Goal: Task Accomplishment & Management: Manage account settings

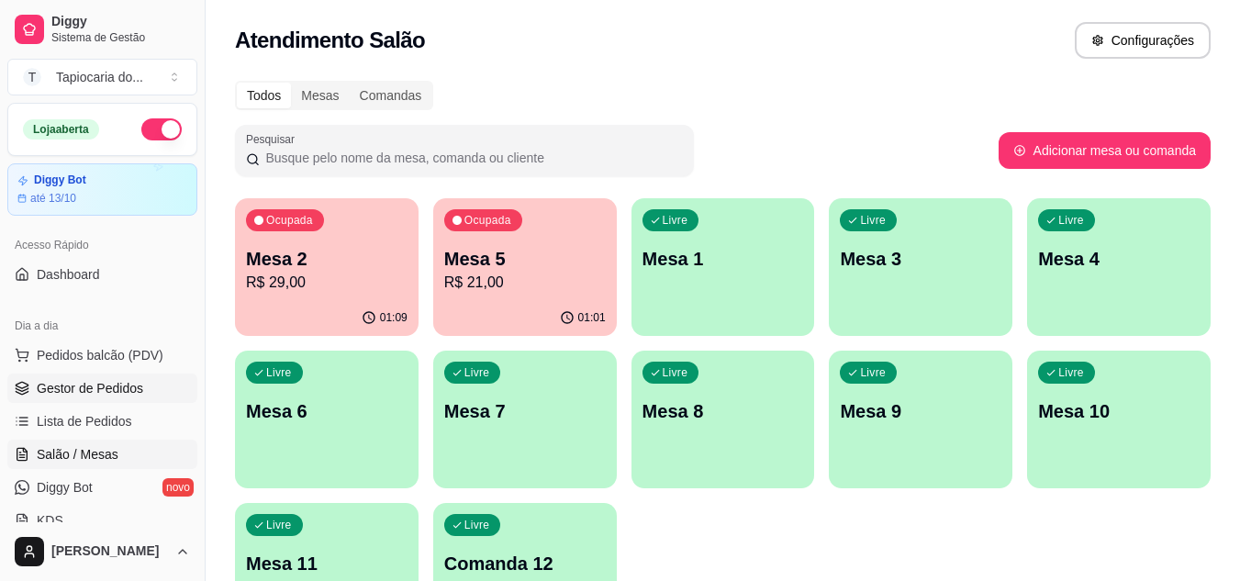
click at [79, 387] on span "Gestor de Pedidos" at bounding box center [90, 388] width 106 height 18
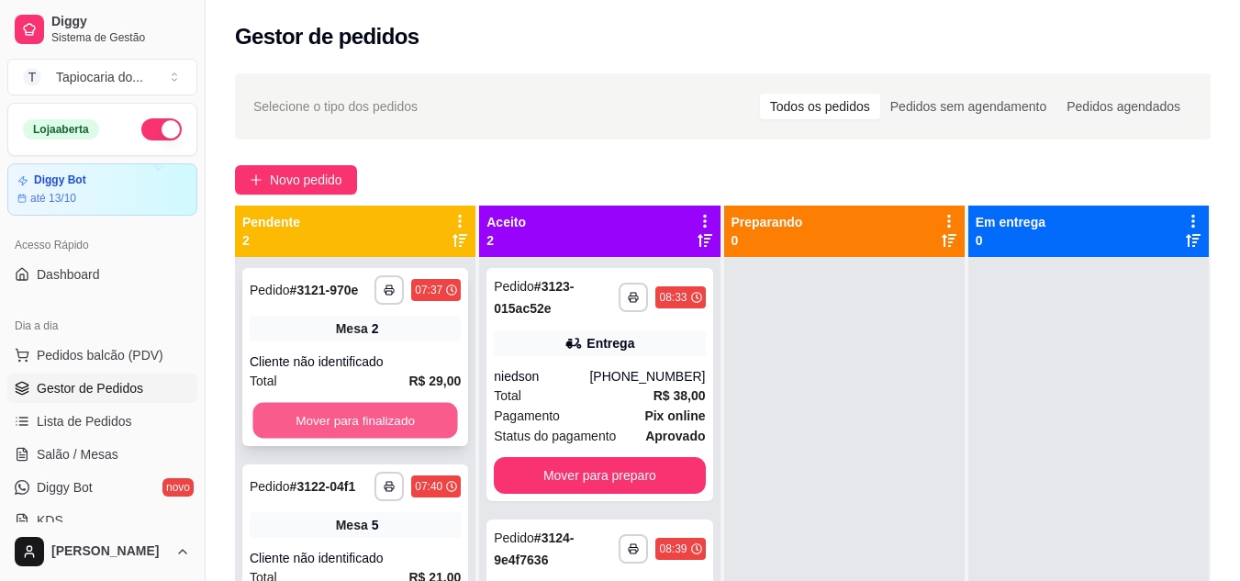
click at [396, 420] on button "Mover para finalizado" at bounding box center [354, 421] width 205 height 36
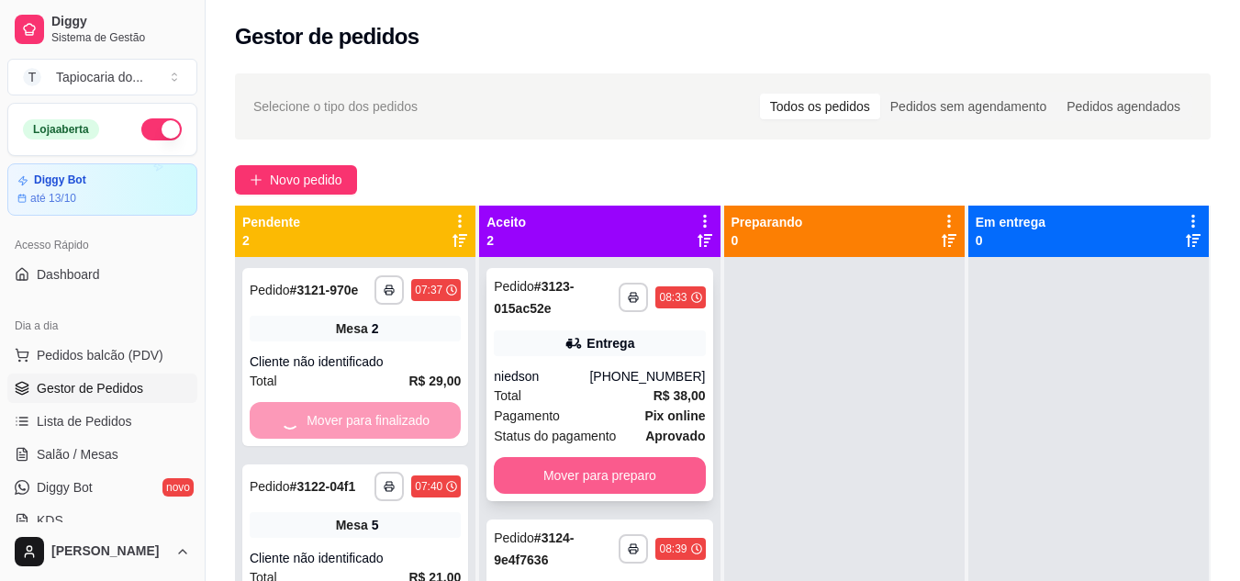
click at [588, 473] on button "Mover para preparo" at bounding box center [599, 475] width 211 height 37
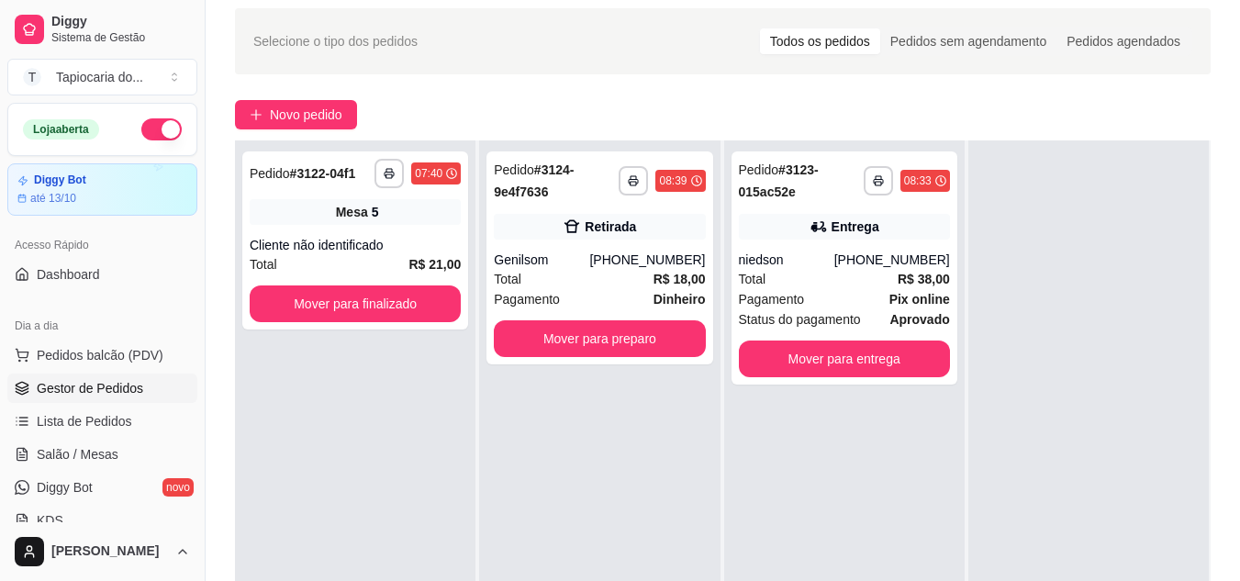
scroll to position [92, 0]
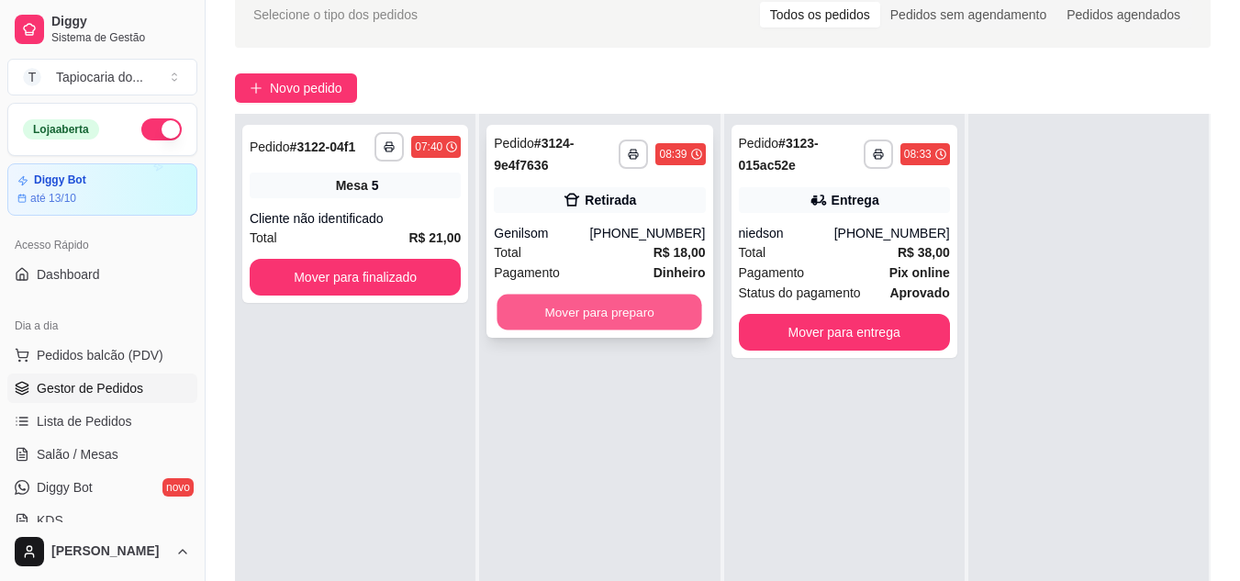
click at [640, 300] on button "Mover para preparo" at bounding box center [600, 313] width 205 height 36
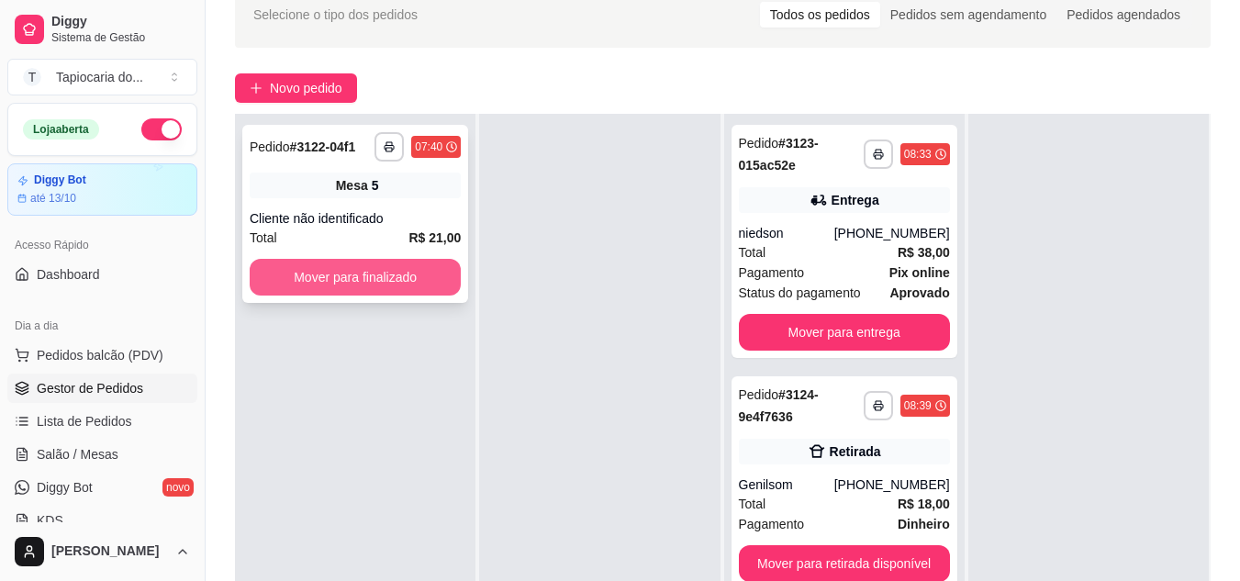
click at [412, 284] on button "Mover para finalizado" at bounding box center [355, 277] width 211 height 37
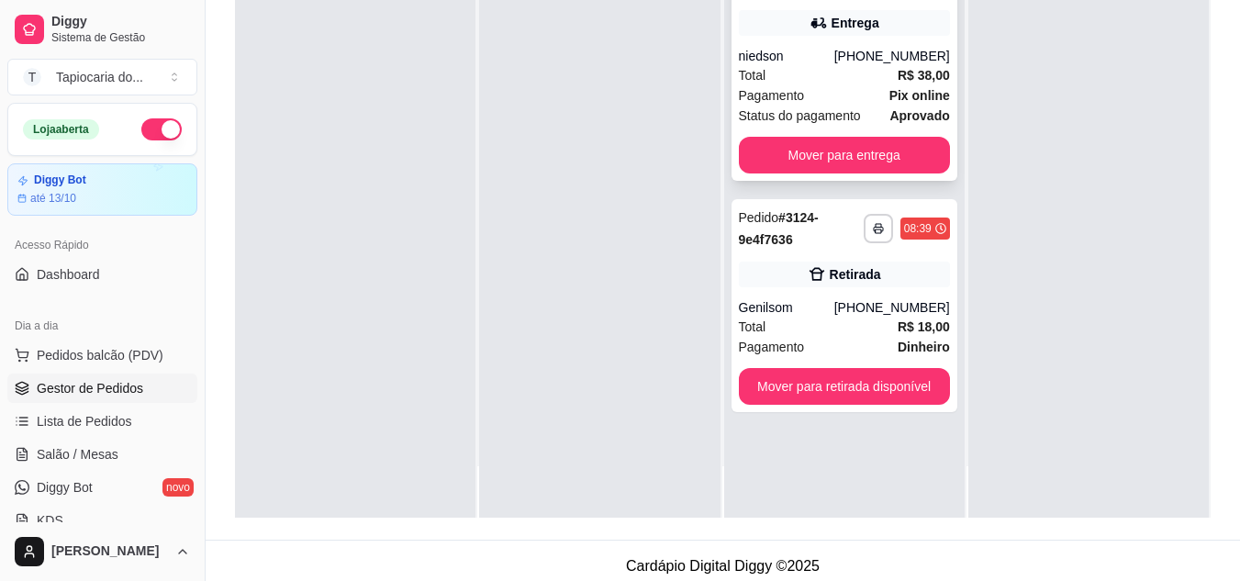
scroll to position [280, 0]
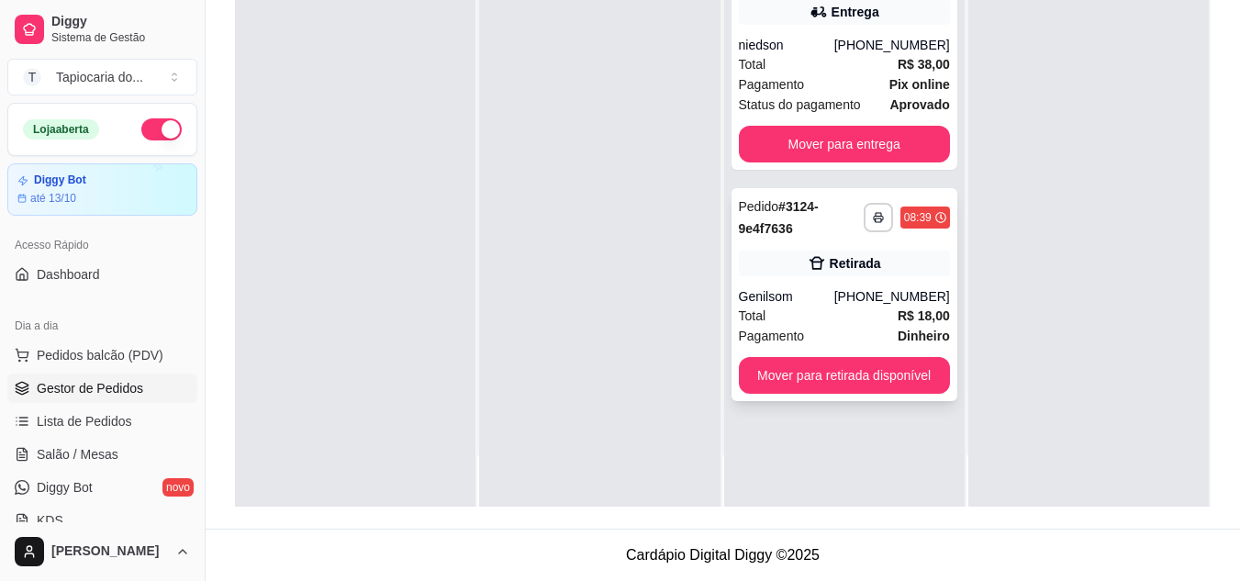
click at [881, 319] on div "Total R$ 18,00" at bounding box center [844, 316] width 211 height 20
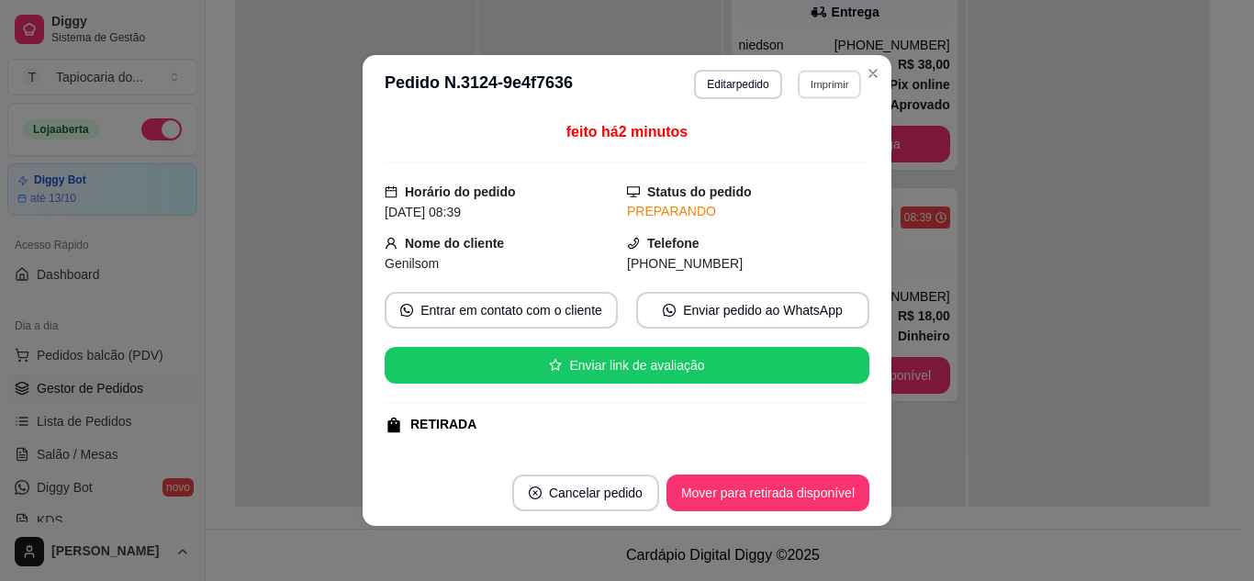
click at [830, 85] on button "Imprimir" at bounding box center [829, 84] width 63 height 28
click at [807, 154] on button "Impressora" at bounding box center [789, 148] width 129 height 28
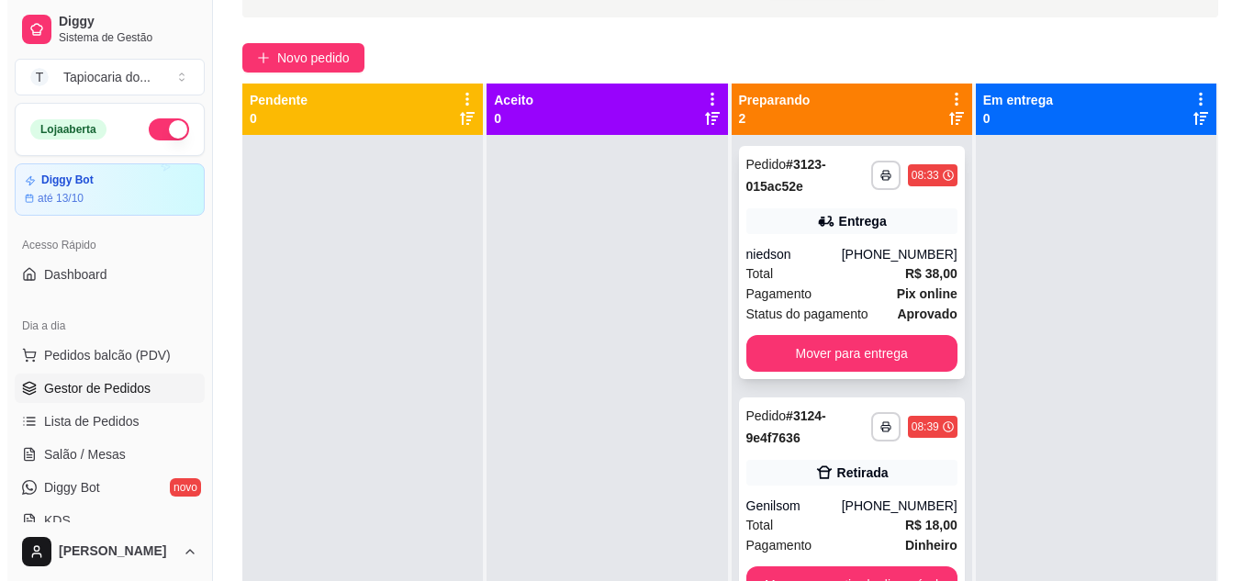
scroll to position [0, 0]
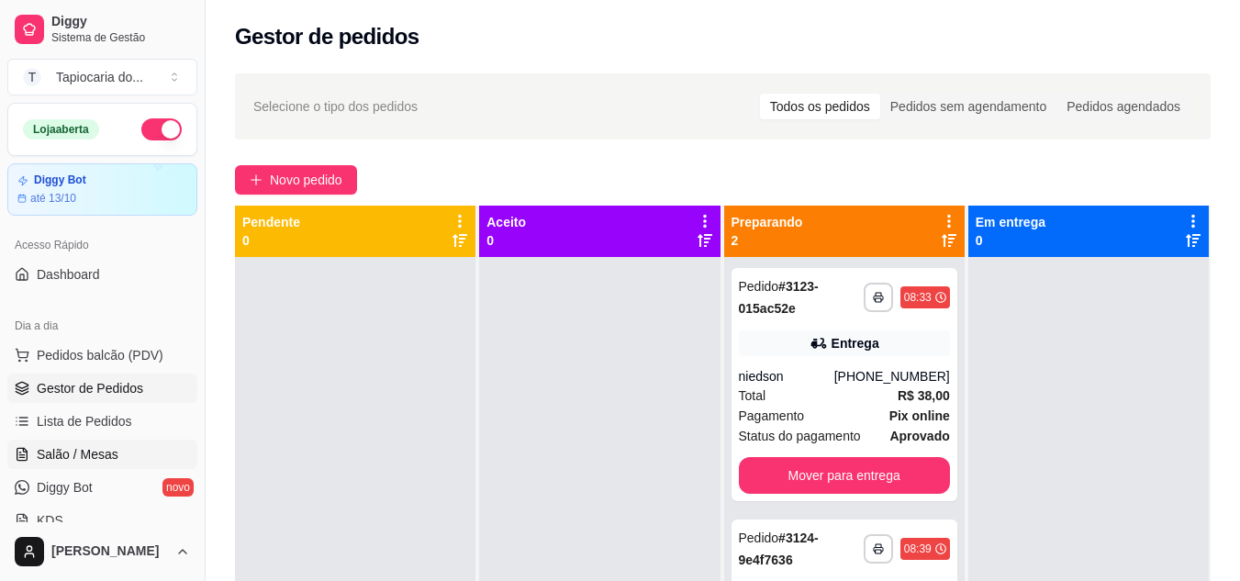
click at [102, 441] on link "Salão / Mesas" at bounding box center [102, 454] width 190 height 29
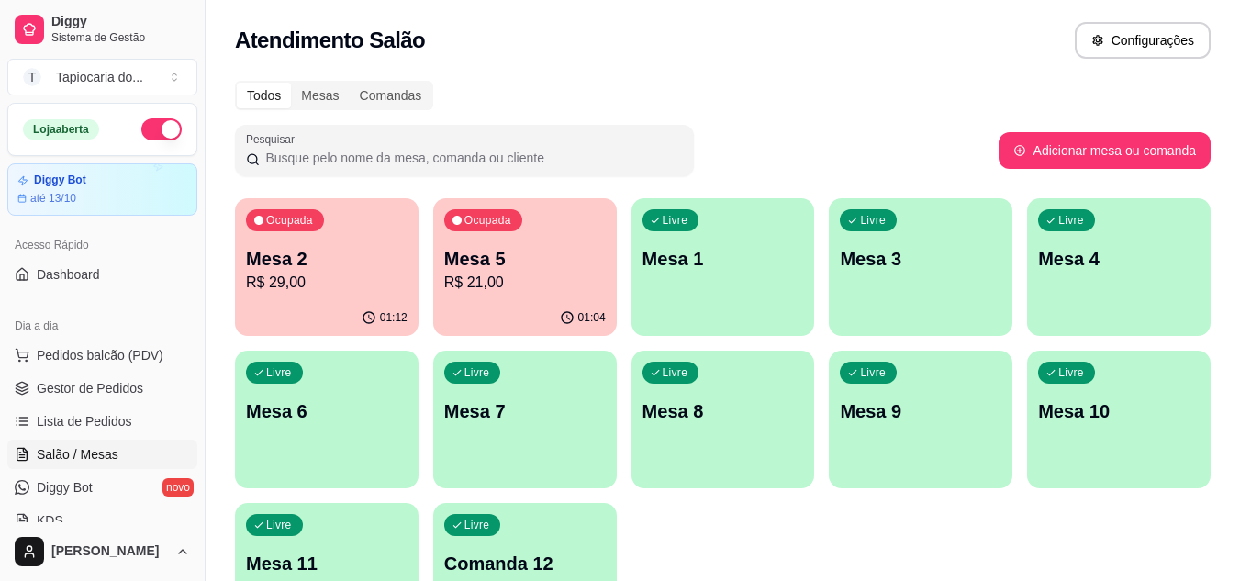
click at [359, 300] on div "01:12" at bounding box center [327, 318] width 184 height 36
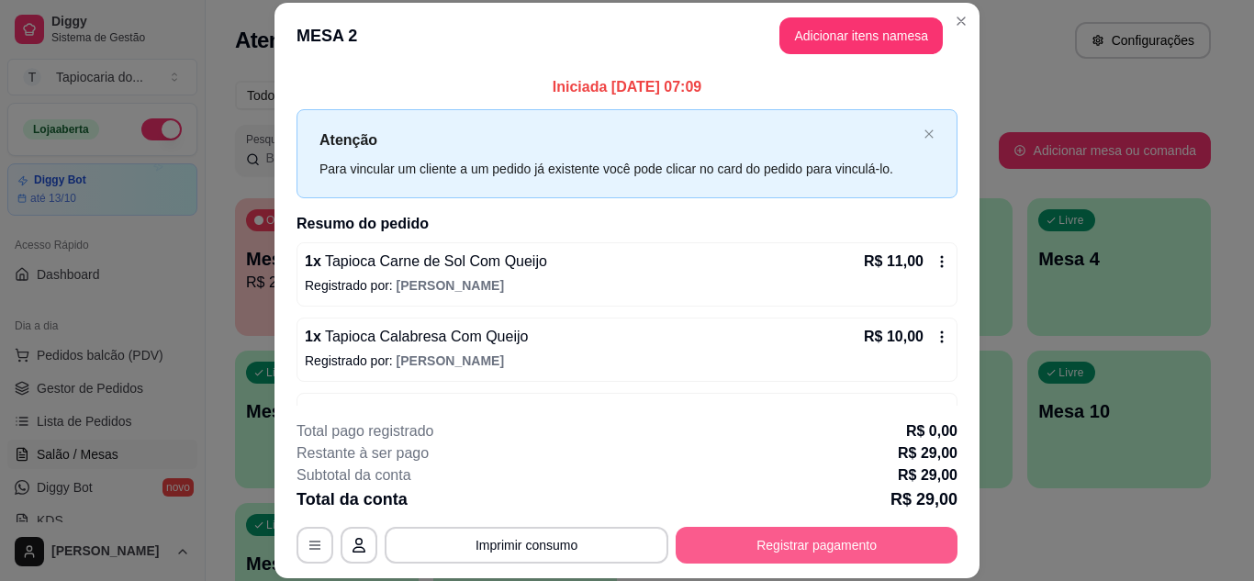
click at [794, 530] on button "Registrar pagamento" at bounding box center [817, 545] width 282 height 37
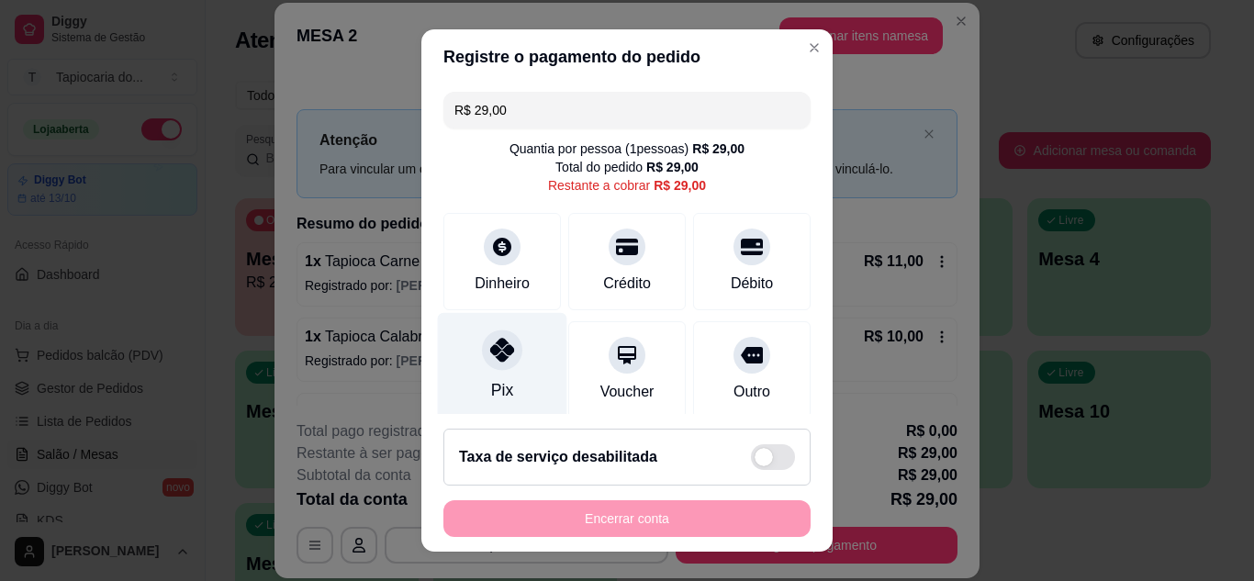
click at [484, 372] on div "Pix" at bounding box center [502, 365] width 129 height 107
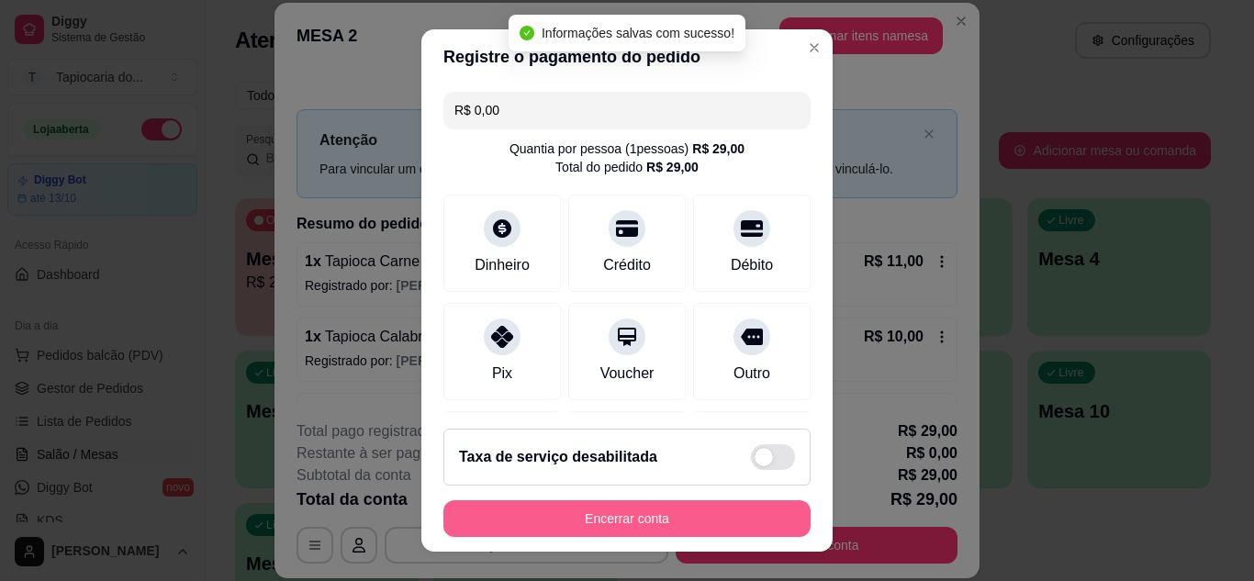
type input "R$ 0,00"
click at [653, 517] on button "Encerrar conta" at bounding box center [627, 519] width 356 height 36
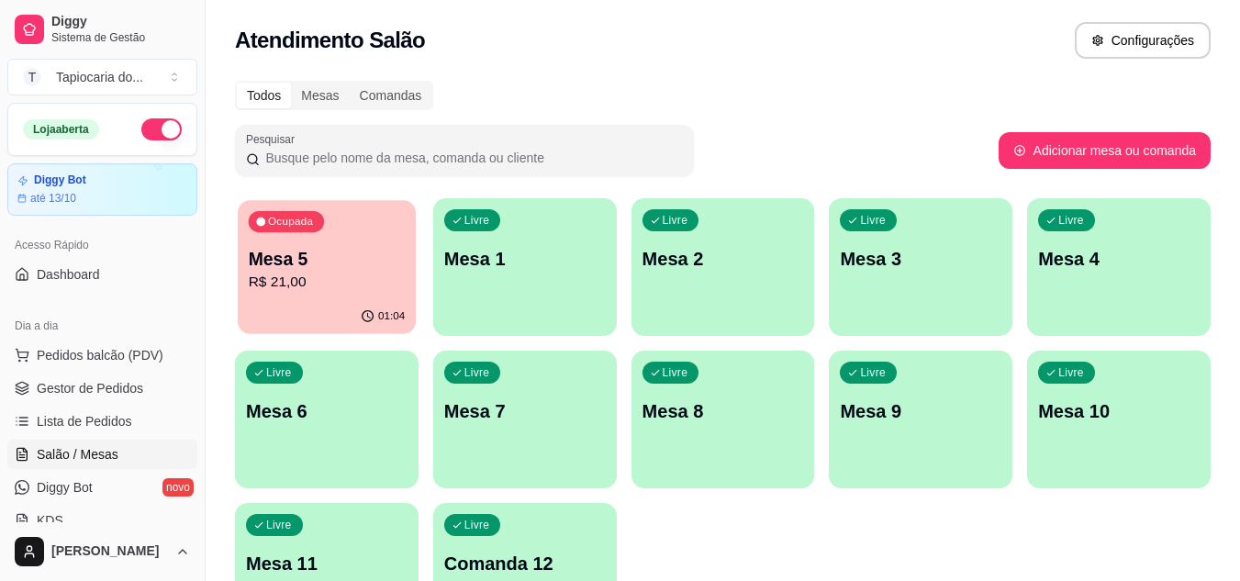
click at [387, 254] on p "Mesa 5" at bounding box center [327, 259] width 157 height 25
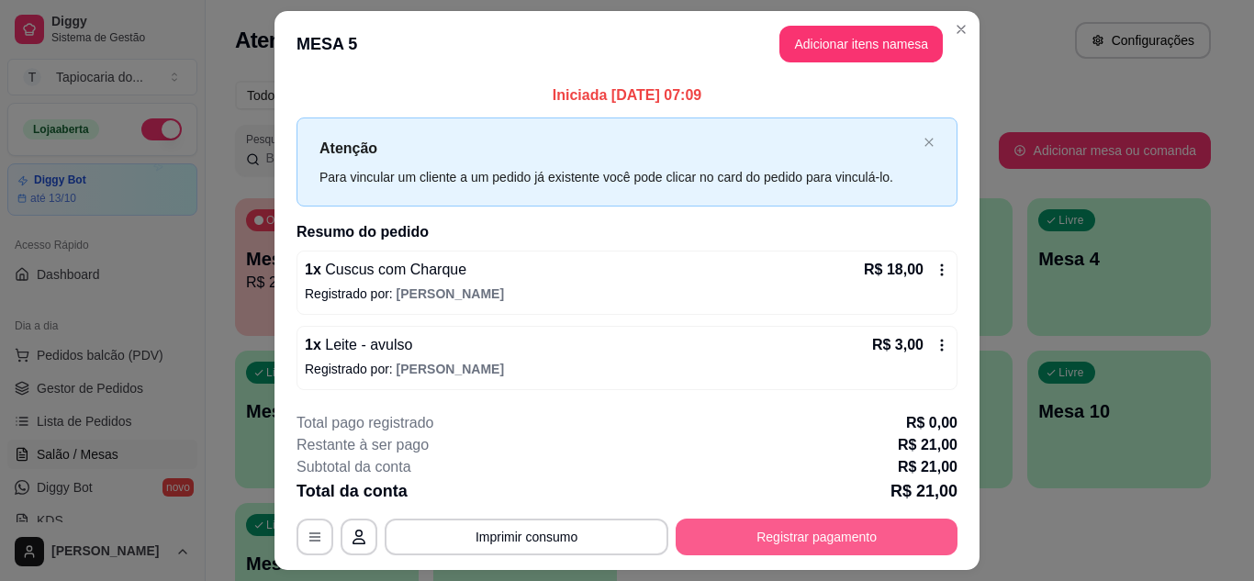
click at [694, 541] on button "Registrar pagamento" at bounding box center [817, 537] width 282 height 37
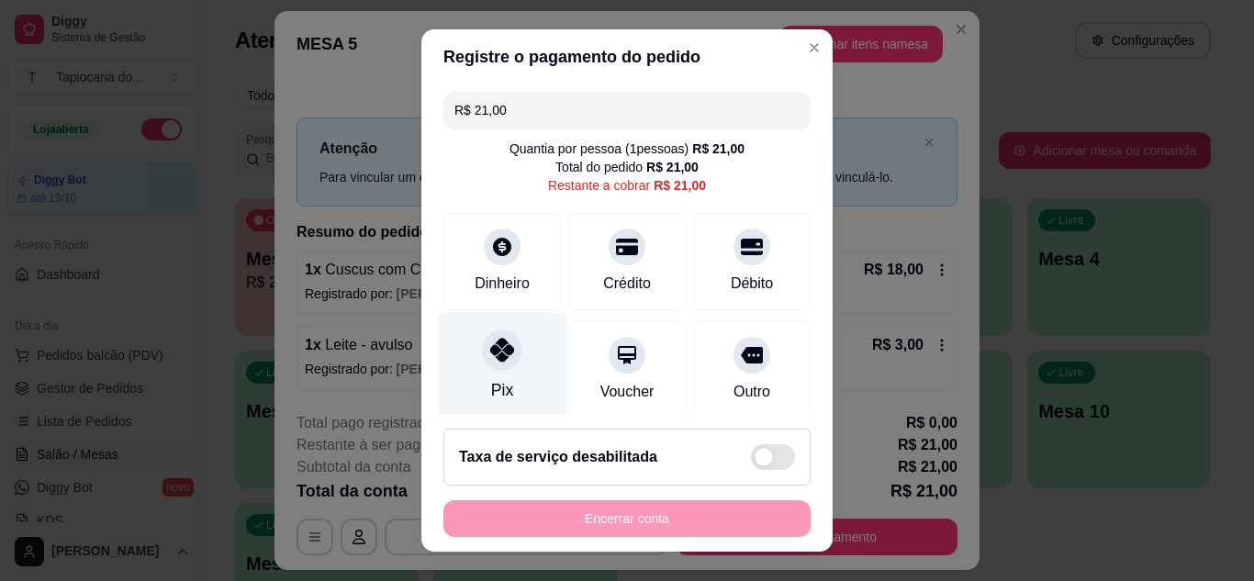
click at [524, 376] on div "Pix" at bounding box center [502, 365] width 129 height 107
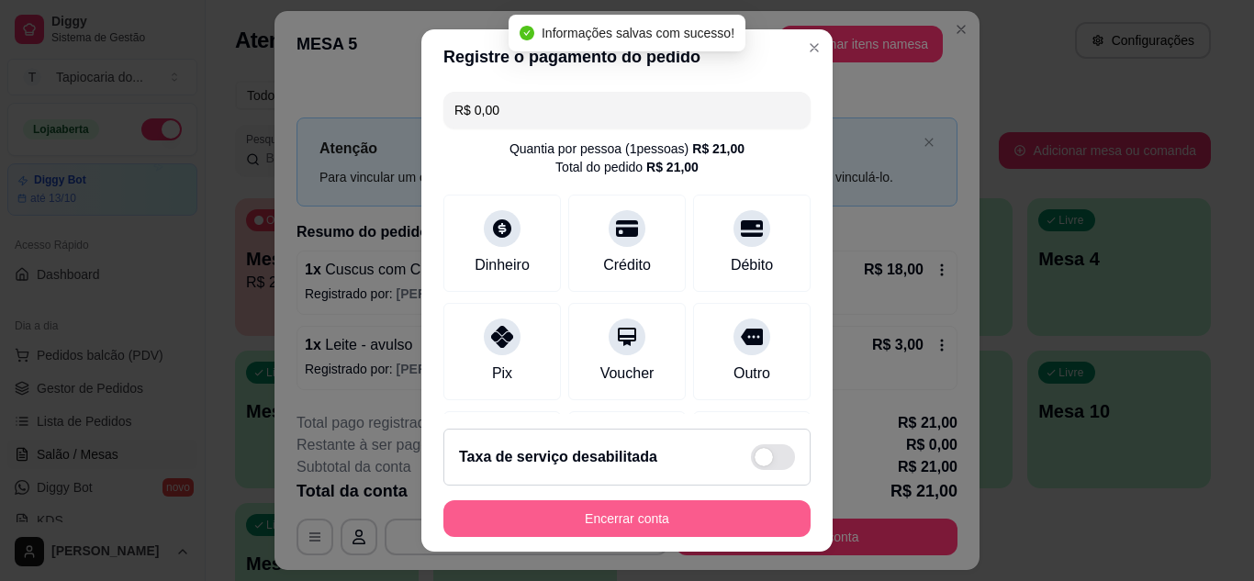
type input "R$ 0,00"
click at [674, 519] on button "Encerrar conta" at bounding box center [626, 518] width 367 height 37
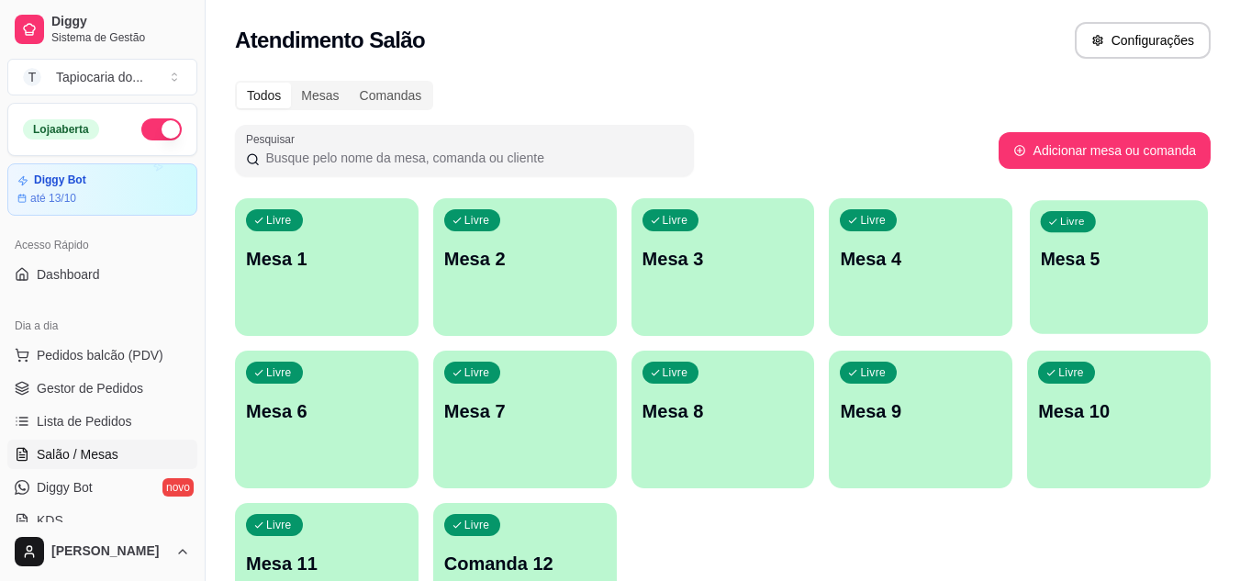
click at [1046, 264] on p "Mesa 5" at bounding box center [1119, 259] width 157 height 25
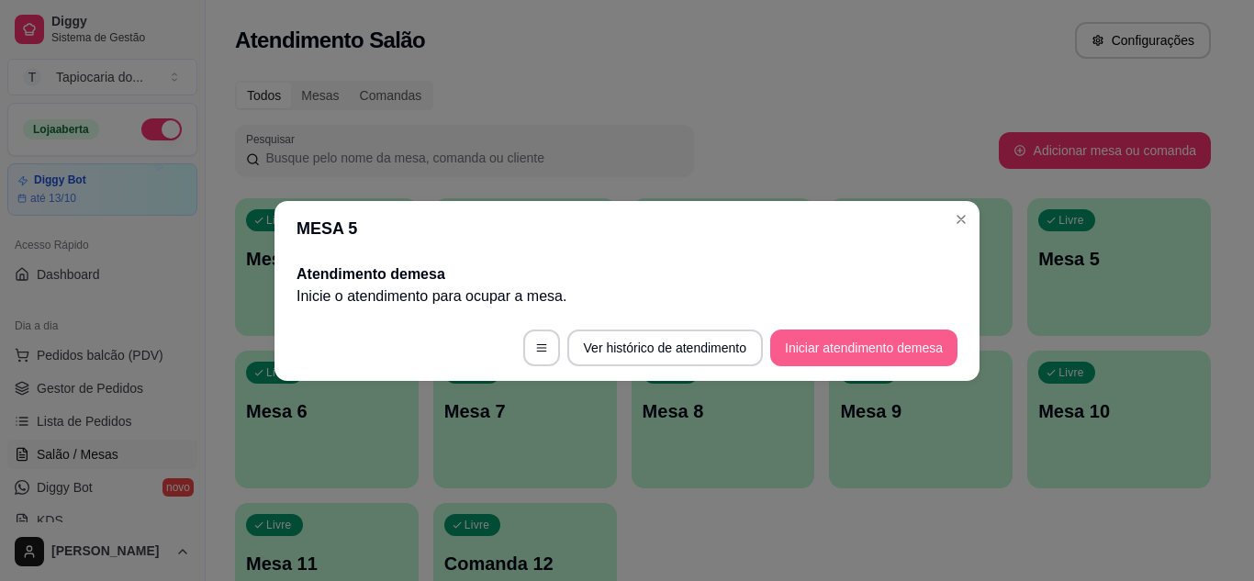
click at [875, 337] on button "Iniciar atendimento de mesa" at bounding box center [863, 348] width 187 height 37
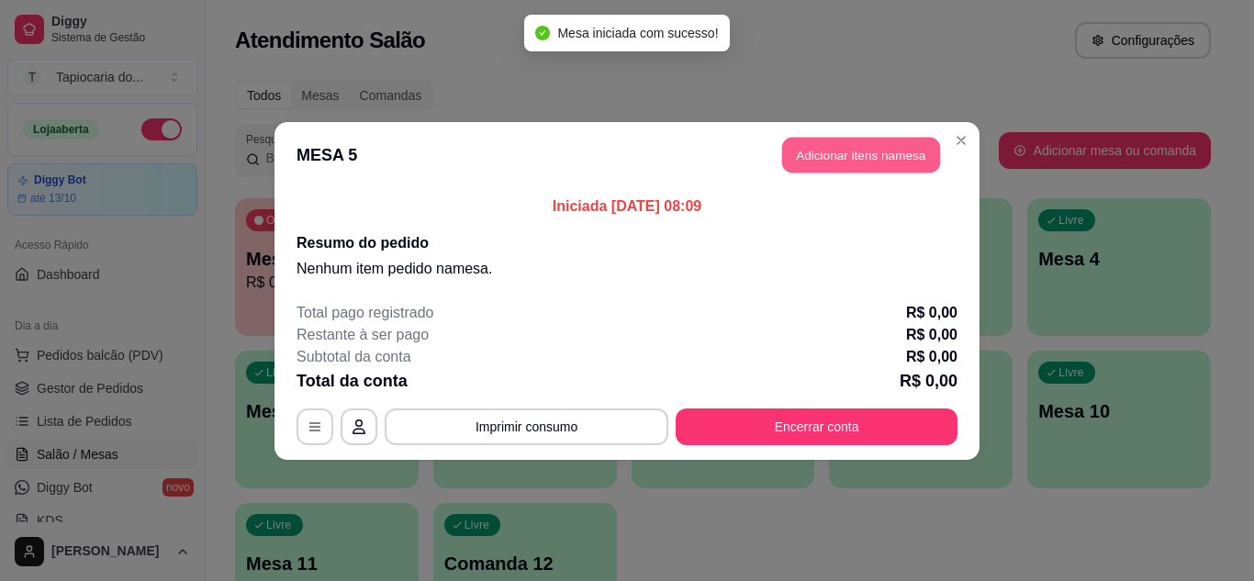
click at [909, 150] on button "Adicionar itens na mesa" at bounding box center [861, 155] width 158 height 36
click at [490, 120] on div at bounding box center [433, 118] width 767 height 37
click at [375, 129] on input "Pesquisa" at bounding box center [426, 126] width 753 height 18
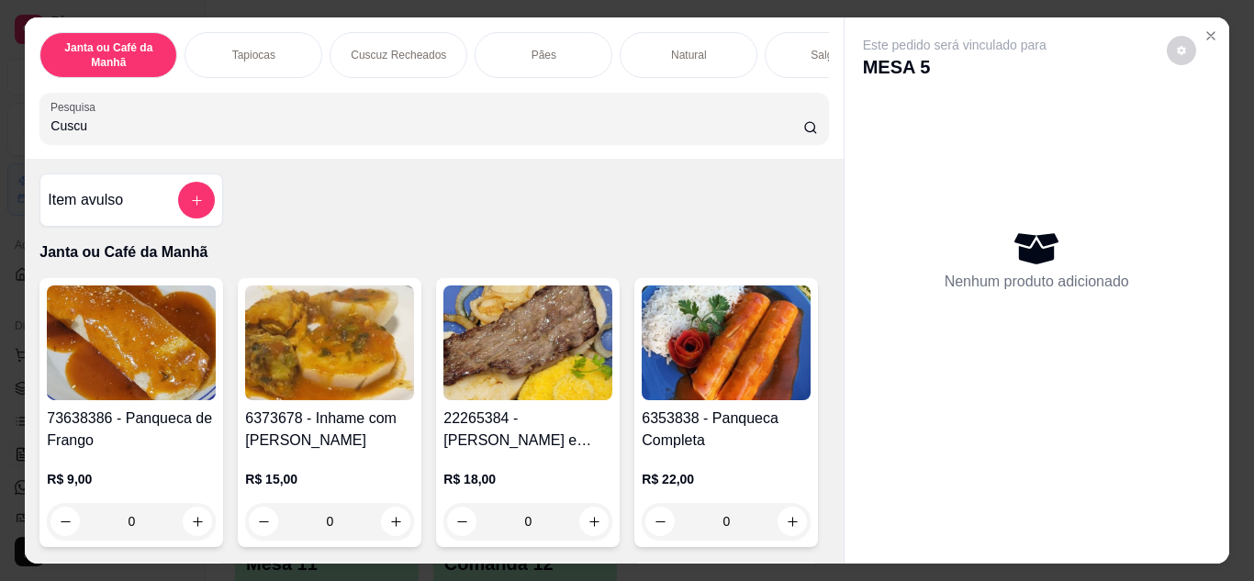
click at [367, 127] on input "Cuscu" at bounding box center [426, 126] width 753 height 18
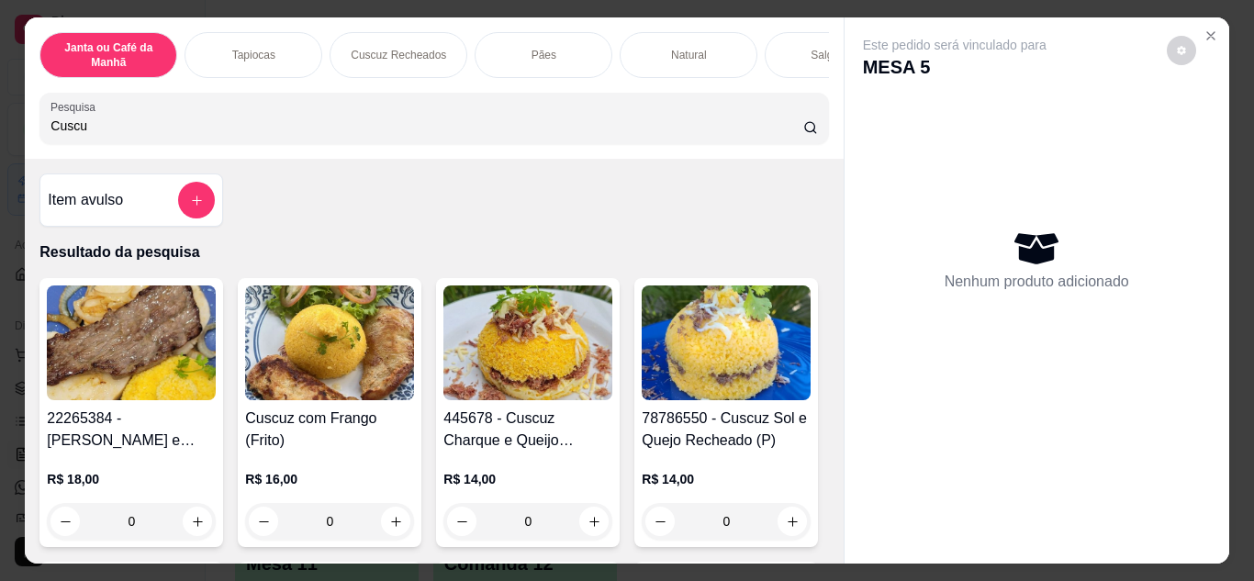
click at [190, 129] on input "Cuscu" at bounding box center [426, 126] width 753 height 18
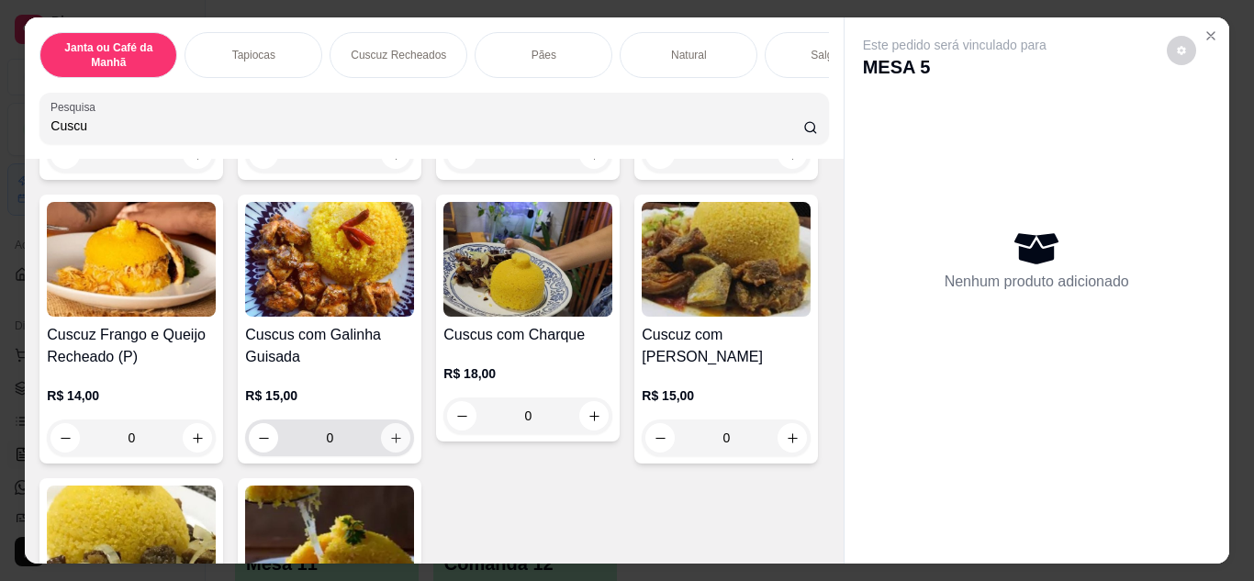
type input "Cuscu"
click at [403, 439] on icon "increase-product-quantity" at bounding box center [396, 439] width 14 height 14
type input "1"
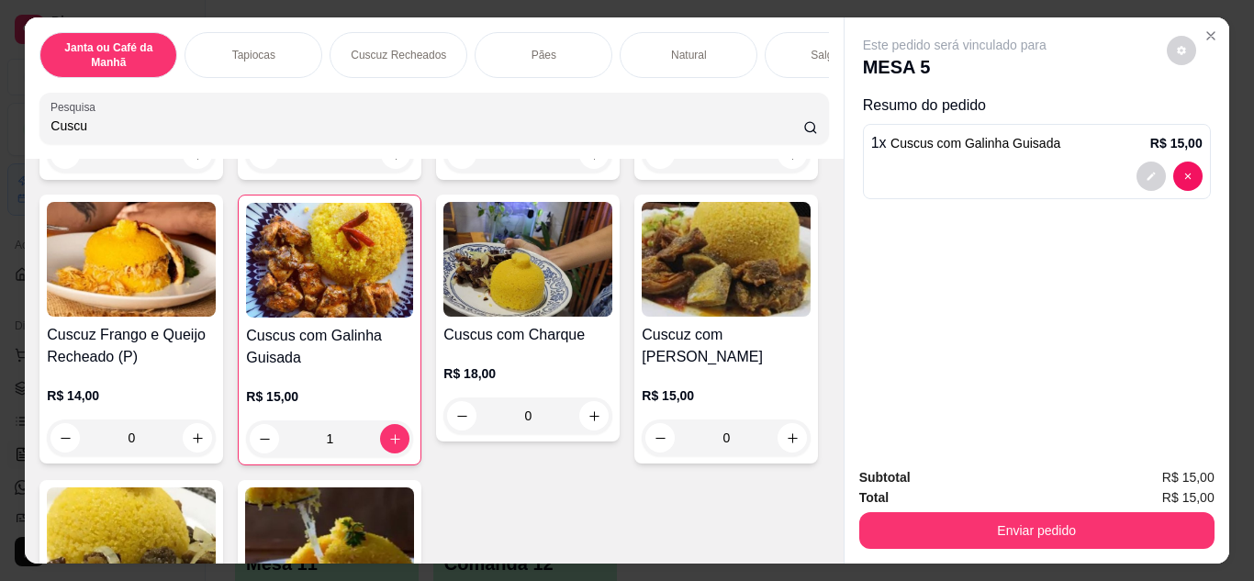
scroll to position [0, 0]
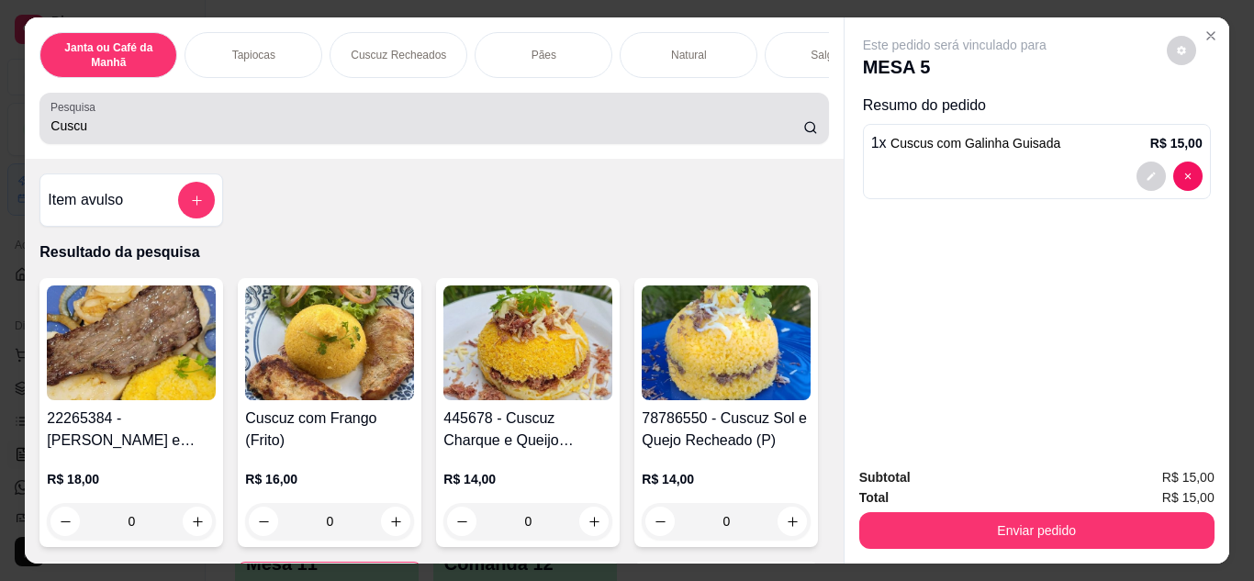
drag, startPoint x: 175, startPoint y: 135, endPoint x: 0, endPoint y: 145, distance: 175.6
click at [0, 144] on div "Janta ou Café da Manhã Tapiocas Cuscuz Recheados Pães Natural Salgados Tapiocas…" at bounding box center [627, 290] width 1254 height 581
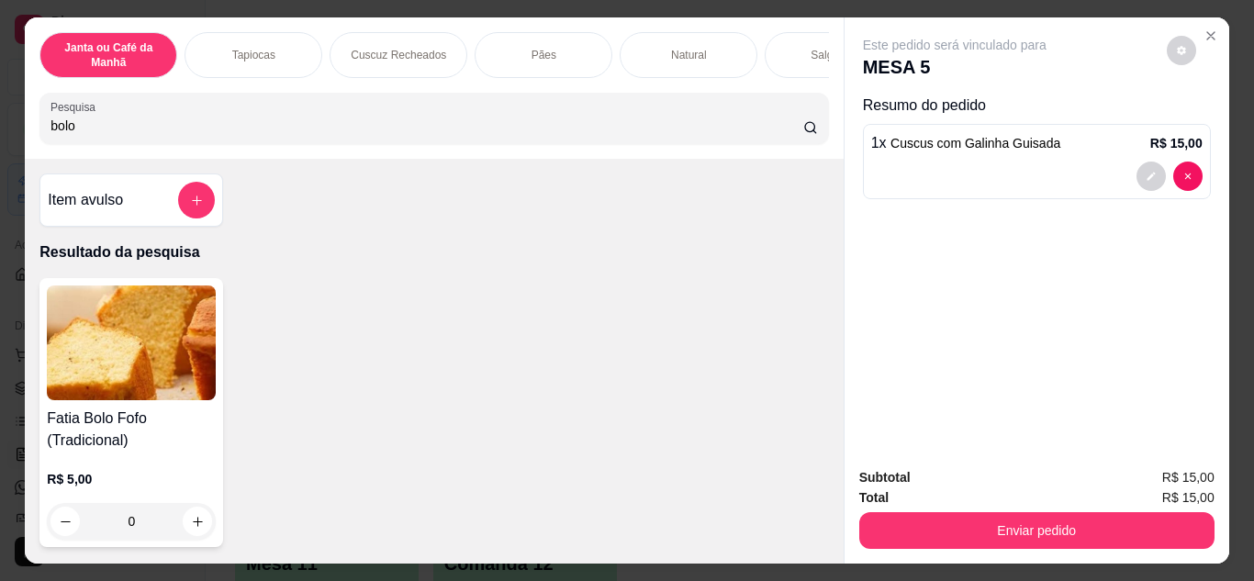
type input "bolo"
click at [494, 220] on div "Item avulso Resultado da pesquisa Fatia Bolo Fofo (Tradicional) R$ 5,00 0 Janta…" at bounding box center [434, 361] width 818 height 405
click at [193, 525] on icon "increase-product-quantity" at bounding box center [198, 522] width 10 height 10
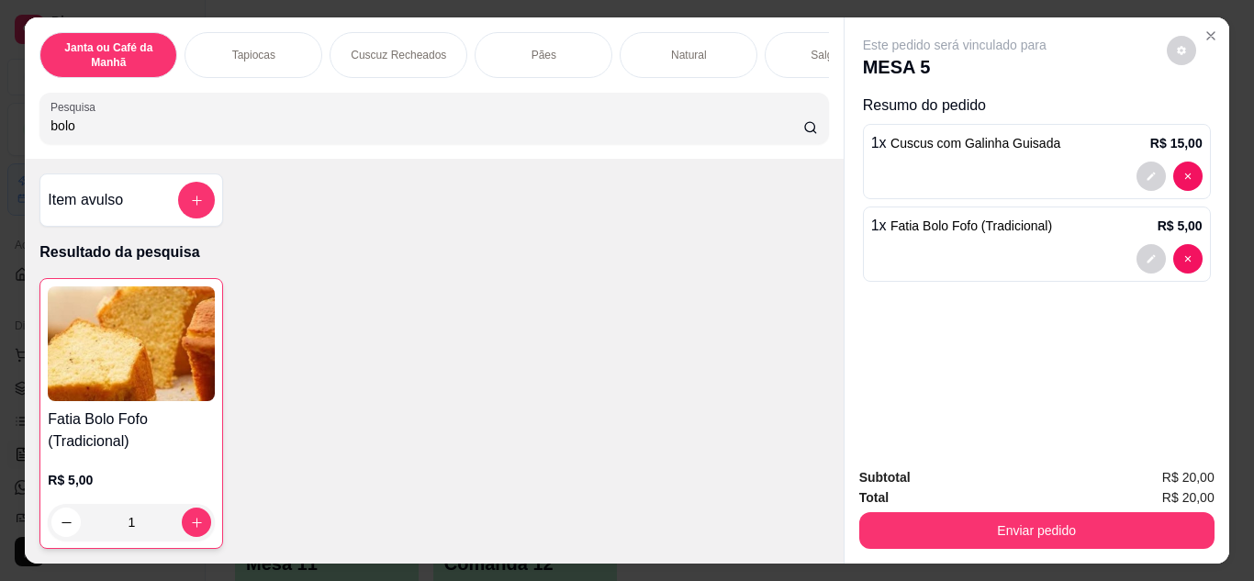
type input "1"
click at [80, 126] on input "bolo" at bounding box center [426, 126] width 753 height 18
type input "b"
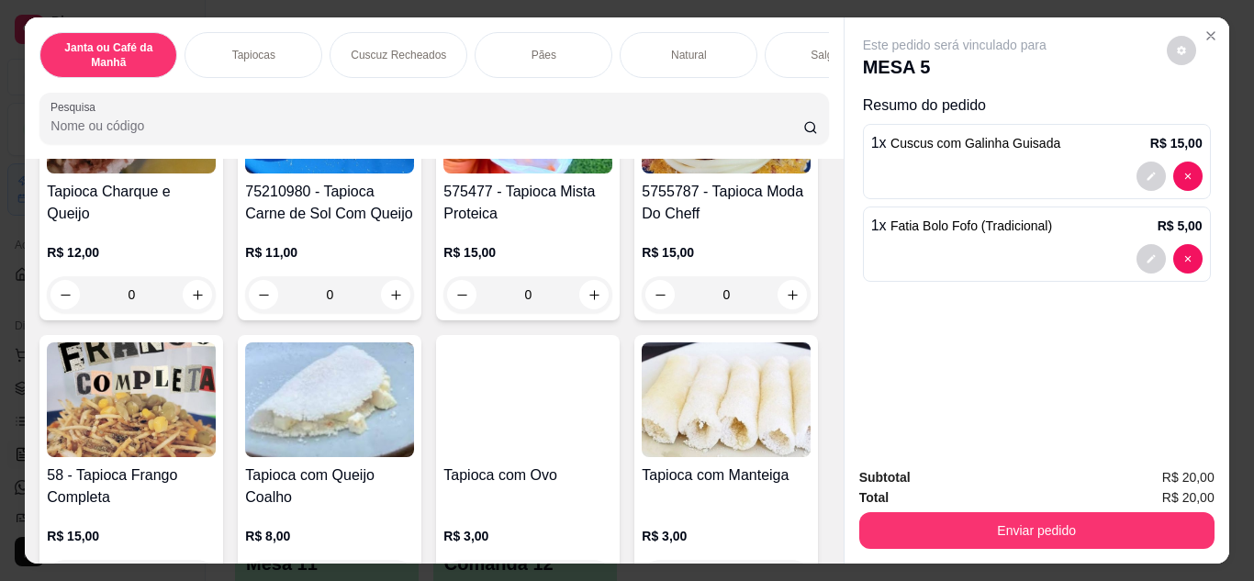
scroll to position [1469, 0]
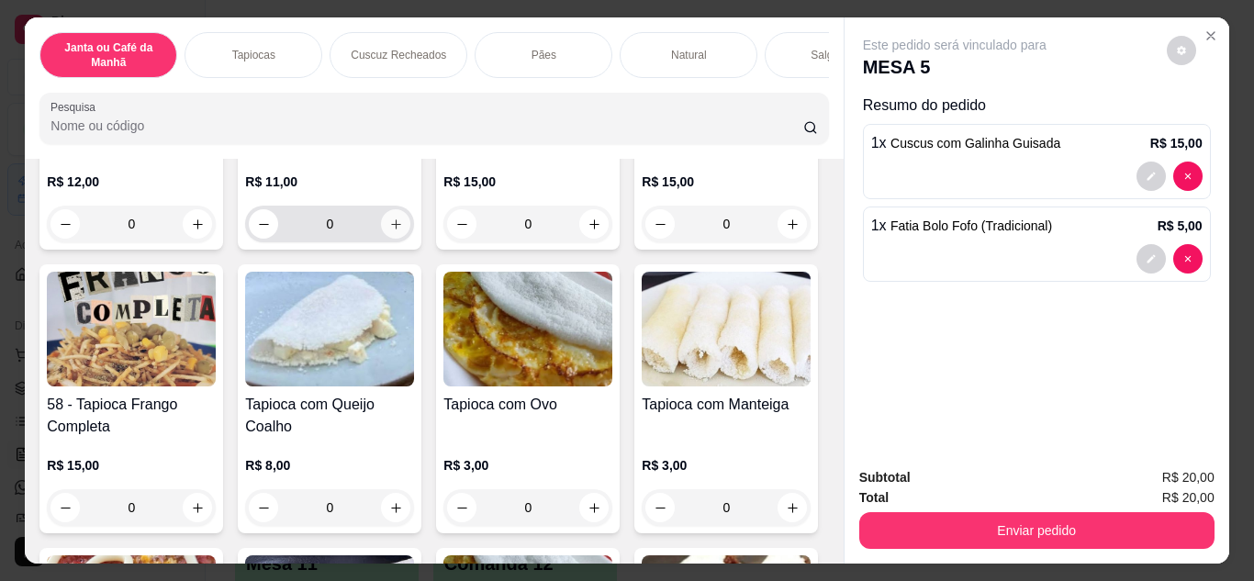
click at [403, 231] on icon "increase-product-quantity" at bounding box center [396, 225] width 14 height 14
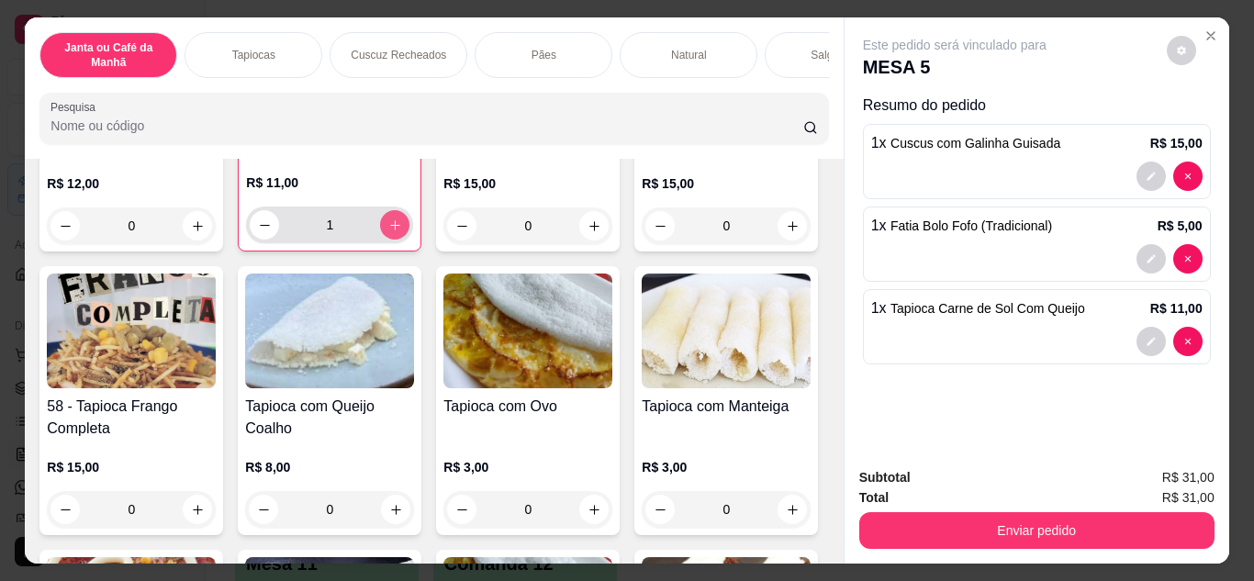
type input "1"
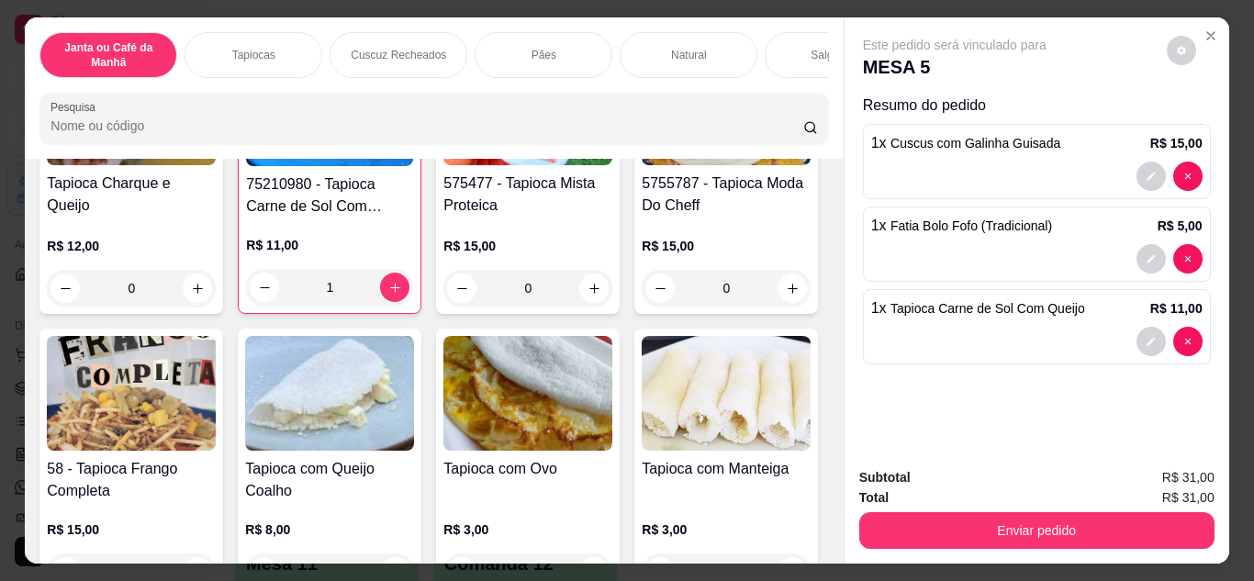
scroll to position [1285, 0]
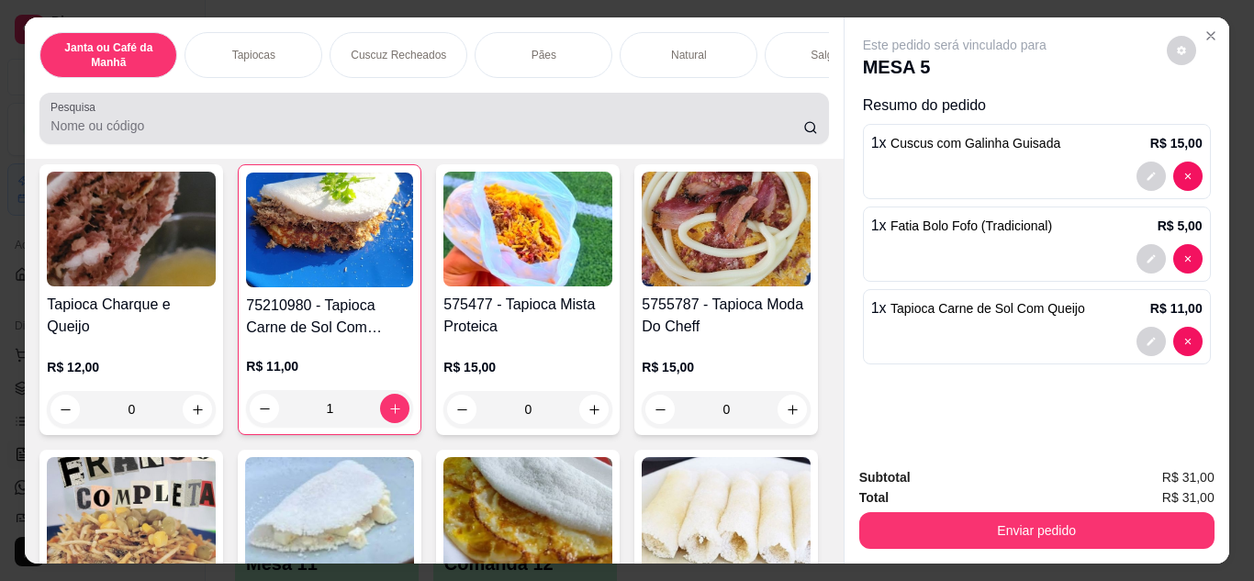
click at [104, 135] on input "Pesquisa" at bounding box center [426, 126] width 753 height 18
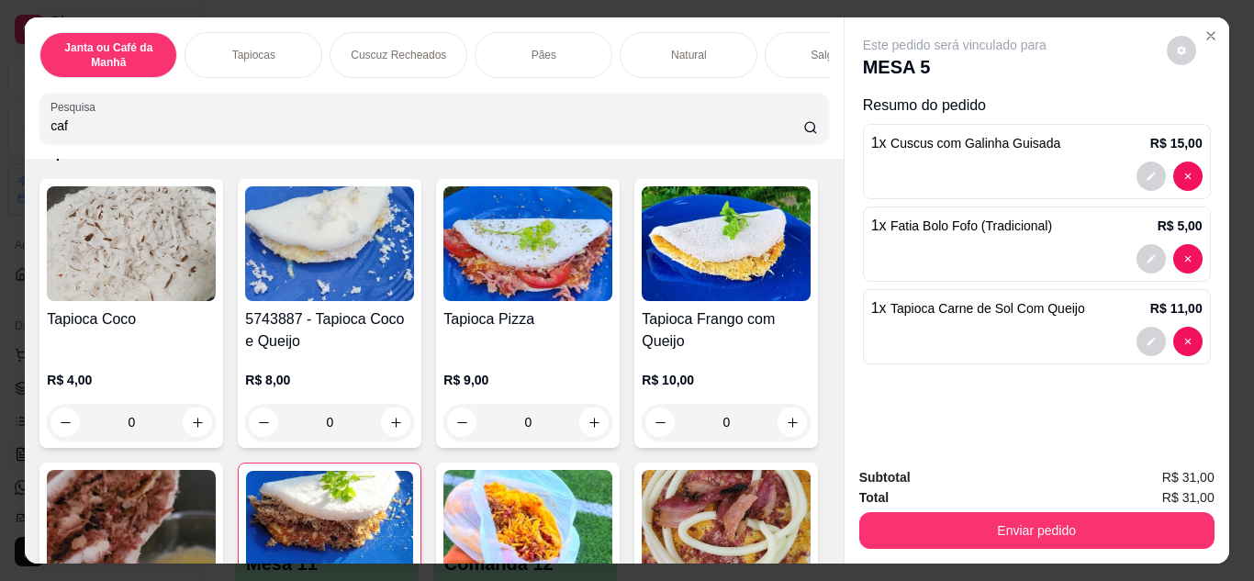
type input "caf"
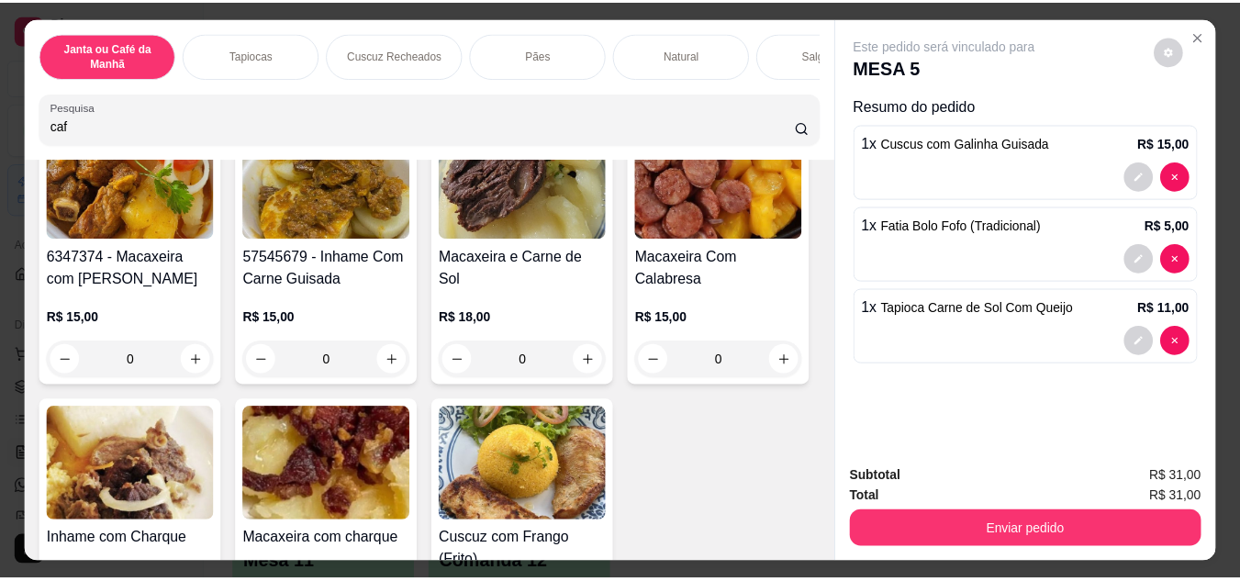
scroll to position [0, 0]
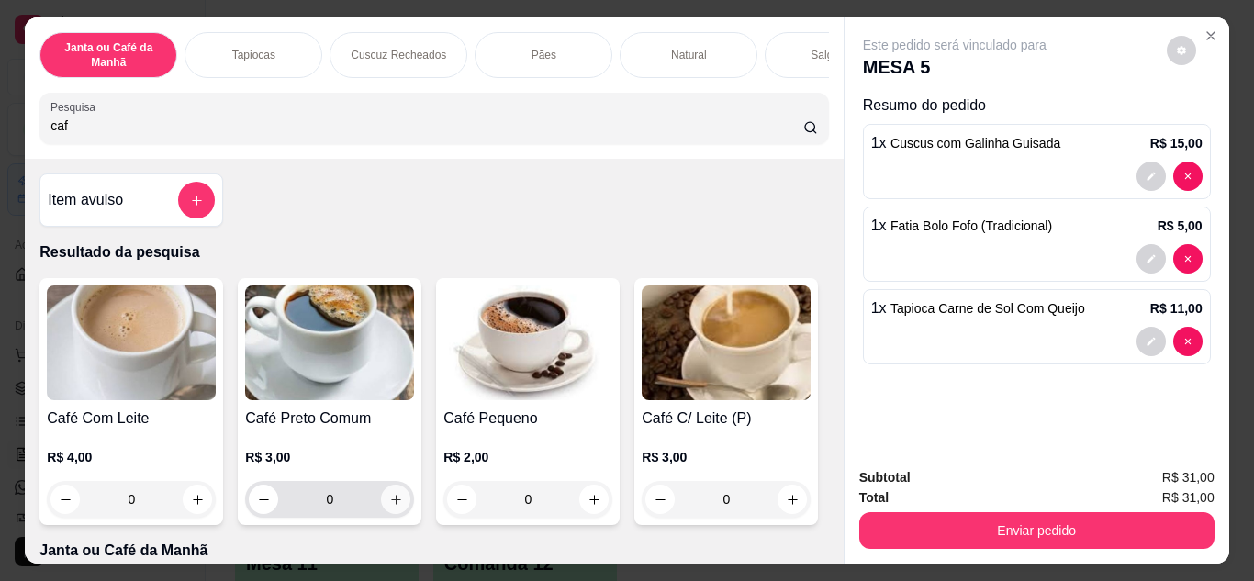
click at [389, 506] on icon "increase-product-quantity" at bounding box center [396, 500] width 14 height 14
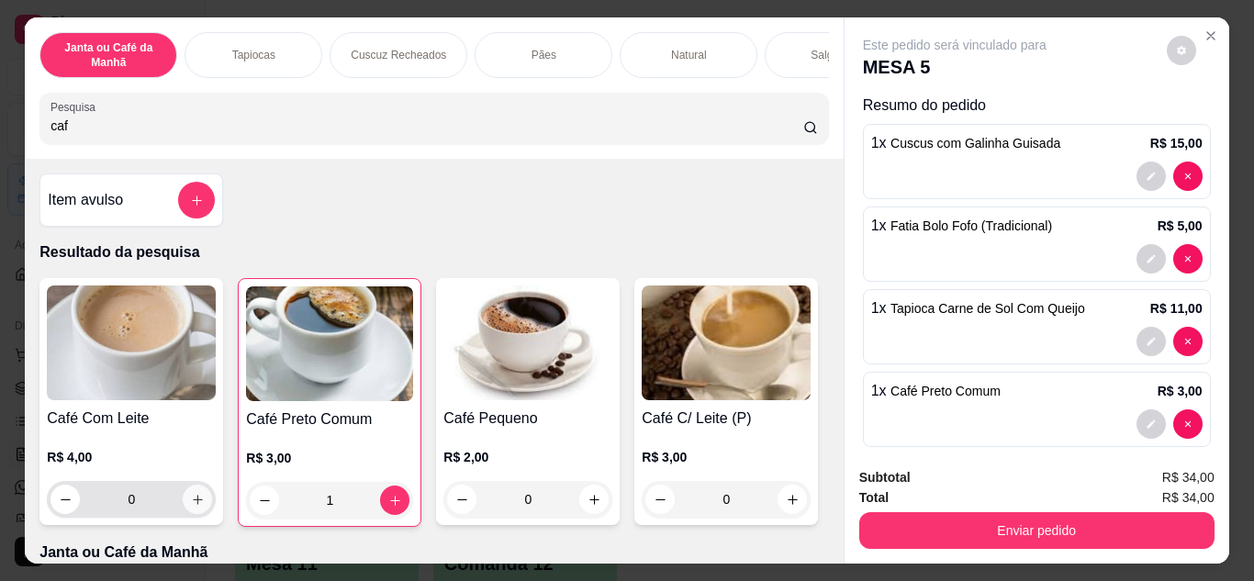
type input "1"
click at [191, 504] on icon "increase-product-quantity" at bounding box center [198, 500] width 14 height 14
type input "1"
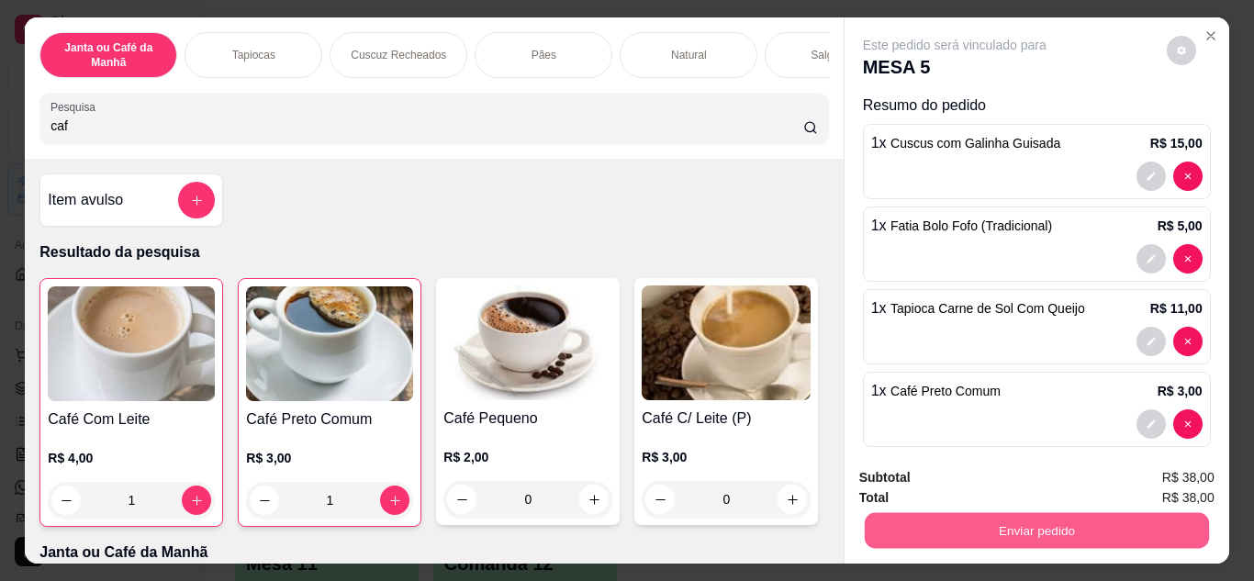
click at [977, 513] on button "Enviar pedido" at bounding box center [1036, 531] width 344 height 36
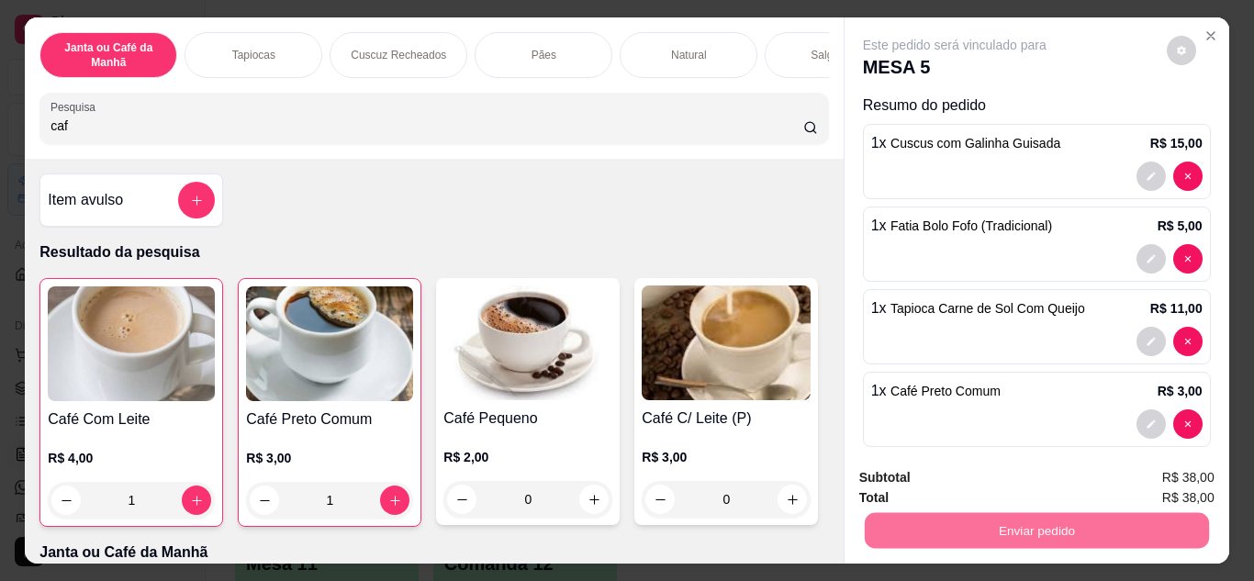
click at [1146, 476] on button "Enviar pedido" at bounding box center [1166, 479] width 101 height 34
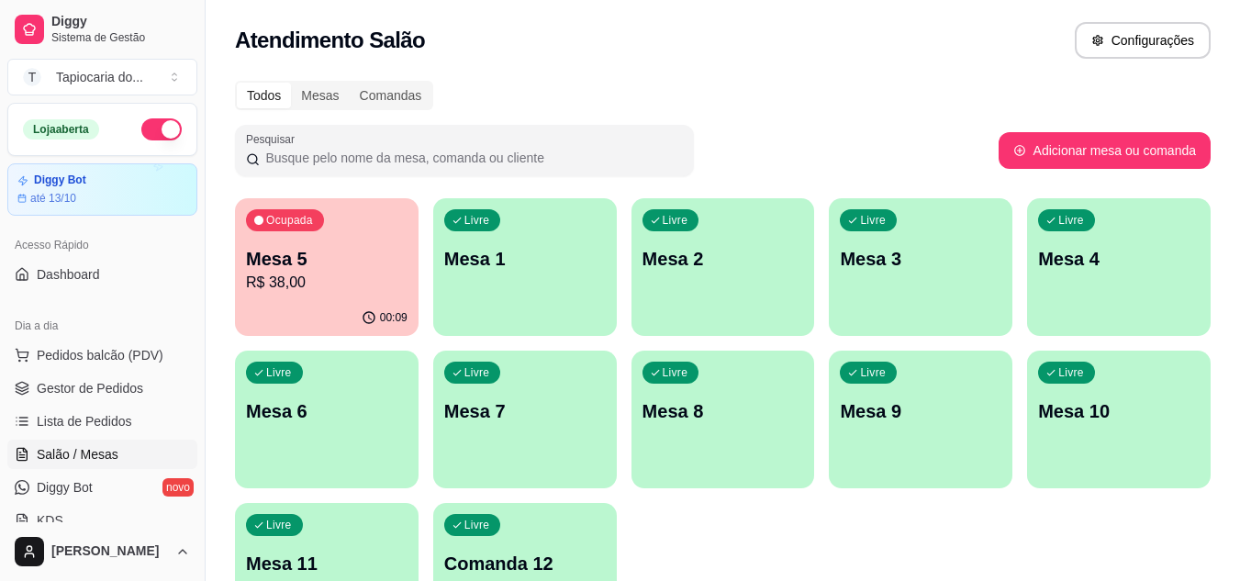
drag, startPoint x: 840, startPoint y: 84, endPoint x: 846, endPoint y: 57, distance: 27.2
click at [846, 64] on div "Atendimento Salão Configurações Todos Mesas Comandas Pesquisar Adicionar mesa o…" at bounding box center [723, 331] width 1035 height 663
click at [336, 240] on div "Ocupada Mesa 5 R$ 38,00" at bounding box center [327, 249] width 184 height 102
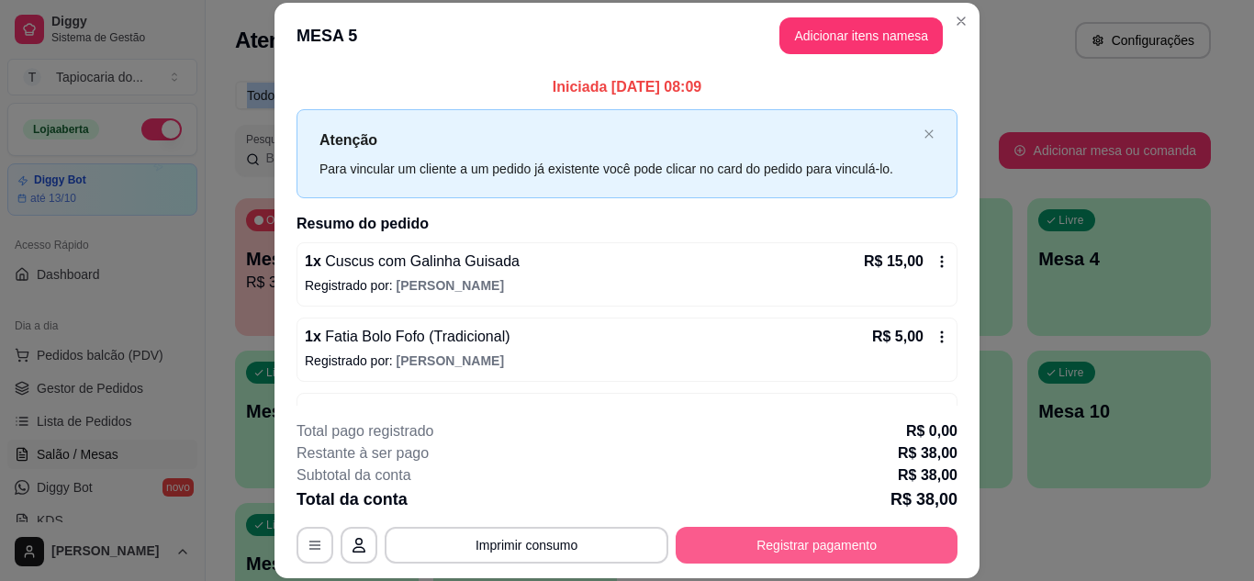
click at [797, 547] on button "Registrar pagamento" at bounding box center [817, 545] width 282 height 37
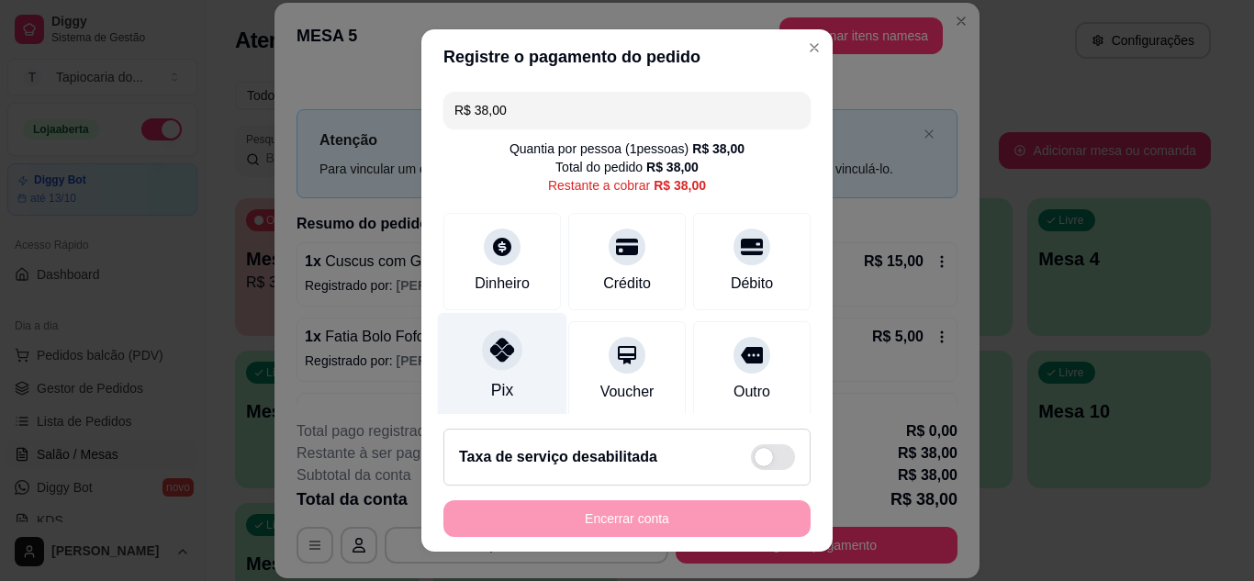
click at [511, 363] on div "Pix" at bounding box center [502, 365] width 129 height 107
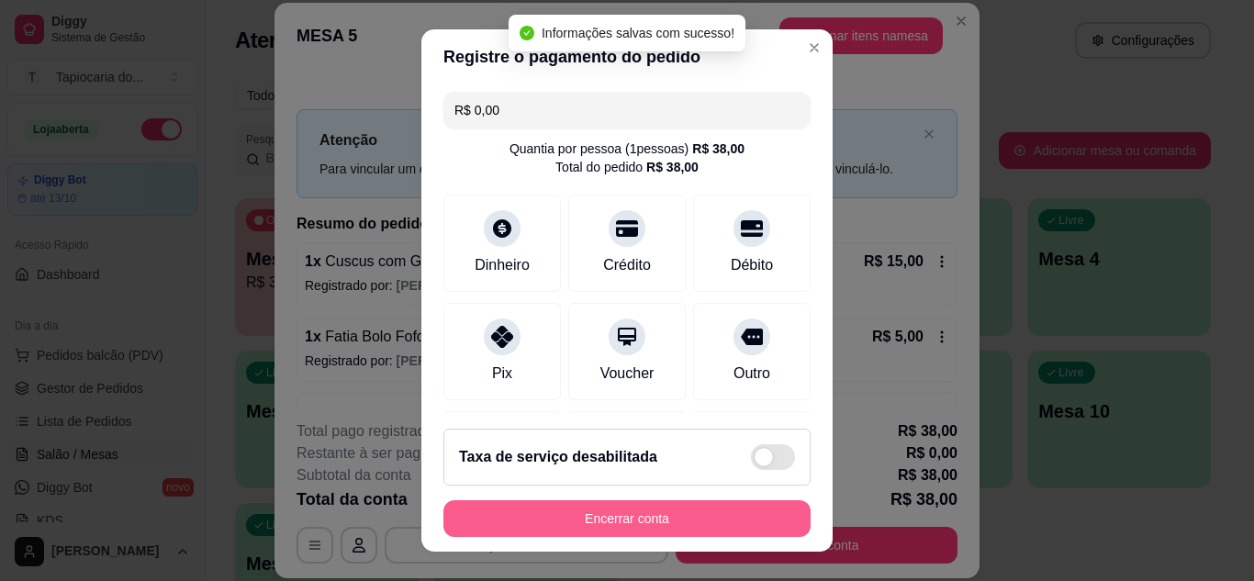
type input "R$ 0,00"
click at [646, 523] on button "Encerrar conta" at bounding box center [626, 518] width 367 height 37
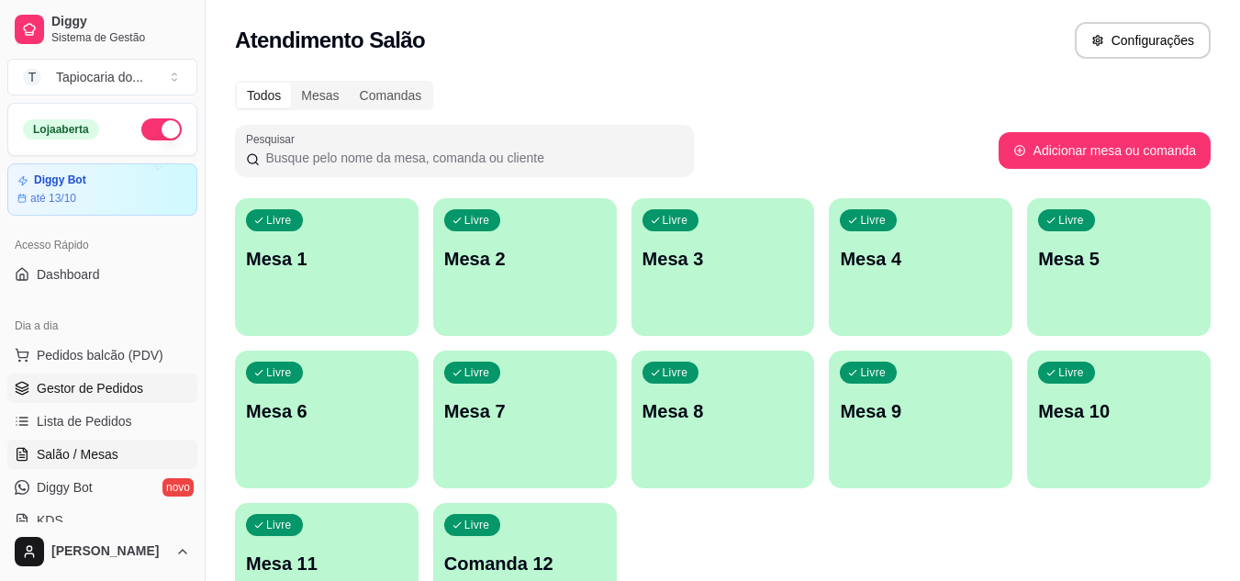
click at [74, 393] on span "Gestor de Pedidos" at bounding box center [90, 388] width 106 height 18
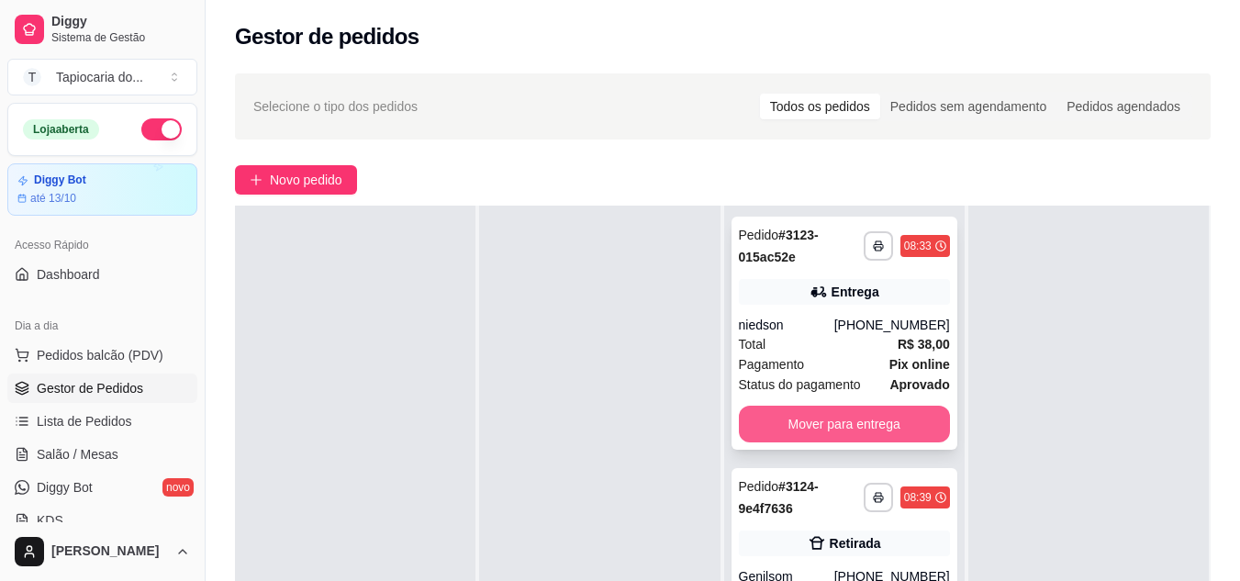
scroll to position [280, 0]
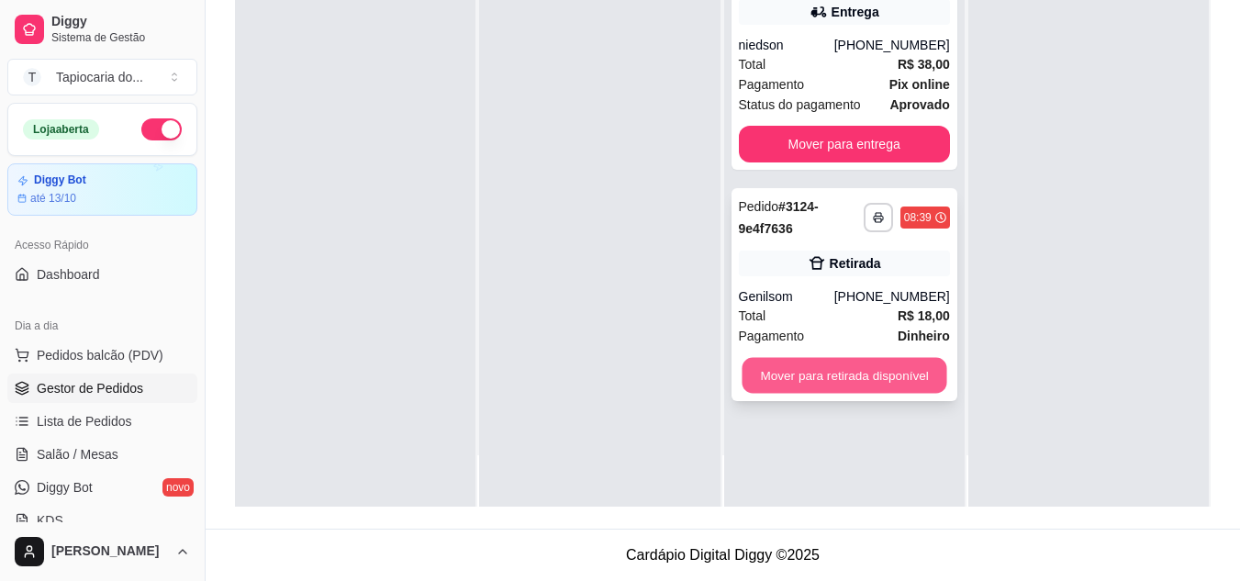
click at [887, 366] on button "Mover para retirada disponível" at bounding box center [844, 376] width 205 height 36
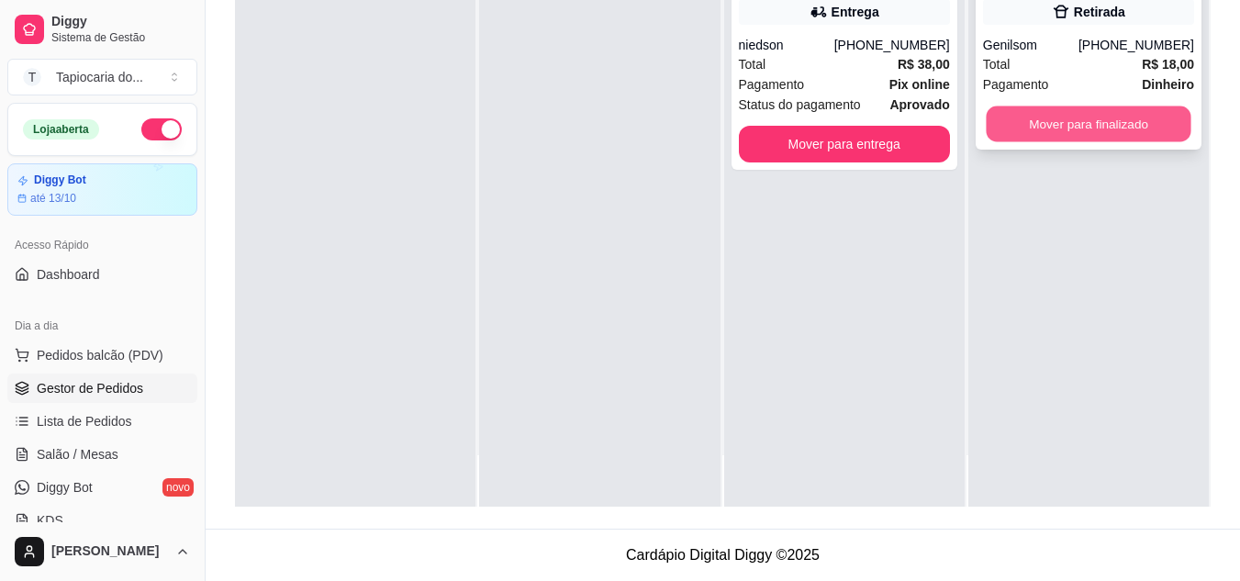
click at [1081, 130] on button "Mover para finalizado" at bounding box center [1088, 124] width 205 height 36
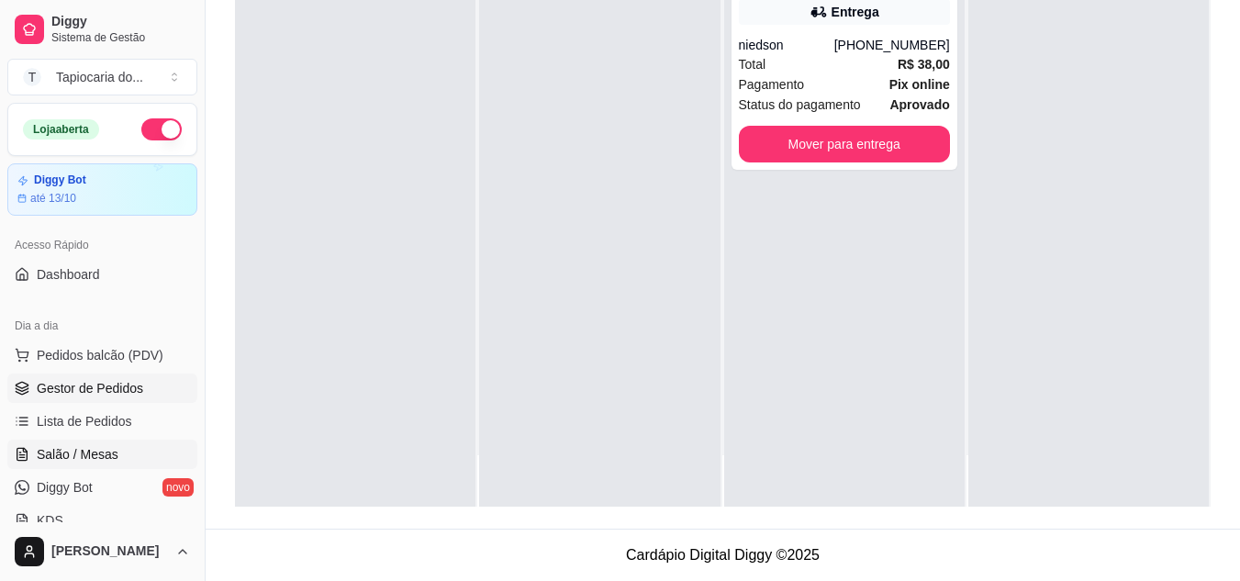
click at [85, 453] on span "Salão / Mesas" at bounding box center [78, 454] width 82 height 18
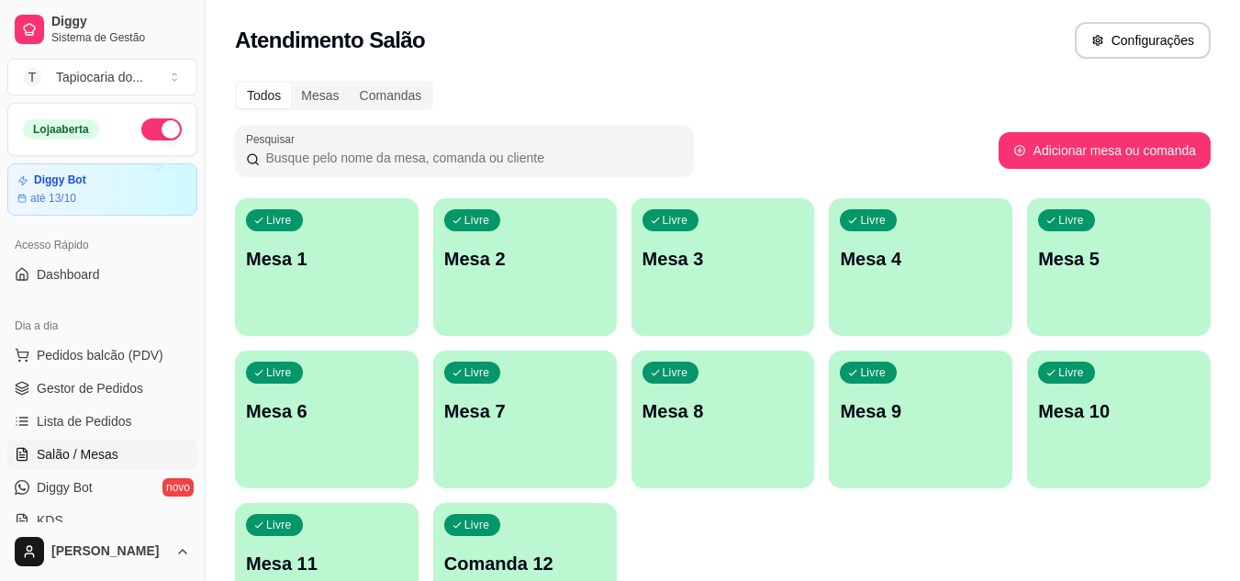
click at [426, 305] on div "Livre Mesa 1 Livre Mesa 2 Livre Mesa 3 Livre Mesa 4 Livre Mesa 5 Livre Mesa 6 L…" at bounding box center [723, 419] width 976 height 443
click at [486, 286] on div "Livre Mesa 2" at bounding box center [525, 256] width 184 height 116
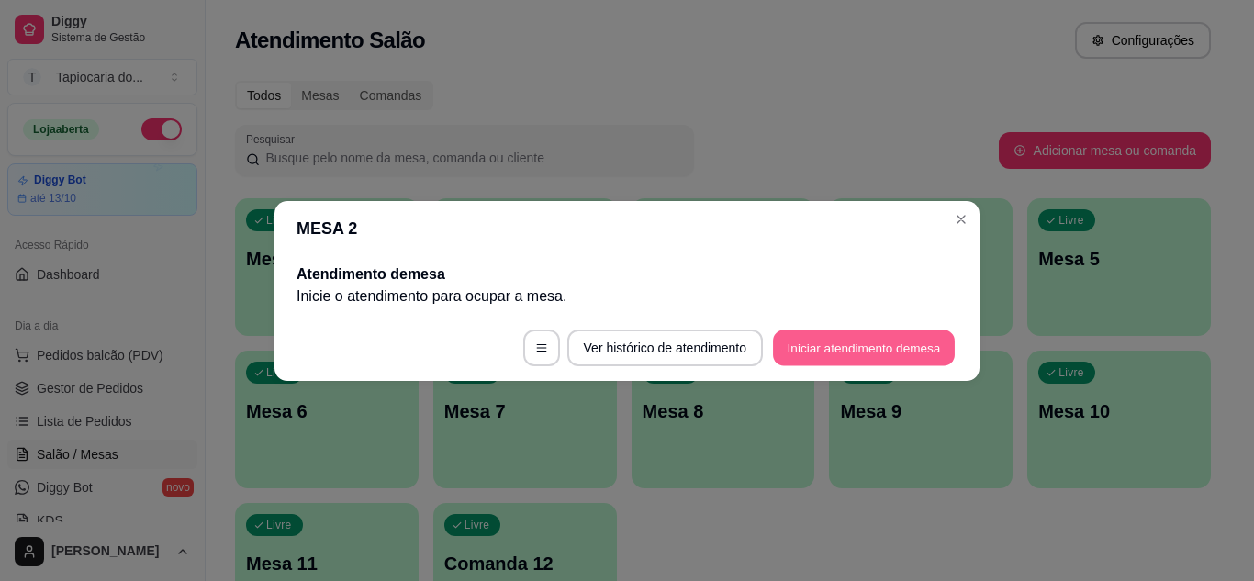
click at [884, 341] on button "Iniciar atendimento de mesa" at bounding box center [864, 348] width 182 height 36
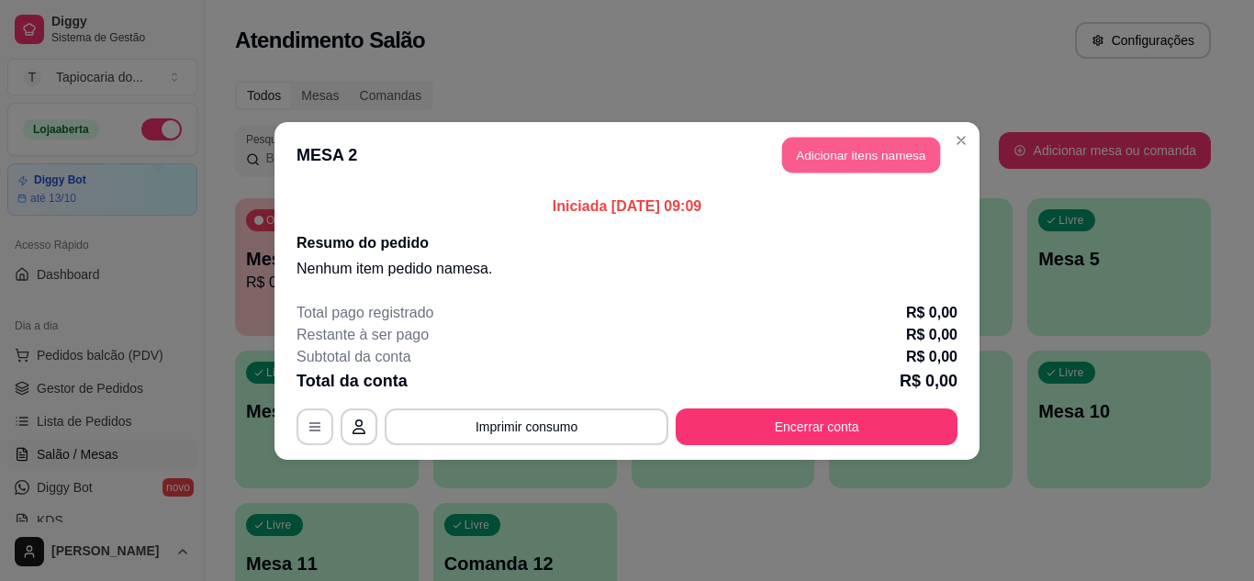
click at [866, 157] on button "Adicionar itens na mesa" at bounding box center [861, 155] width 158 height 36
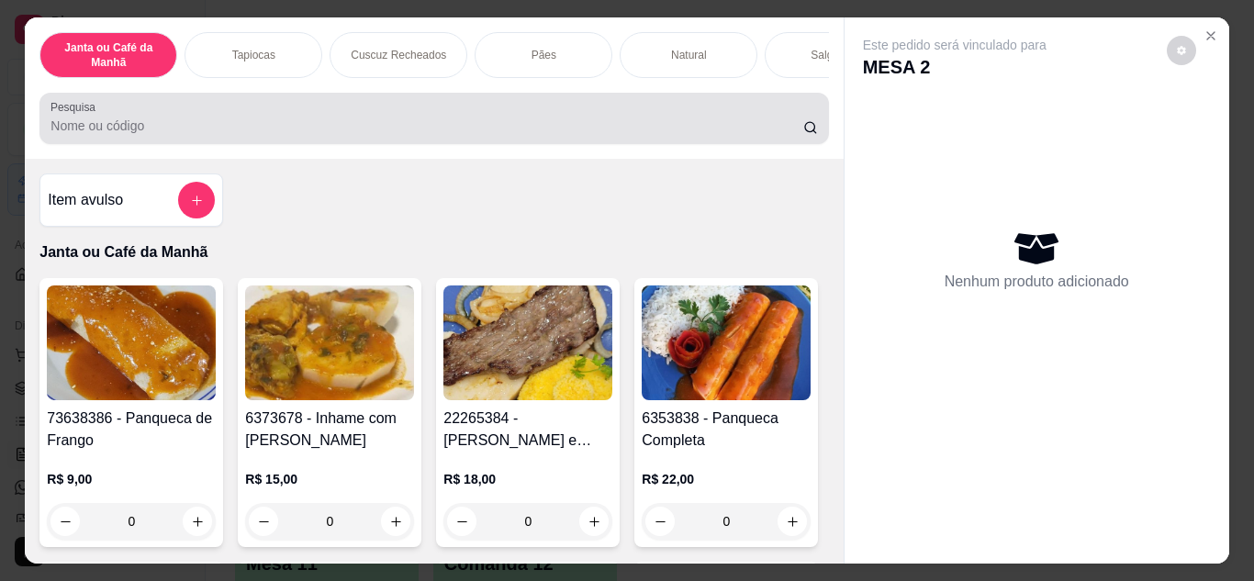
click at [566, 131] on input "Pesquisa" at bounding box center [426, 126] width 753 height 18
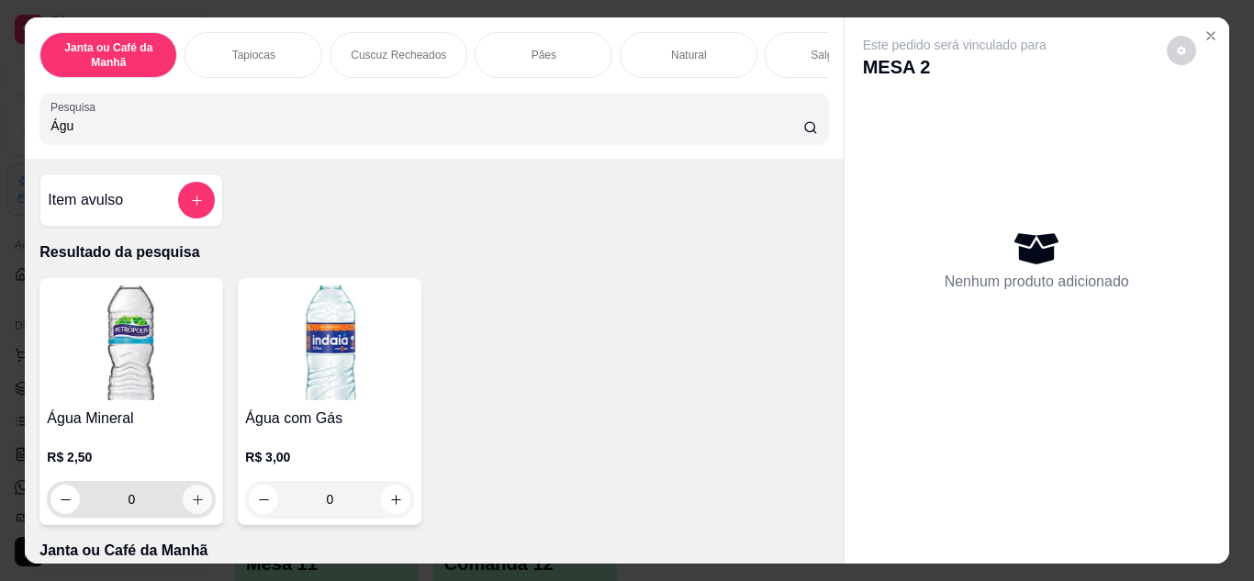
type input "Águ"
click at [189, 514] on button "increase-product-quantity" at bounding box center [197, 499] width 29 height 29
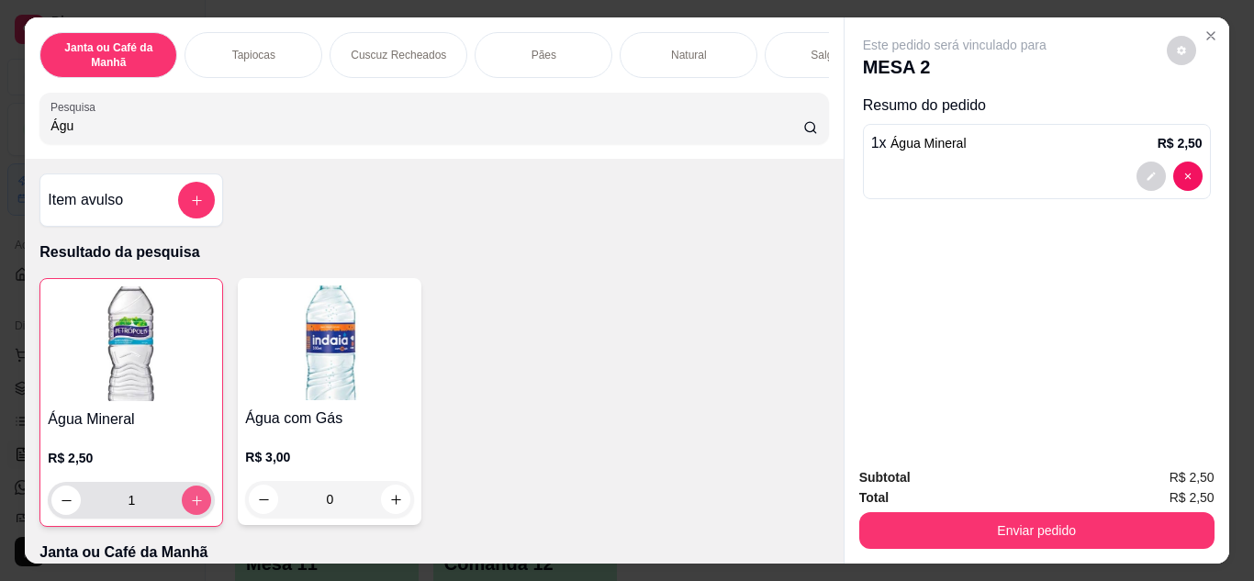
type input "1"
click at [189, 514] on button "increase-product-quantity" at bounding box center [196, 500] width 29 height 29
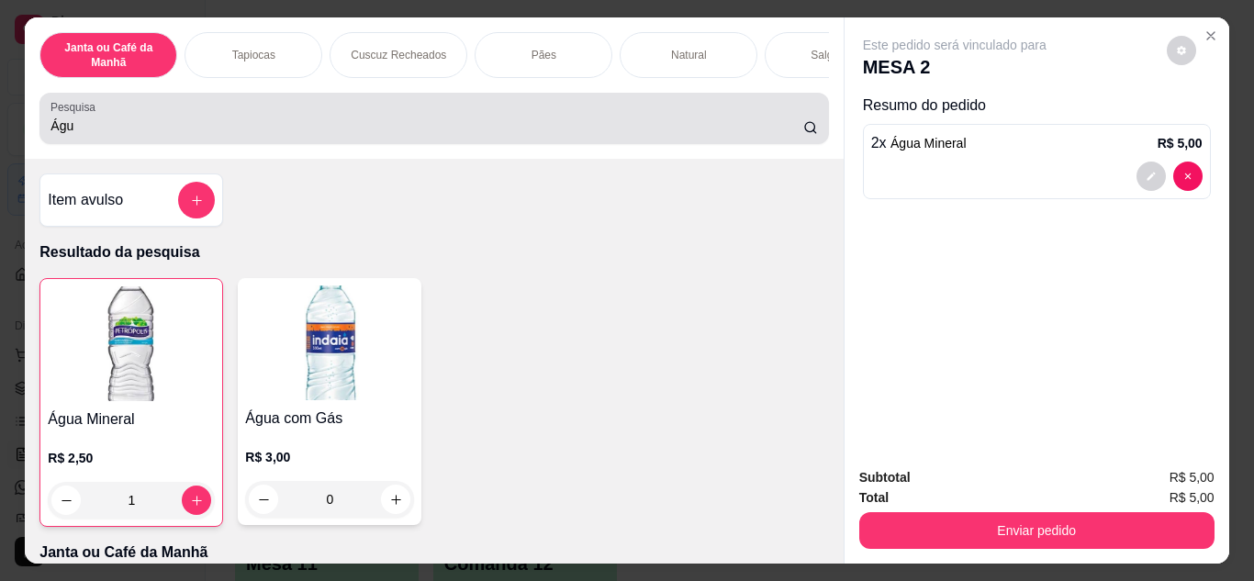
type input "2"
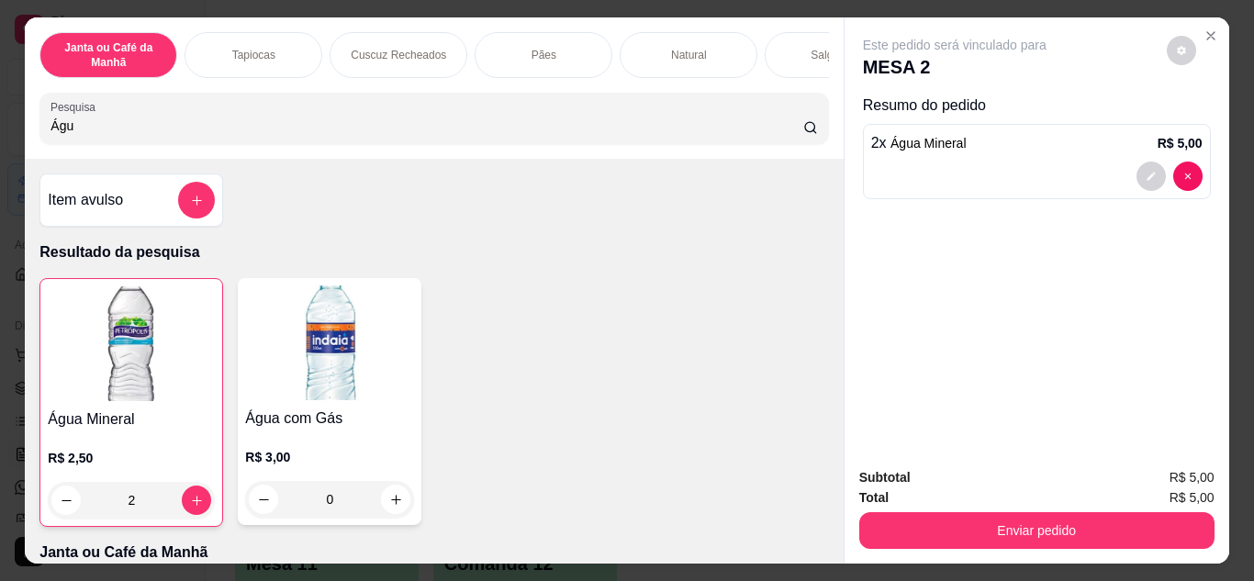
drag, startPoint x: 202, startPoint y: 125, endPoint x: 0, endPoint y: 140, distance: 202.6
click at [7, 138] on div "Janta ou Café da Manhã Tapiocas Cuscuz Recheados Pães Natural Salgados Tapiocas…" at bounding box center [627, 290] width 1254 height 581
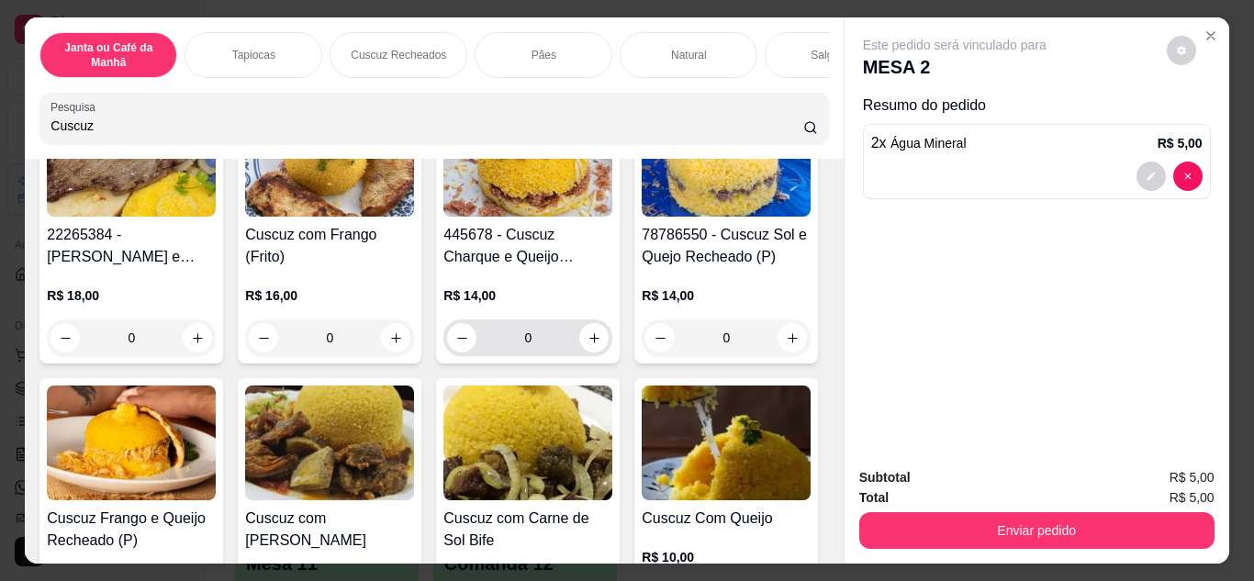
scroll to position [367, 0]
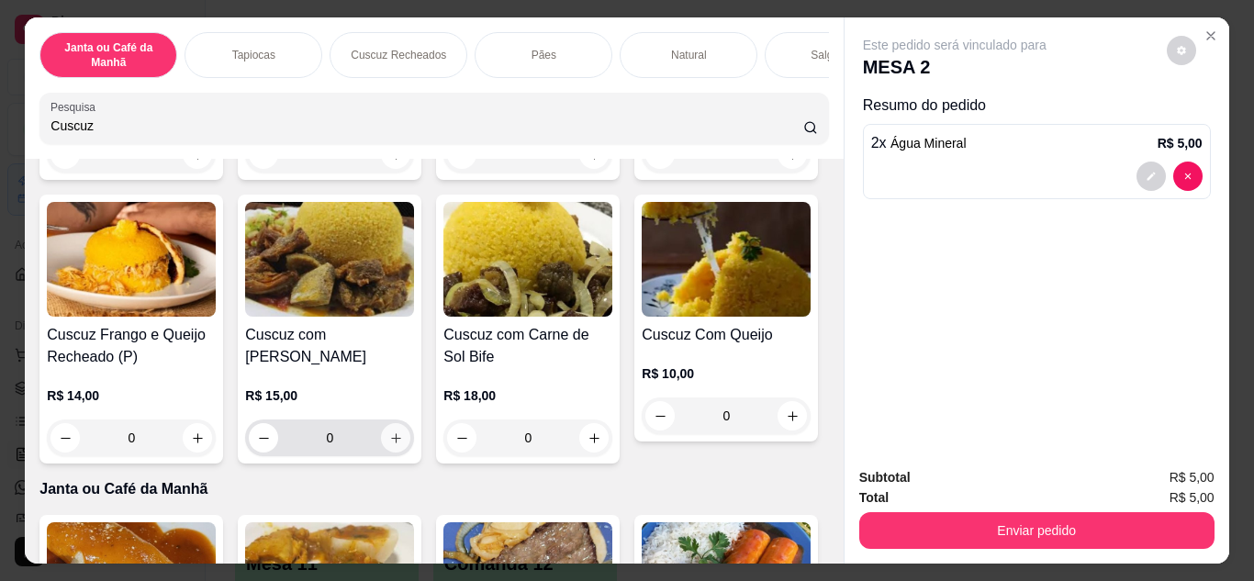
type input "Cuscuz"
click at [403, 445] on icon "increase-product-quantity" at bounding box center [396, 439] width 14 height 14
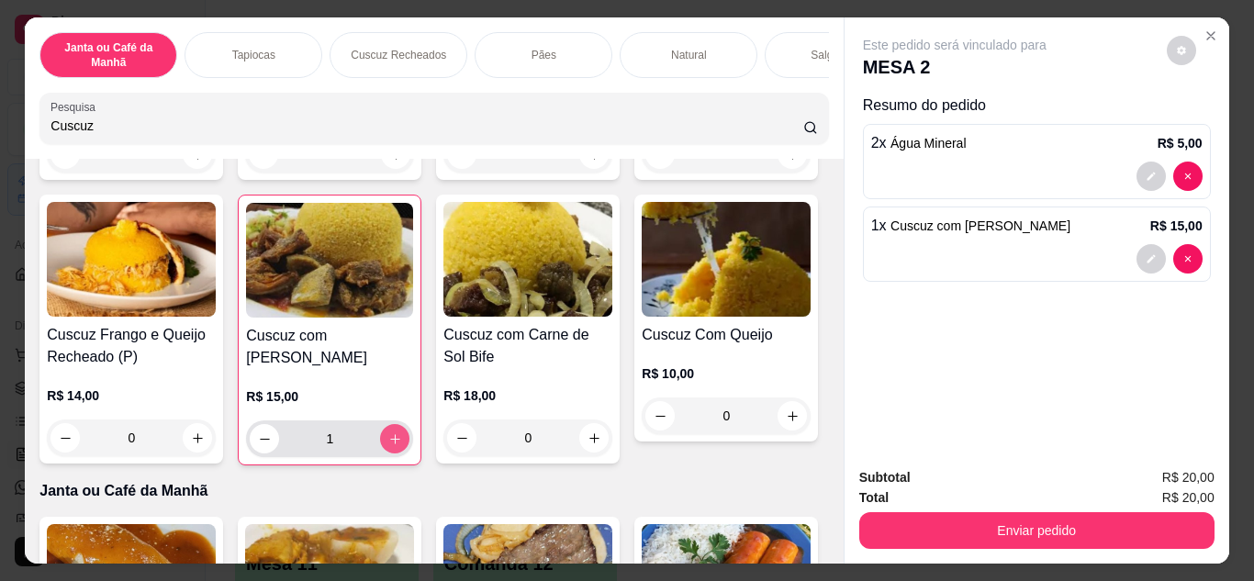
type input "1"
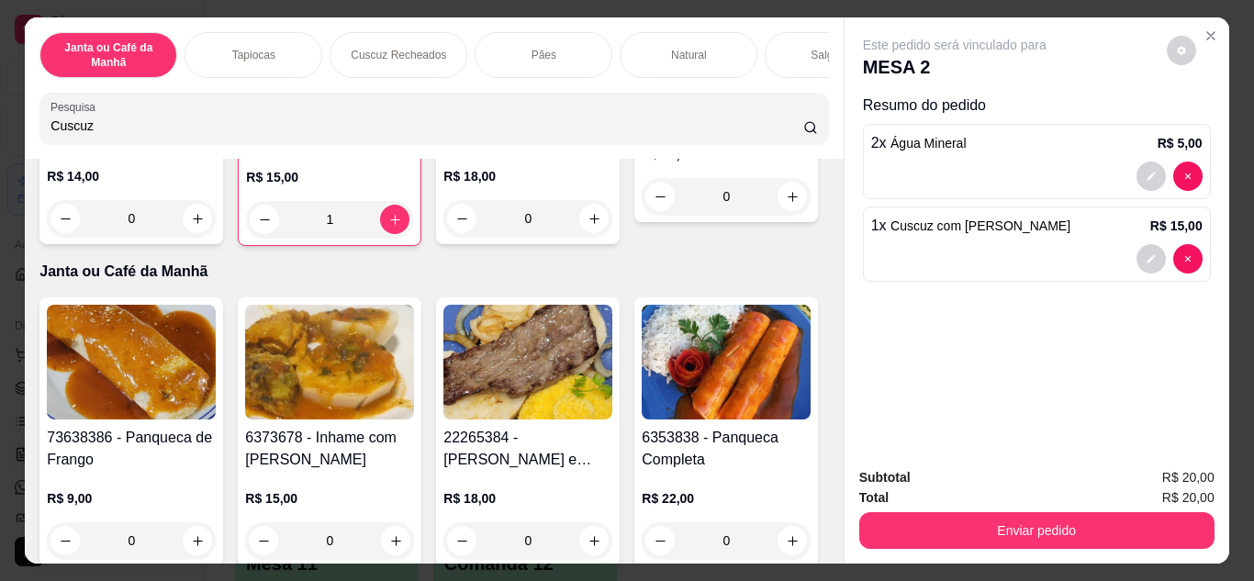
scroll to position [0, 0]
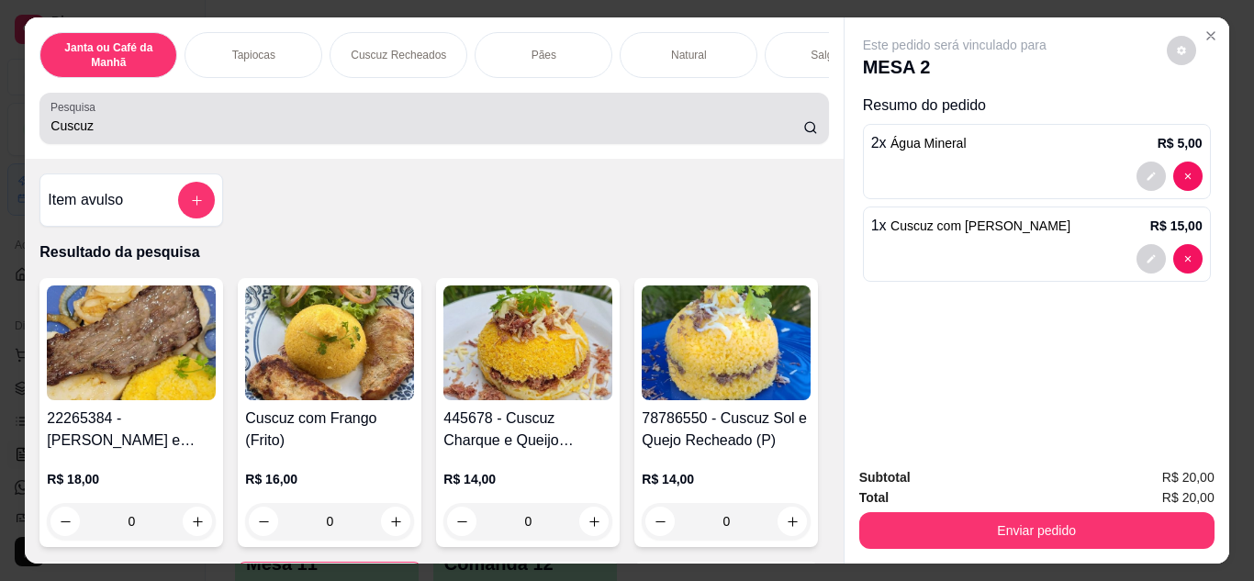
click at [126, 135] on input "Cuscuz" at bounding box center [426, 126] width 753 height 18
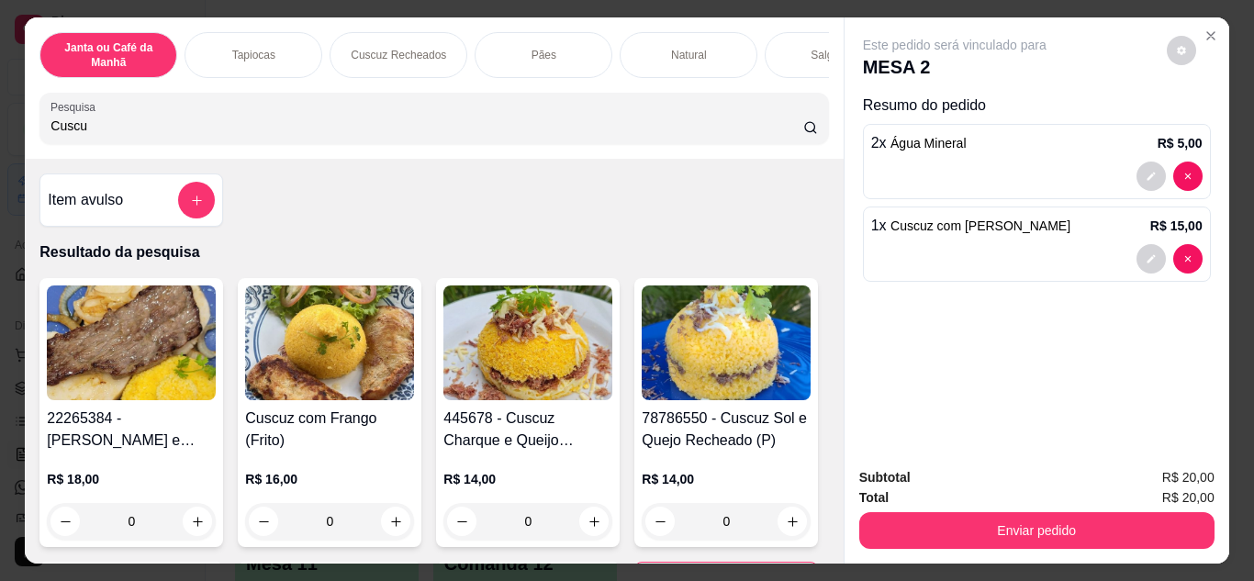
scroll to position [275, 0]
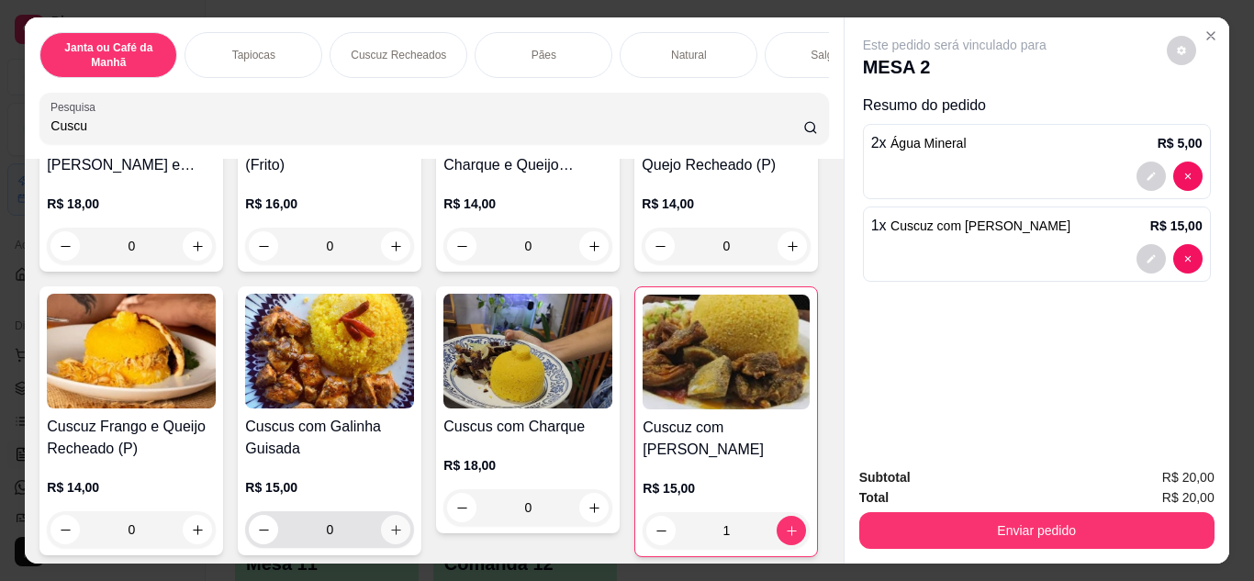
type input "Cuscu"
click at [403, 536] on icon "increase-product-quantity" at bounding box center [396, 530] width 14 height 14
type input "1"
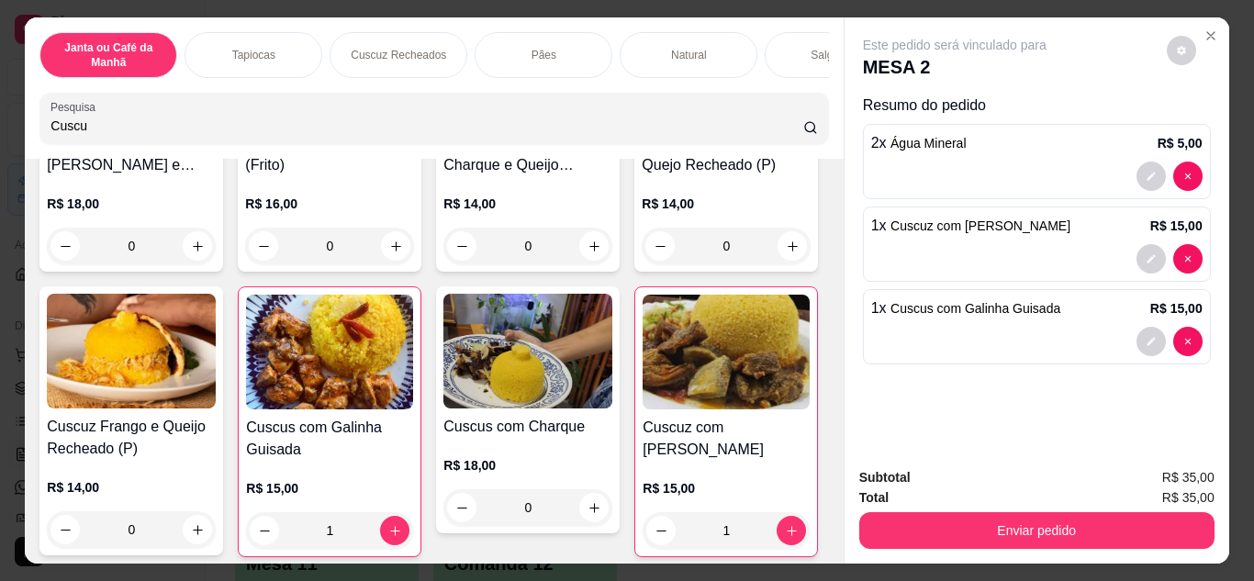
drag, startPoint x: 385, startPoint y: 139, endPoint x: 0, endPoint y: 95, distance: 387.1
click at [0, 95] on div "Janta ou Café da Manhã Tapiocas Cuscuz Recheados Pães Natural Salgados Tapiocas…" at bounding box center [627, 290] width 1254 height 581
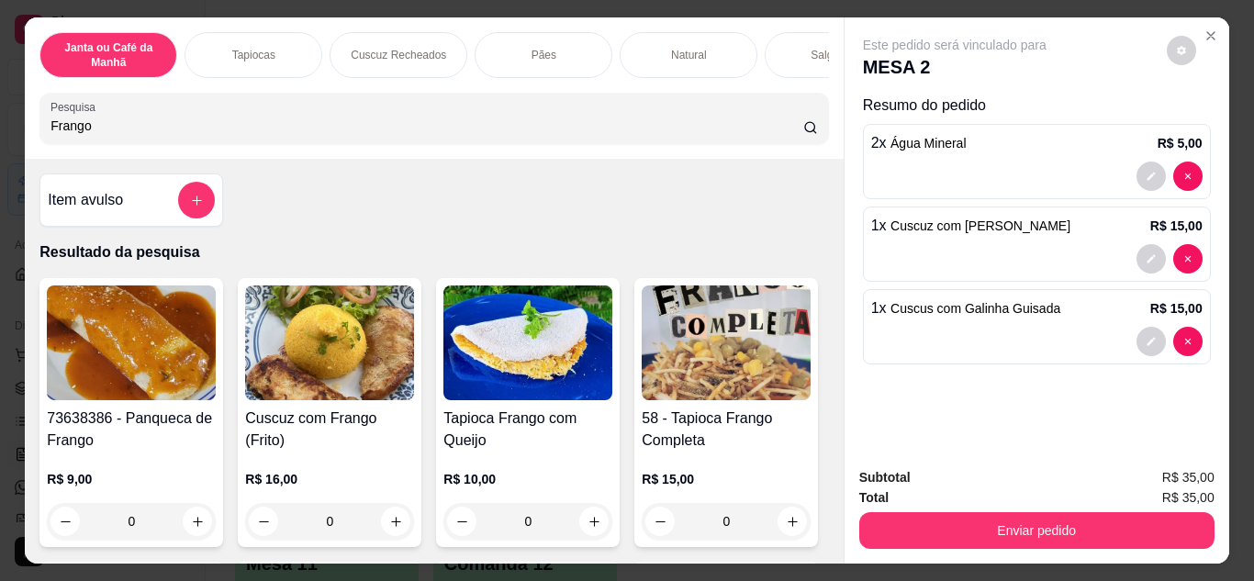
scroll to position [367, 0]
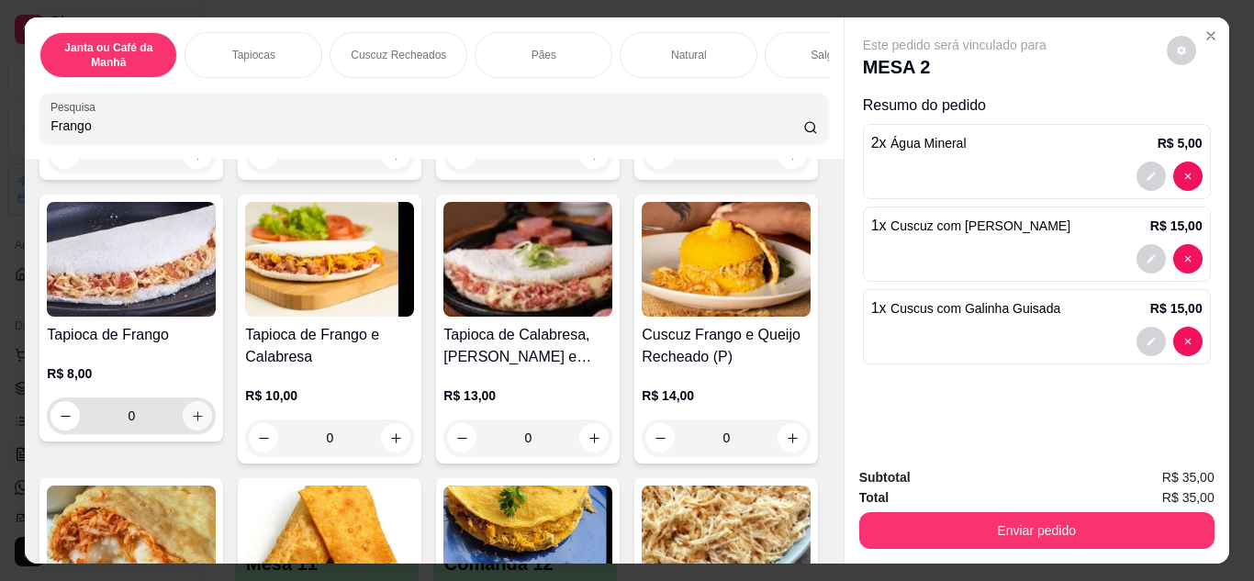
type input "Frango"
click at [212, 423] on button "increase-product-quantity" at bounding box center [198, 415] width 28 height 28
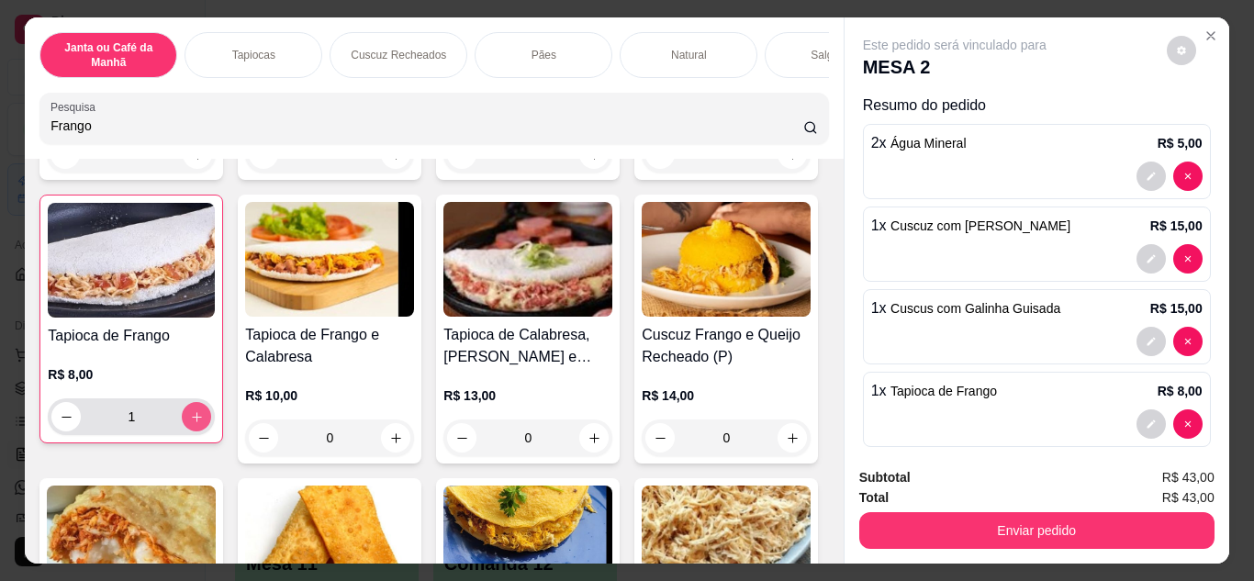
type input "1"
drag, startPoint x: 135, startPoint y: 141, endPoint x: 9, endPoint y: 112, distance: 129.2
click at [0, 151] on div "Janta ou Café da Manhã Tapiocas Cuscuz Recheados Pães Natural Salgados Tapiocas…" at bounding box center [627, 290] width 1254 height 581
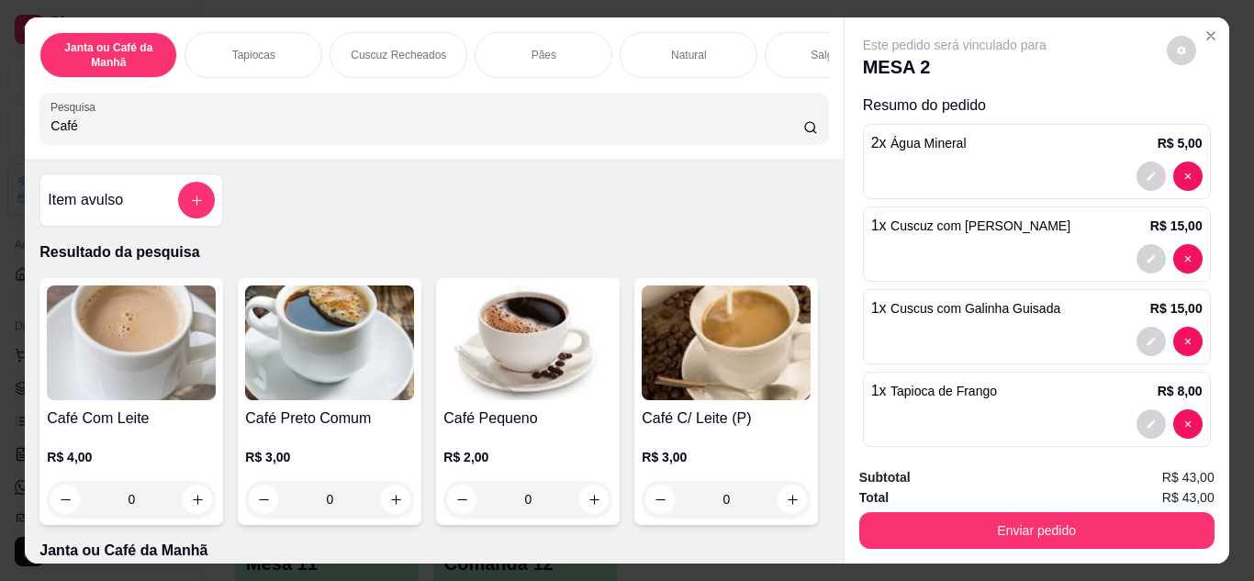
scroll to position [275, 0]
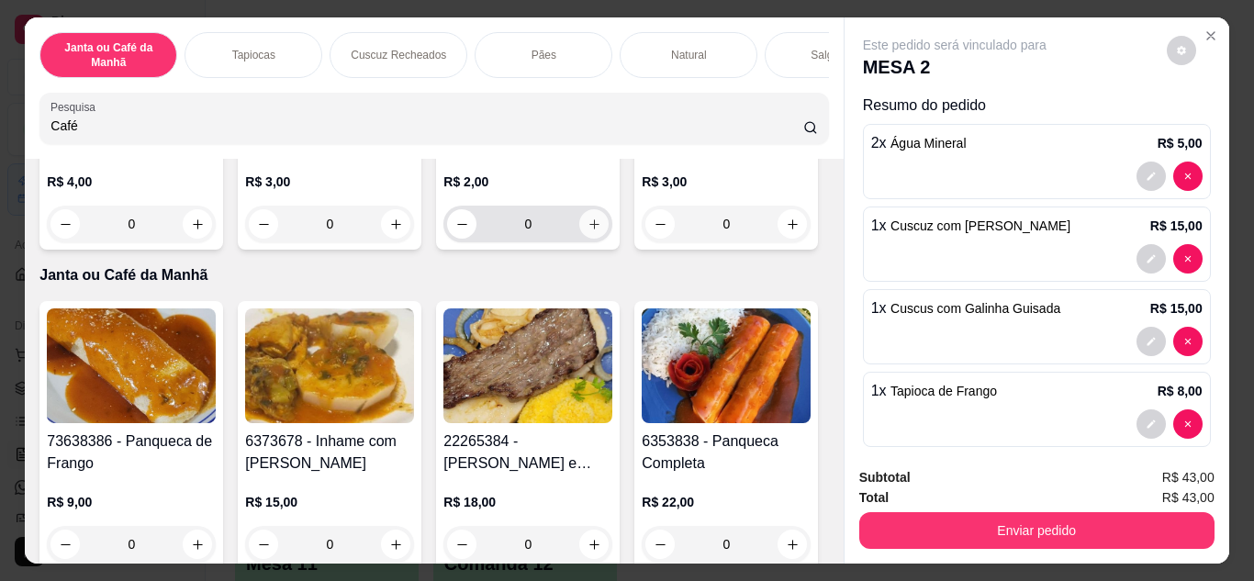
type input "Café"
click at [593, 229] on icon "increase-product-quantity" at bounding box center [595, 225] width 14 height 14
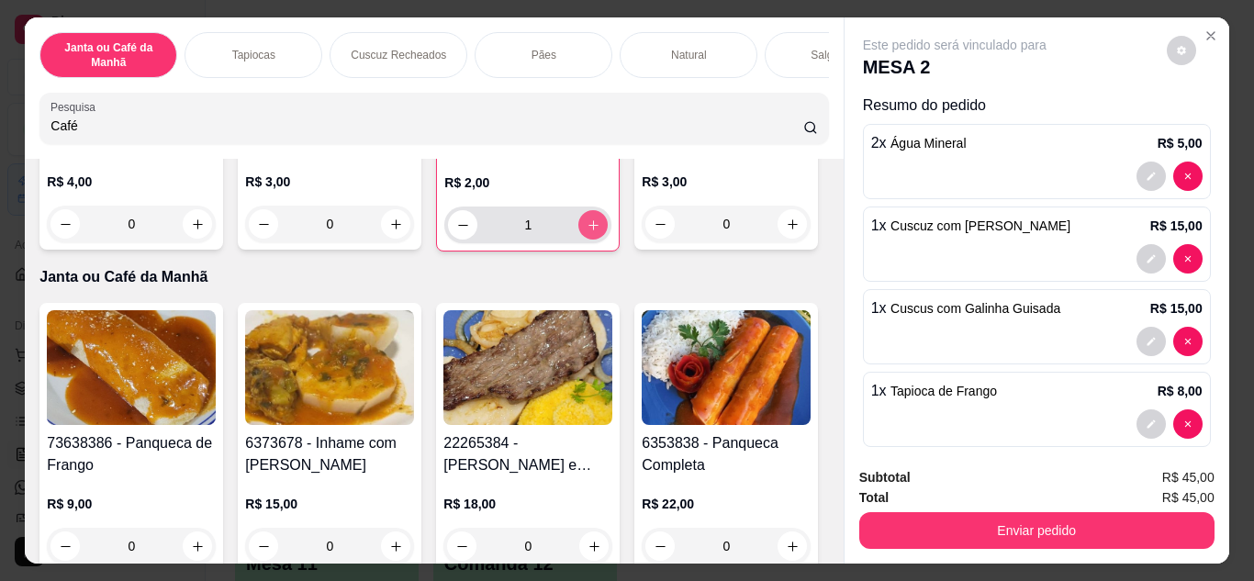
type input "1"
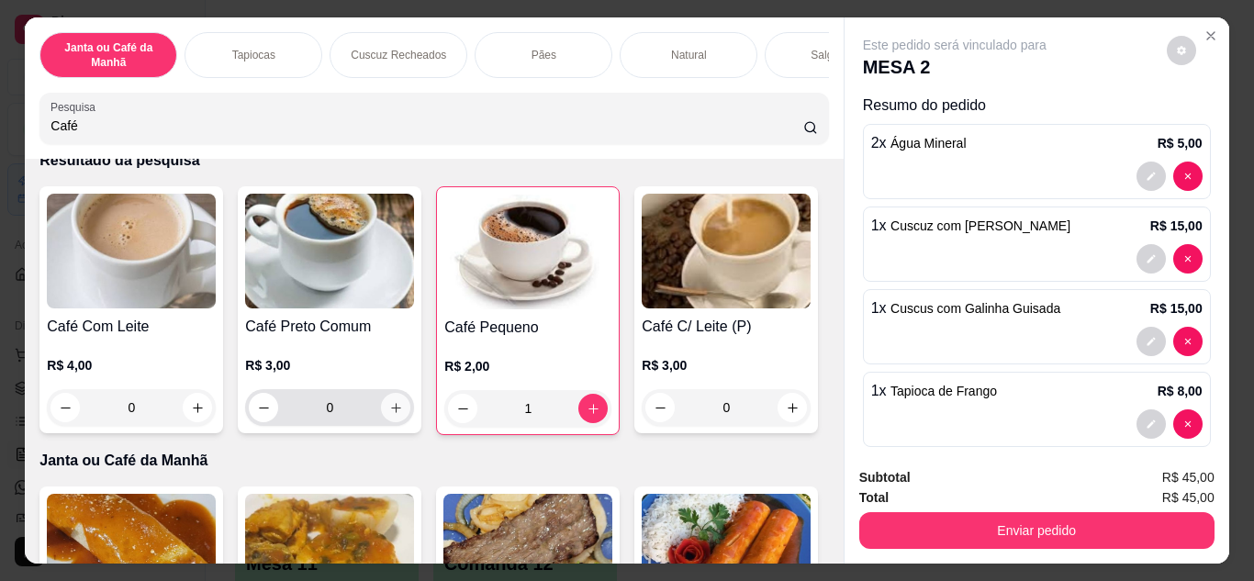
click at [391, 413] on icon "increase-product-quantity" at bounding box center [396, 408] width 10 height 10
click at [389, 414] on icon "increase-product-quantity" at bounding box center [396, 408] width 14 height 14
type input "2"
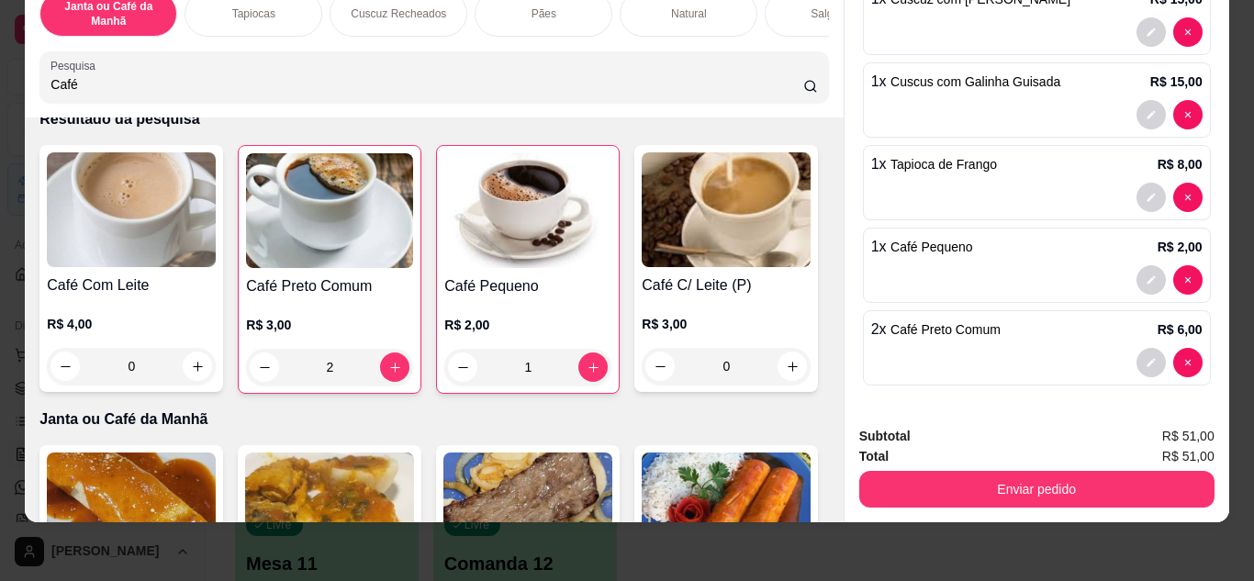
scroll to position [2, 0]
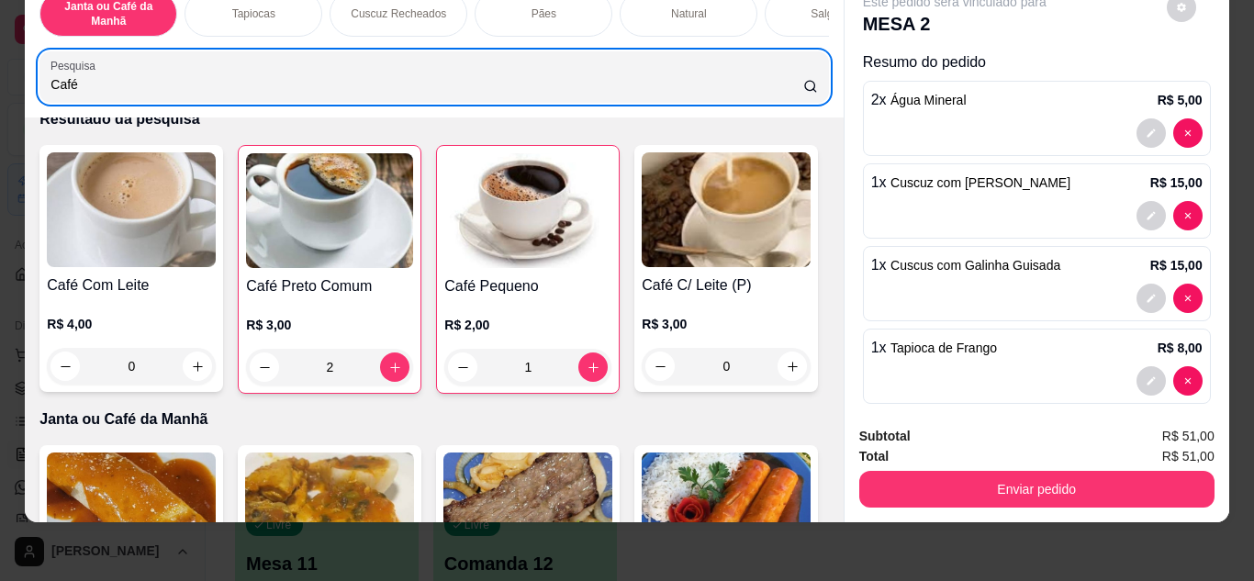
drag, startPoint x: 185, startPoint y: 91, endPoint x: 0, endPoint y: 93, distance: 184.5
click at [0, 93] on div "Janta ou Café da Manhã Tapiocas Cuscuz Recheados Pães Natural Salgados Tapiocas…" at bounding box center [627, 290] width 1254 height 581
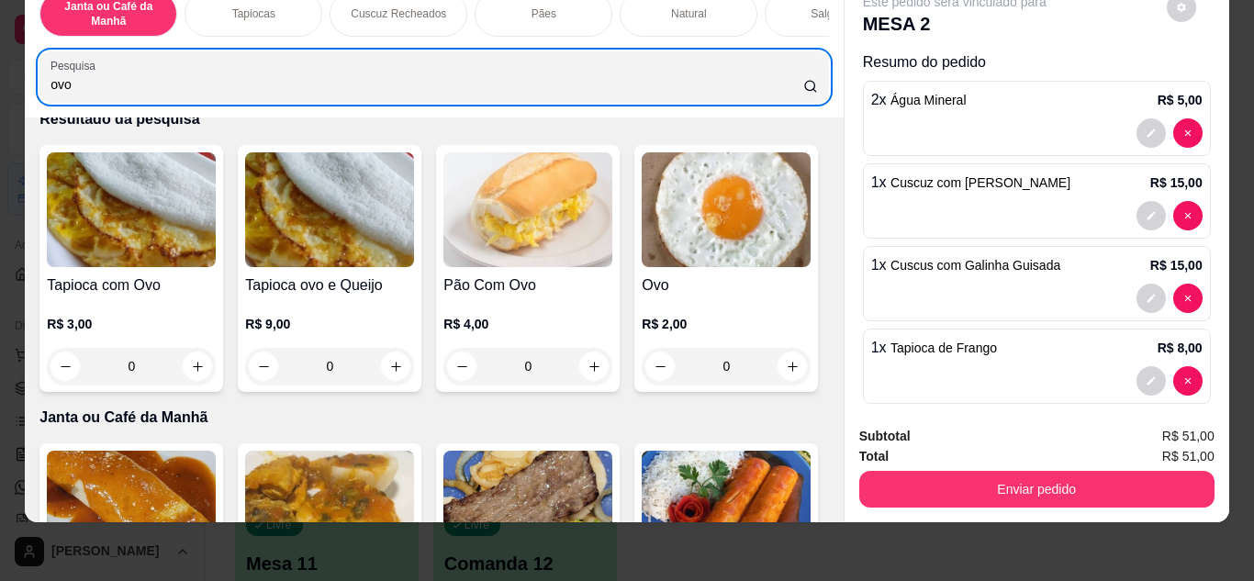
click at [136, 76] on input "ovo" at bounding box center [426, 84] width 753 height 18
type input "ovo"
click at [104, 87] on input "ovo" at bounding box center [426, 84] width 753 height 18
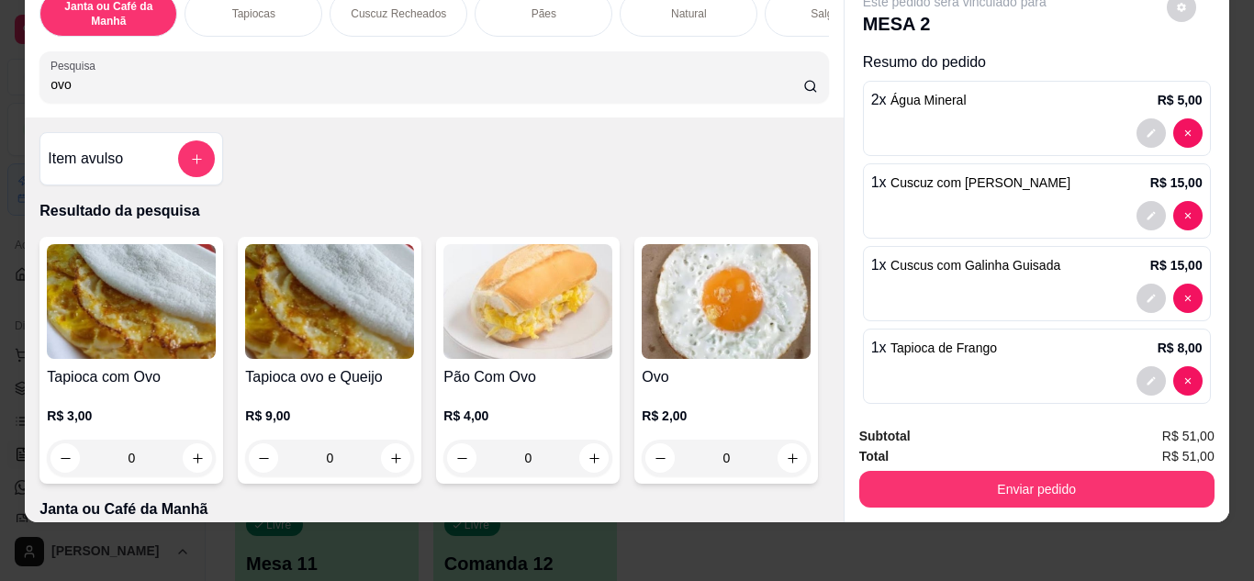
scroll to position [275, 0]
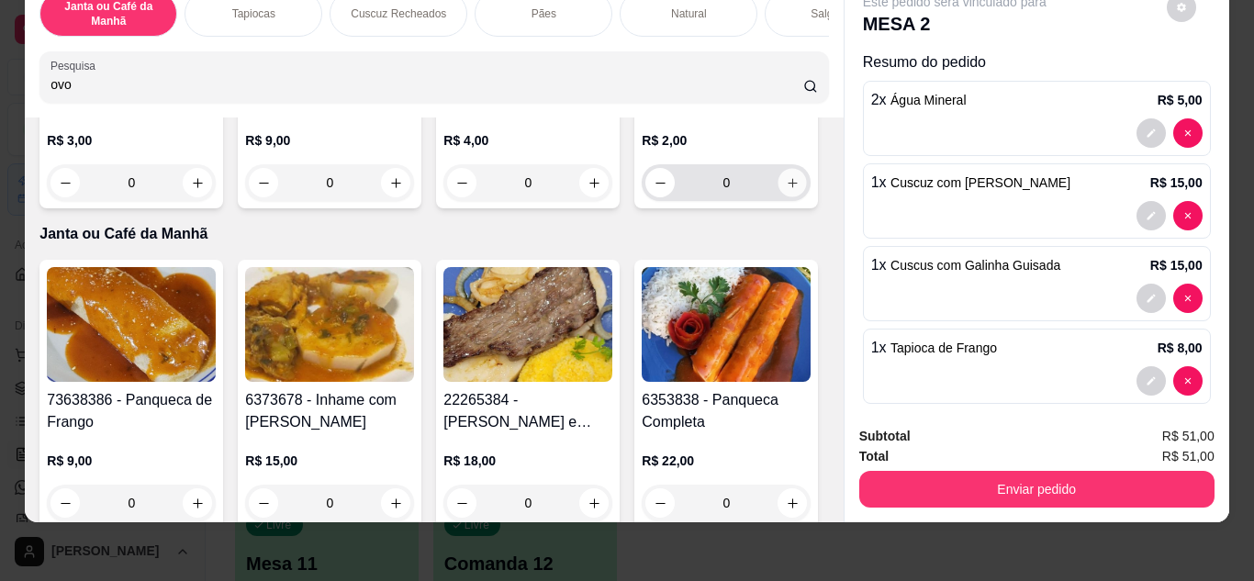
click at [786, 190] on icon "increase-product-quantity" at bounding box center [793, 183] width 14 height 14
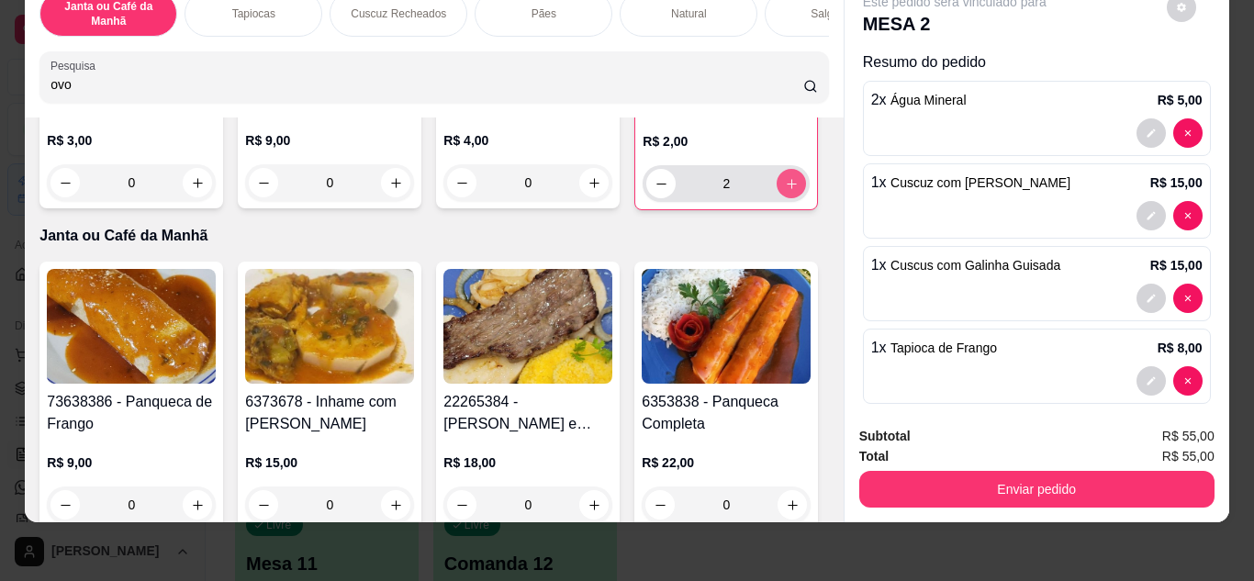
type input "2"
click at [785, 191] on icon "increase-product-quantity" at bounding box center [792, 184] width 14 height 14
type input "4"
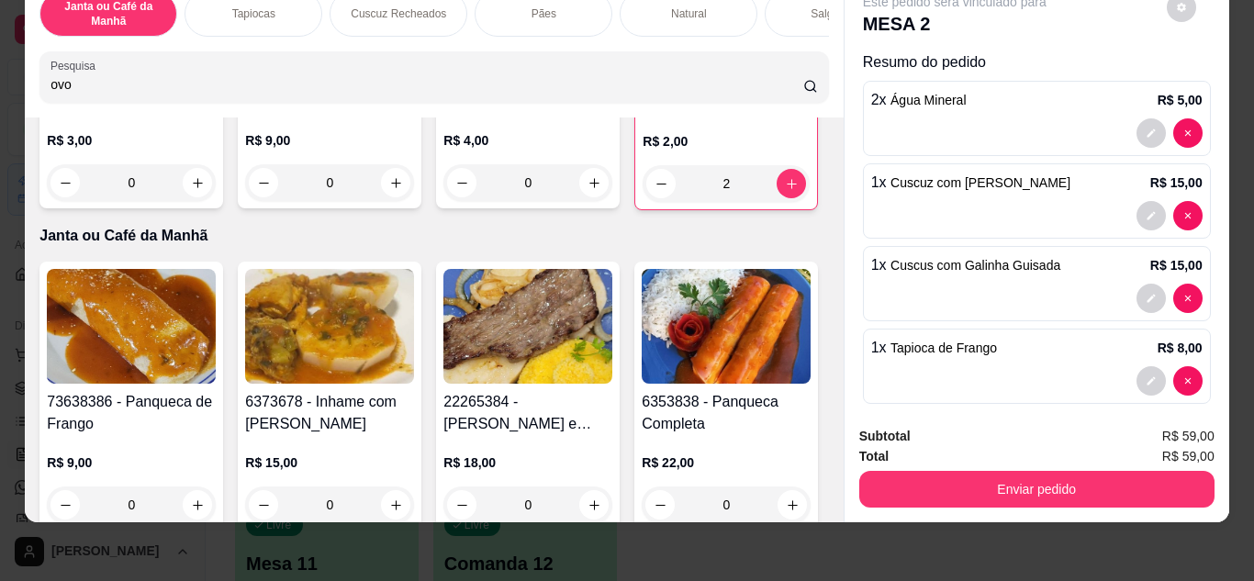
type input "4"
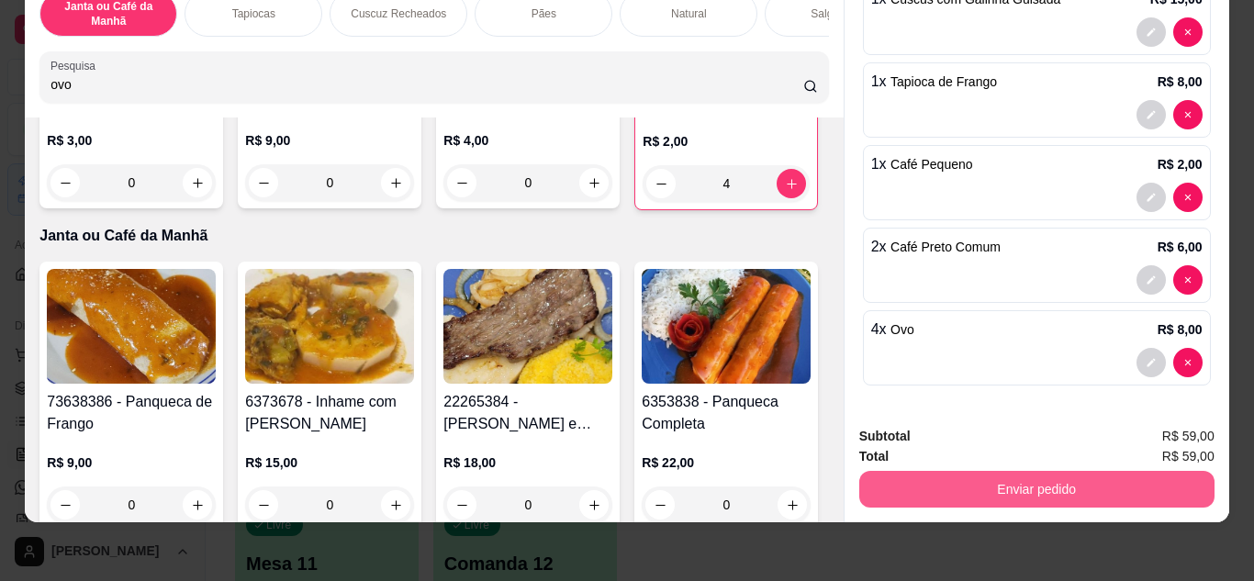
click at [1064, 471] on button "Enviar pedido" at bounding box center [1036, 489] width 355 height 37
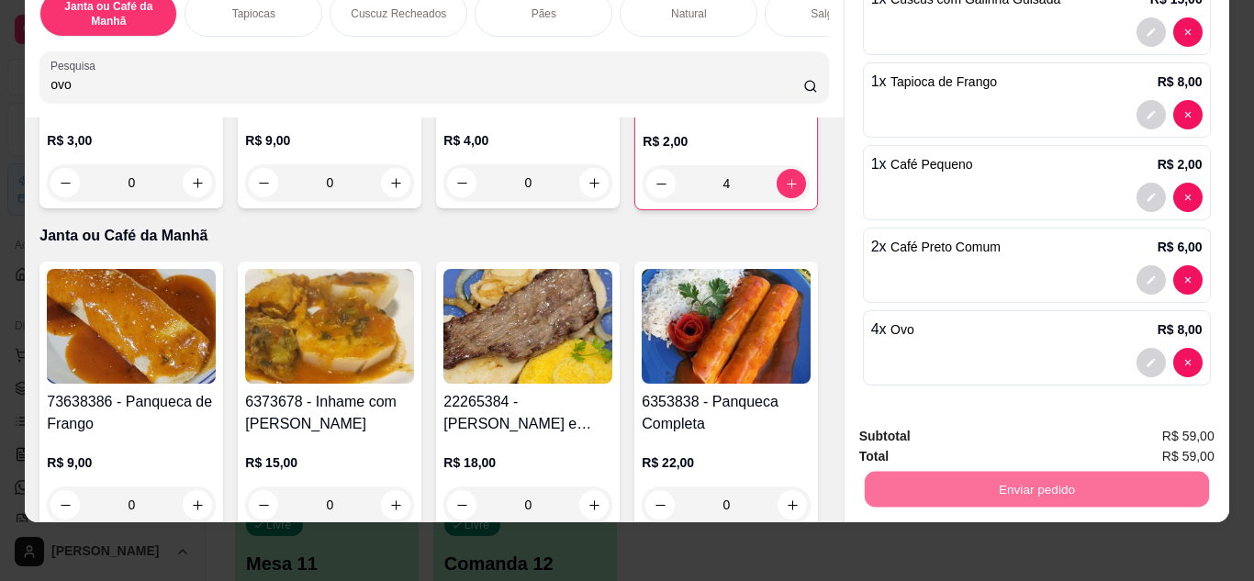
click at [1161, 427] on button "Enviar pedido" at bounding box center [1167, 429] width 104 height 35
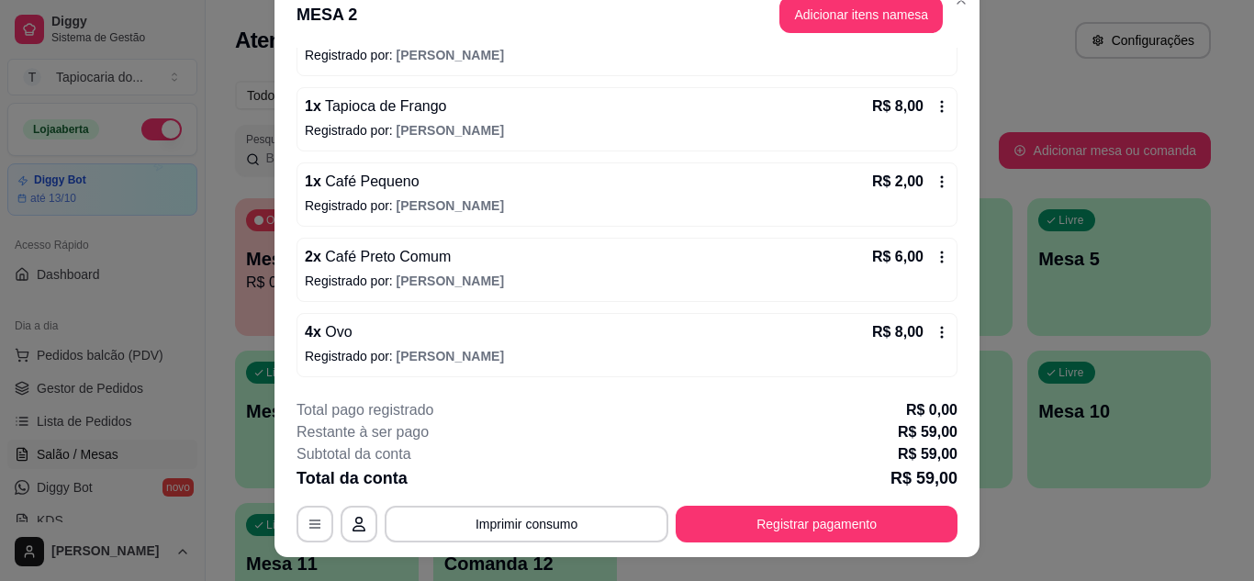
scroll to position [56, 0]
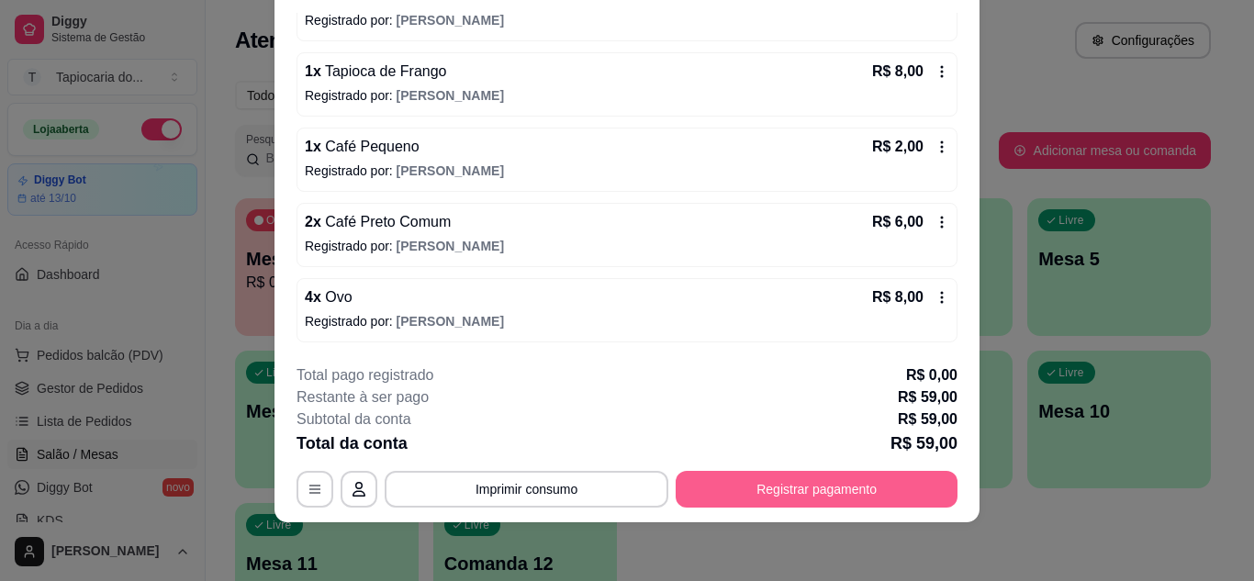
click at [869, 481] on button "Registrar pagamento" at bounding box center [817, 489] width 282 height 37
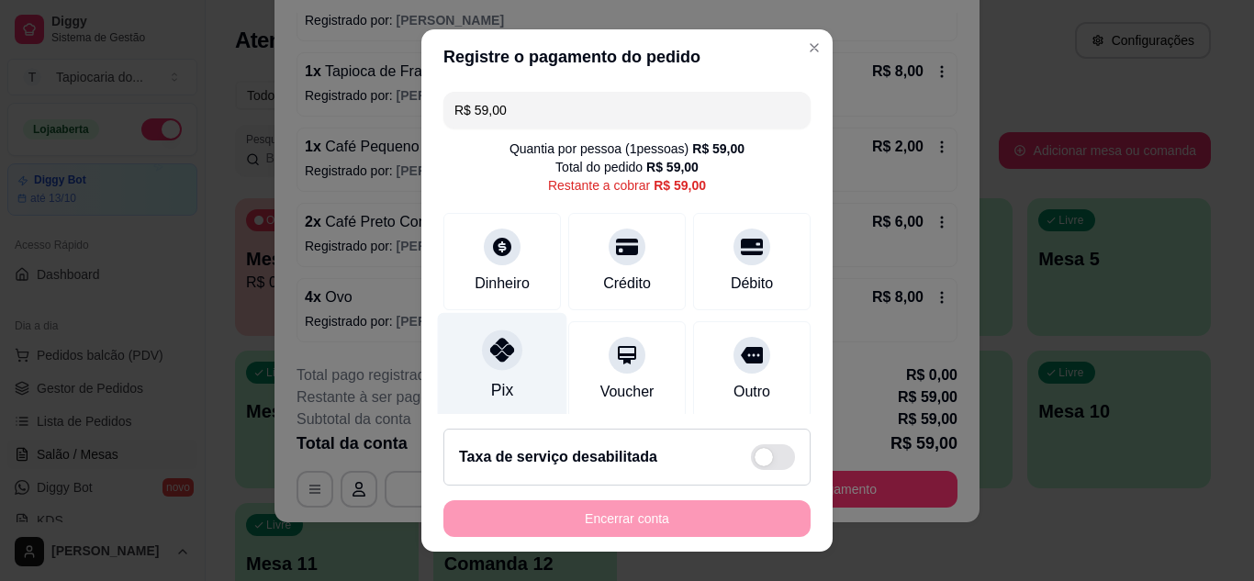
click at [469, 365] on div "Pix" at bounding box center [502, 365] width 129 height 107
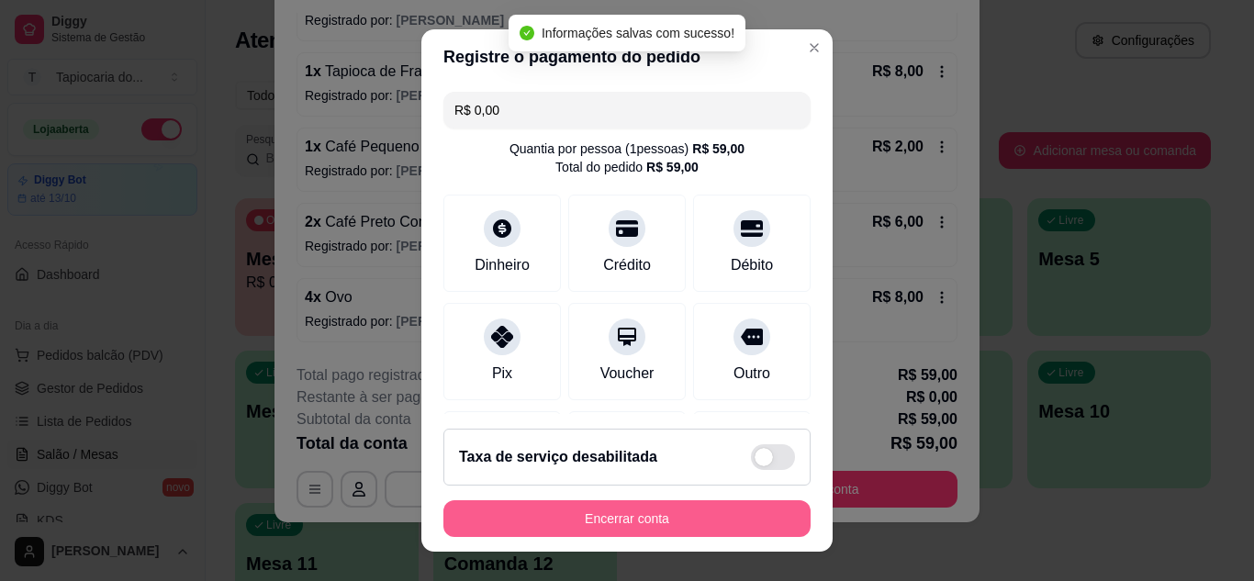
type input "R$ 0,00"
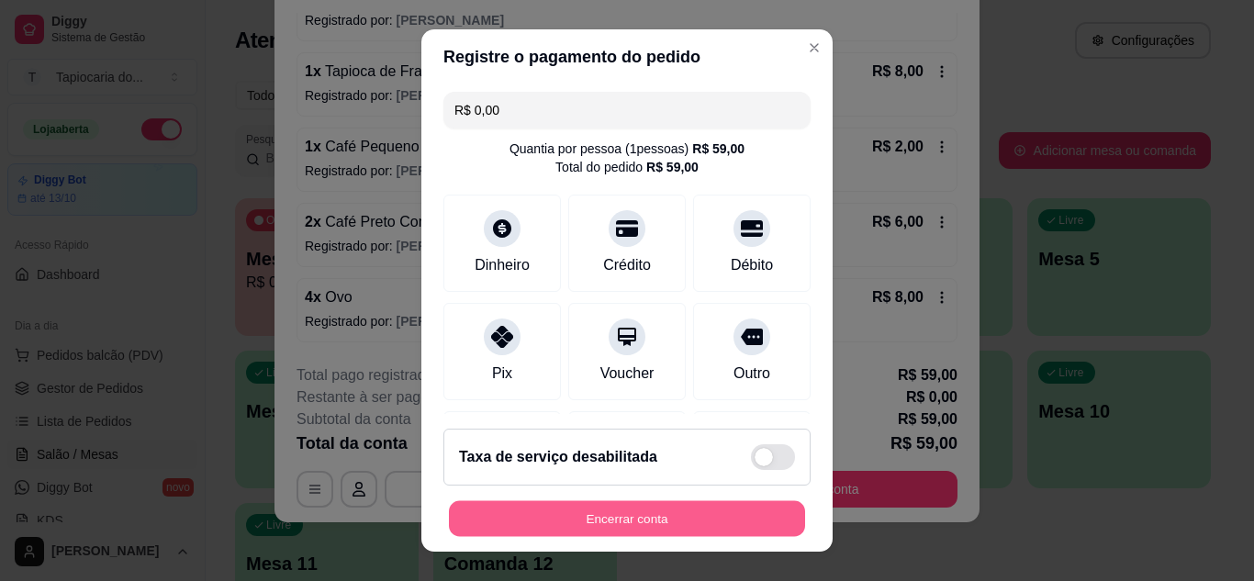
click at [644, 515] on button "Encerrar conta" at bounding box center [627, 519] width 356 height 36
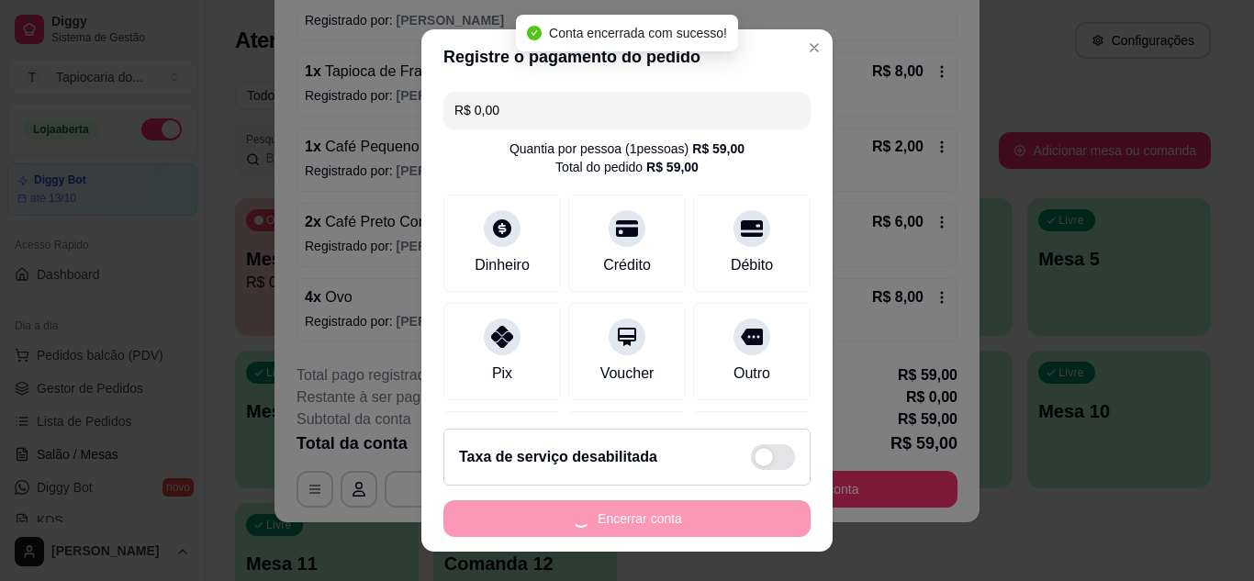
scroll to position [0, 0]
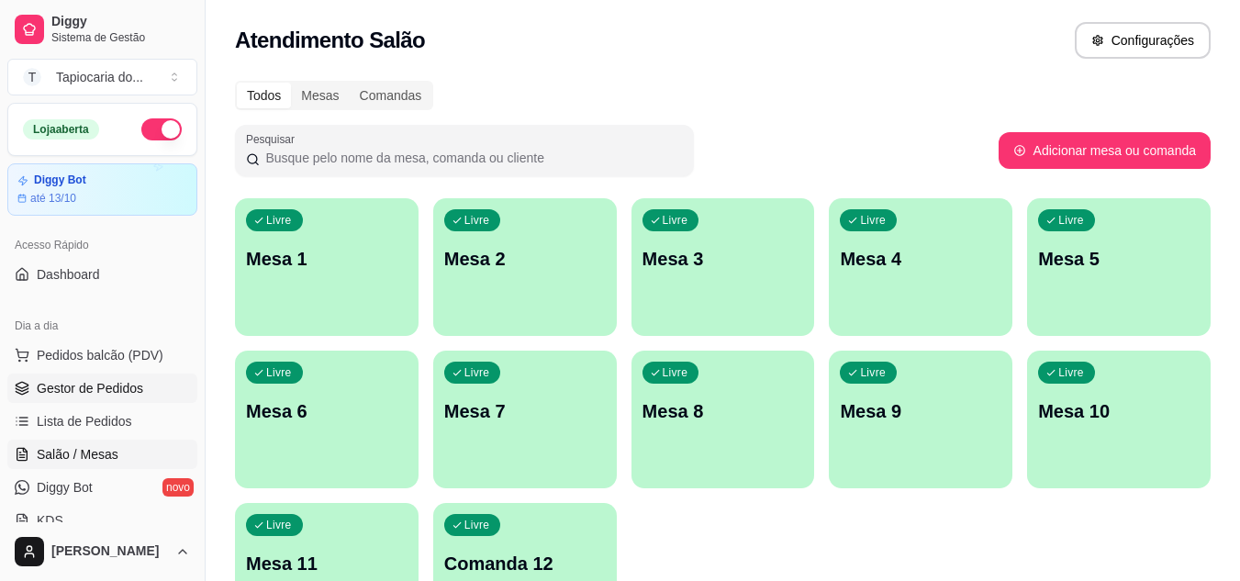
click at [66, 386] on span "Gestor de Pedidos" at bounding box center [90, 388] width 106 height 18
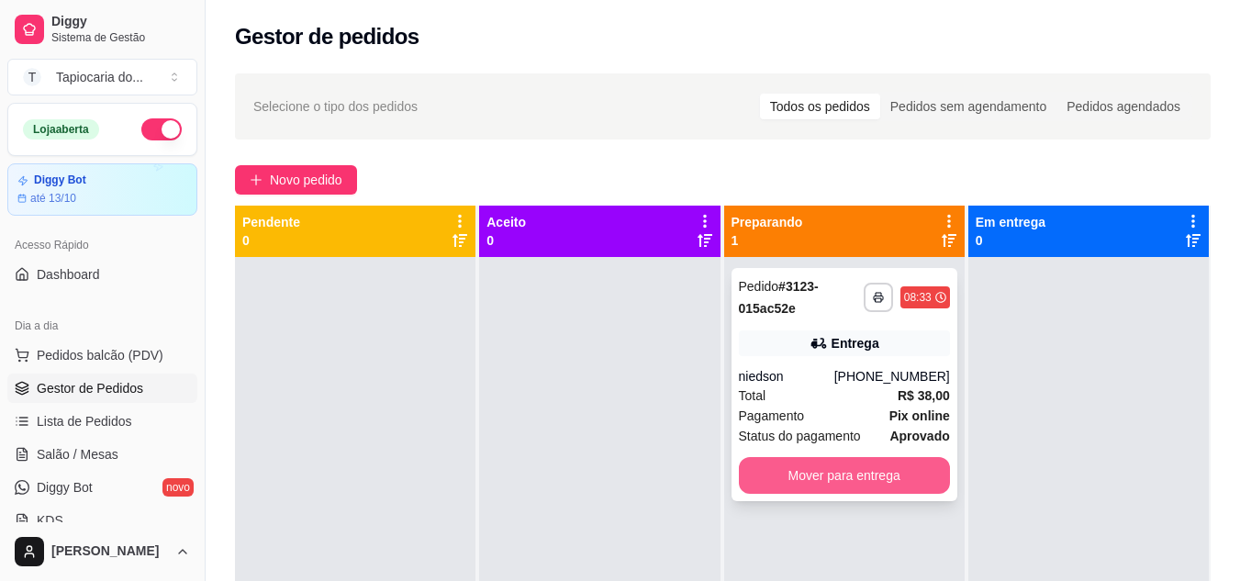
click at [875, 466] on button "Mover para entrega" at bounding box center [844, 475] width 211 height 37
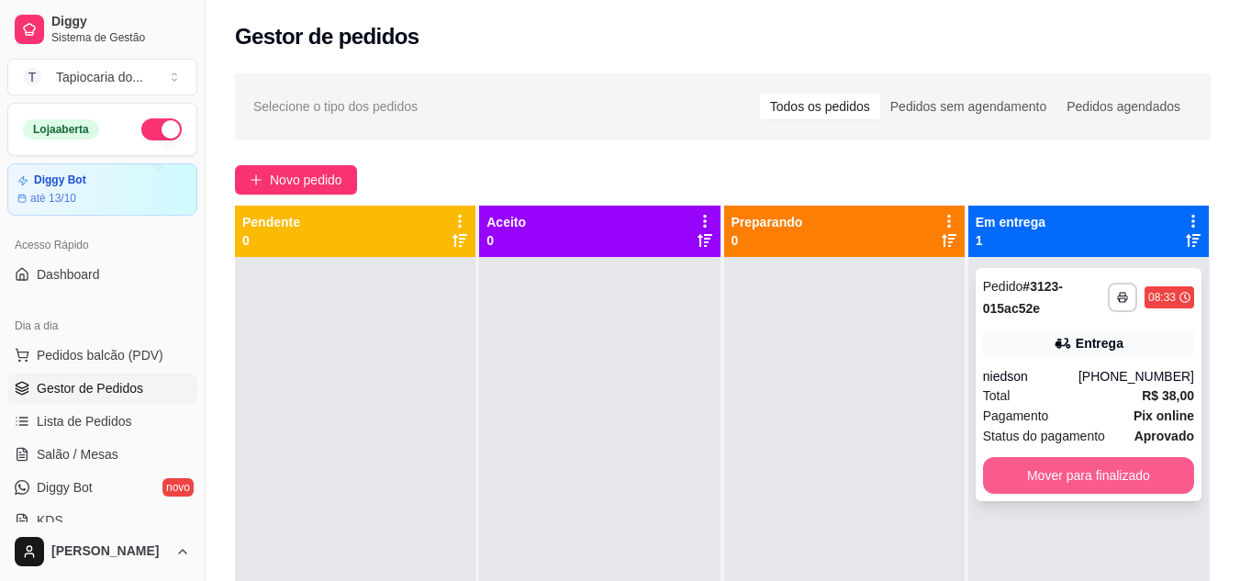
click at [1166, 485] on button "Mover para finalizado" at bounding box center [1088, 475] width 211 height 37
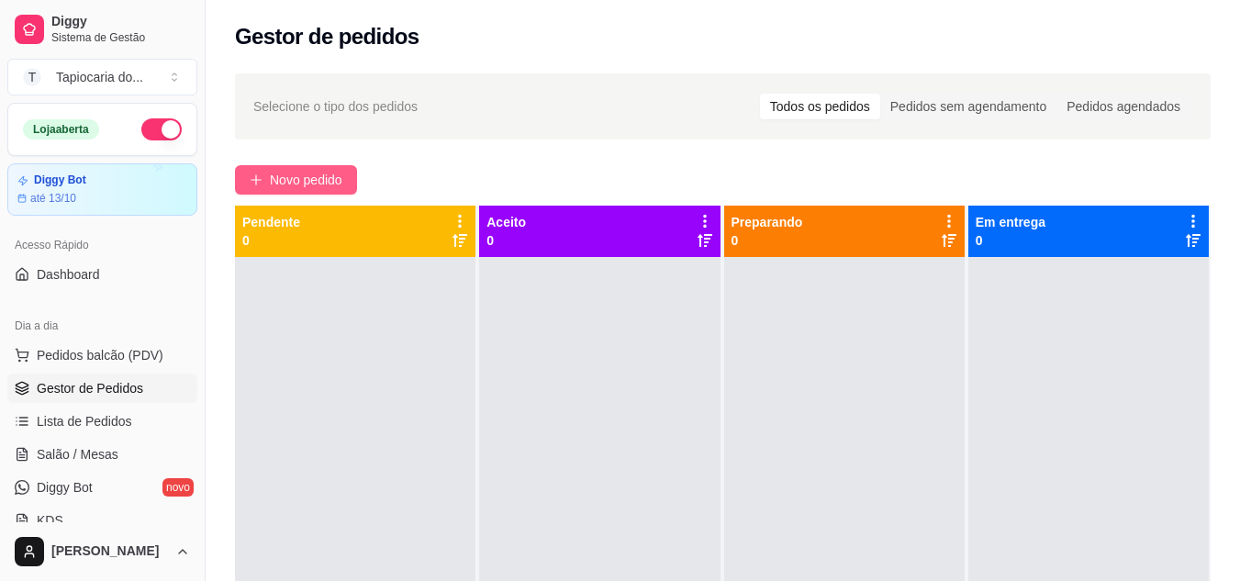
click at [259, 169] on button "Novo pedido" at bounding box center [296, 179] width 122 height 29
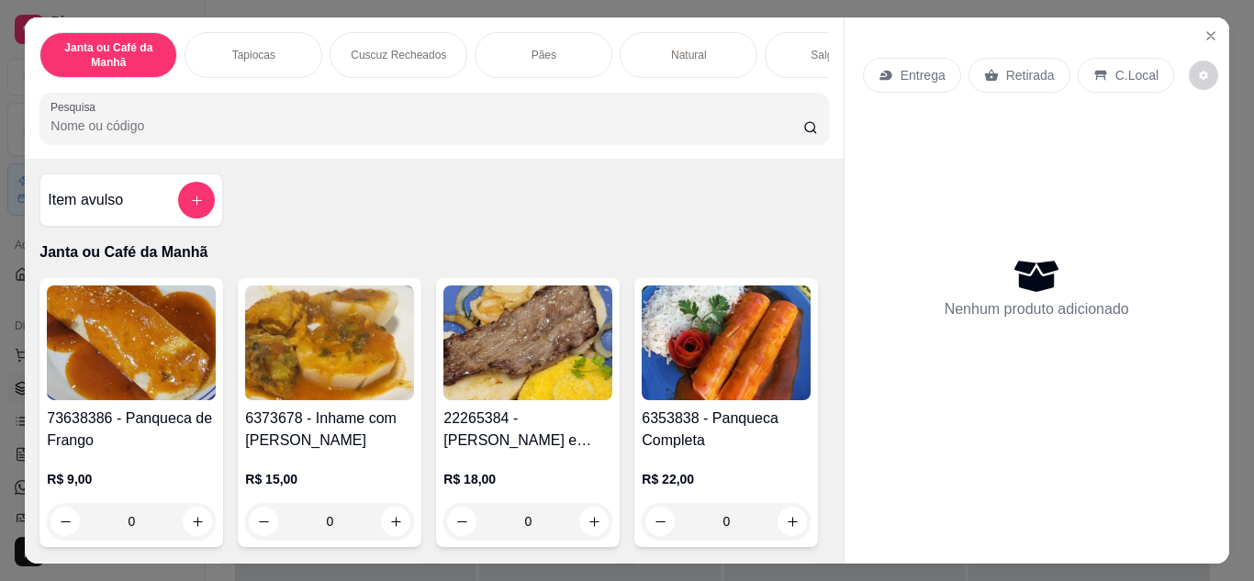
click at [435, 229] on div "Item avulso Janta ou Café da Manhã 73638386 - Panqueca de Frango R$ 9,00 0 6373…" at bounding box center [434, 361] width 818 height 405
click at [1211, 33] on icon "Close" at bounding box center [1211, 35] width 15 height 15
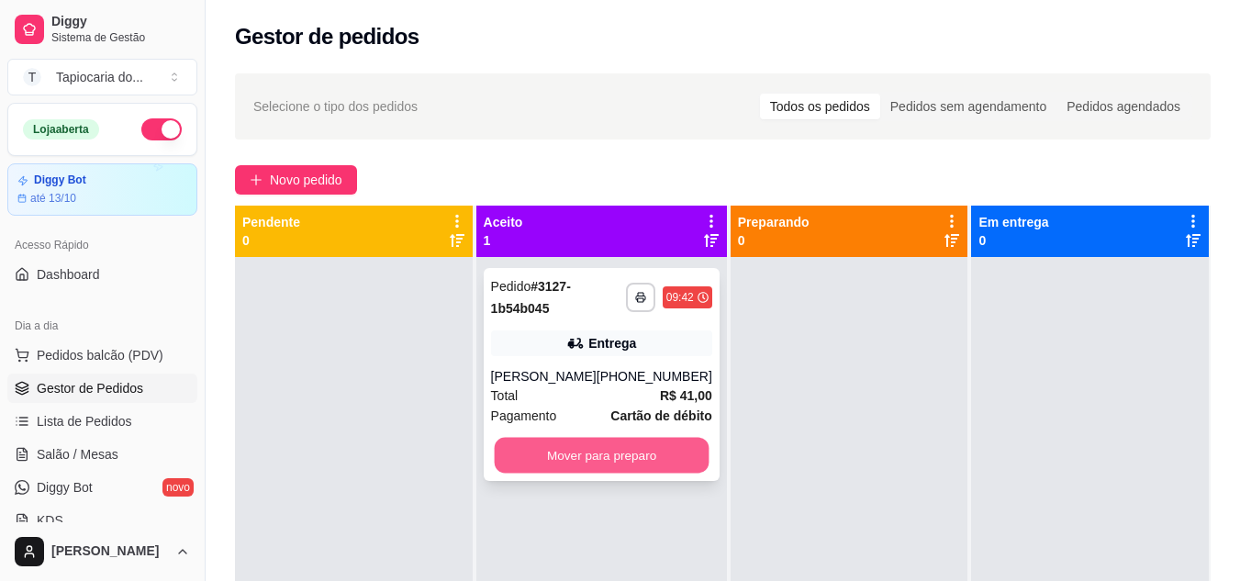
click at [629, 467] on button "Mover para preparo" at bounding box center [601, 456] width 215 height 36
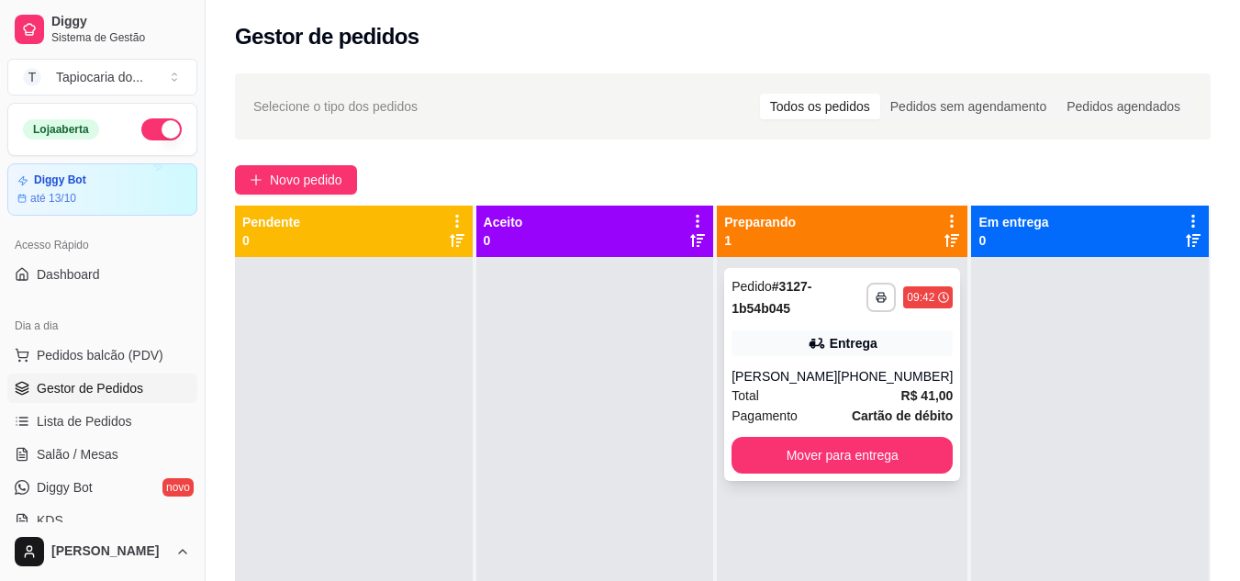
click at [785, 328] on div "**********" at bounding box center [842, 374] width 236 height 213
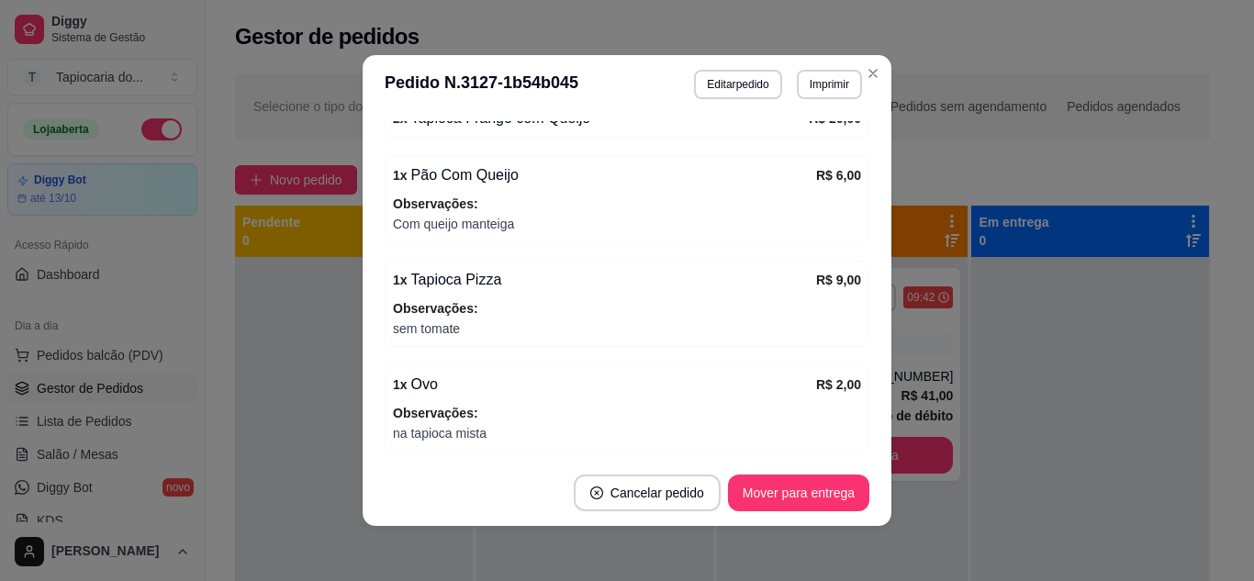
scroll to position [718, 0]
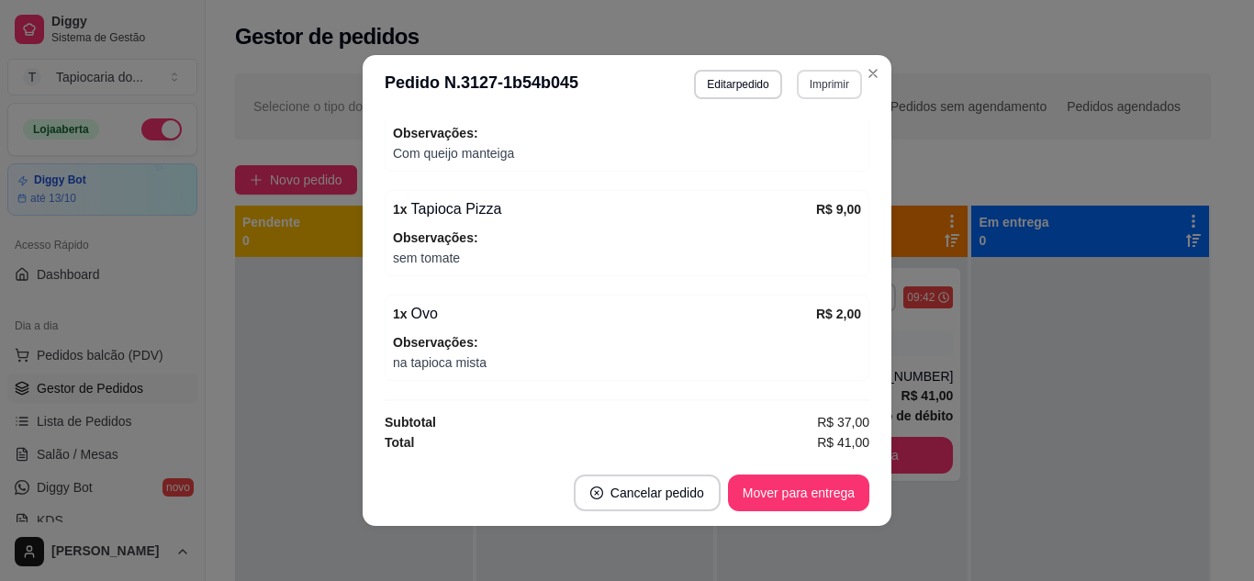
click at [824, 85] on button "Imprimir" at bounding box center [829, 84] width 65 height 29
click at [786, 151] on button "Impressora" at bounding box center [789, 148] width 129 height 28
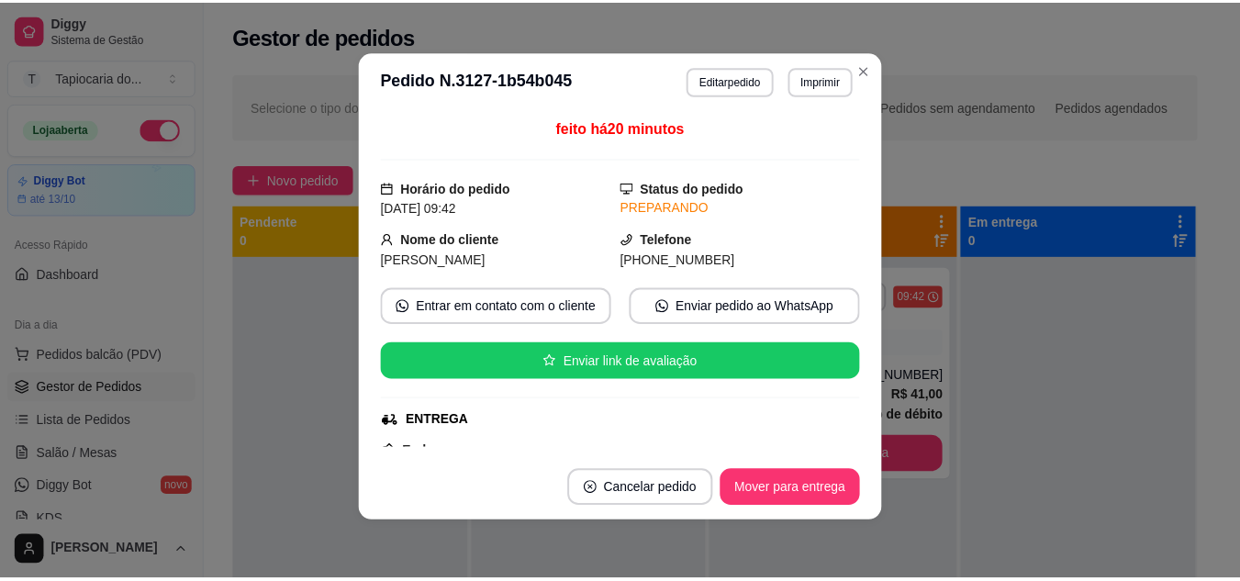
scroll to position [0, 0]
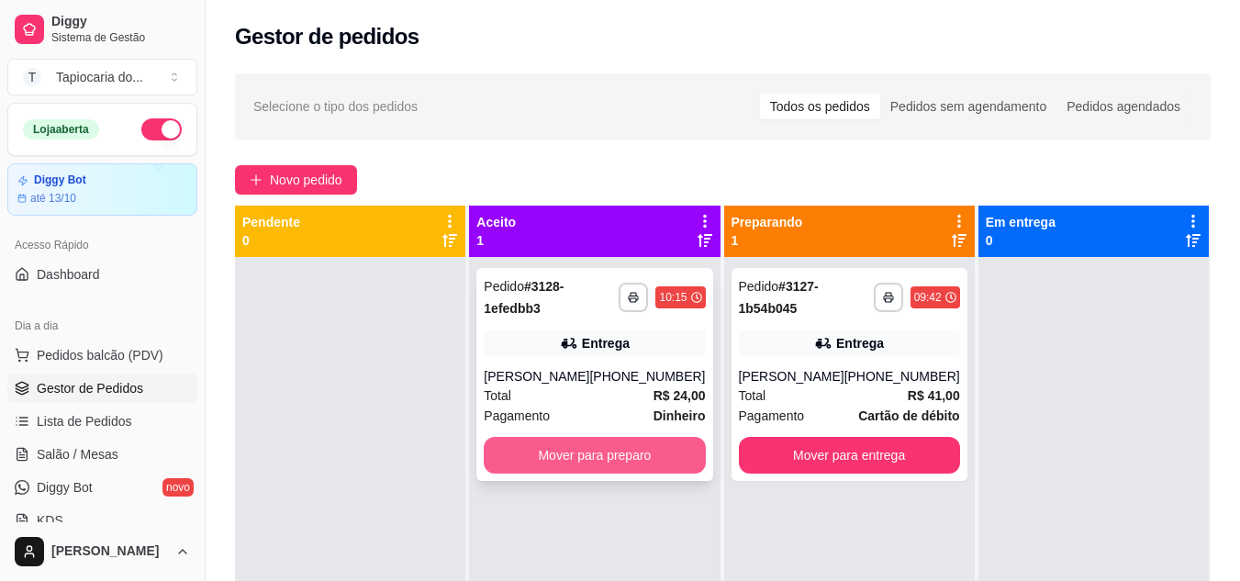
click at [658, 455] on button "Mover para preparo" at bounding box center [594, 455] width 221 height 37
